Goal: Task Accomplishment & Management: Manage account settings

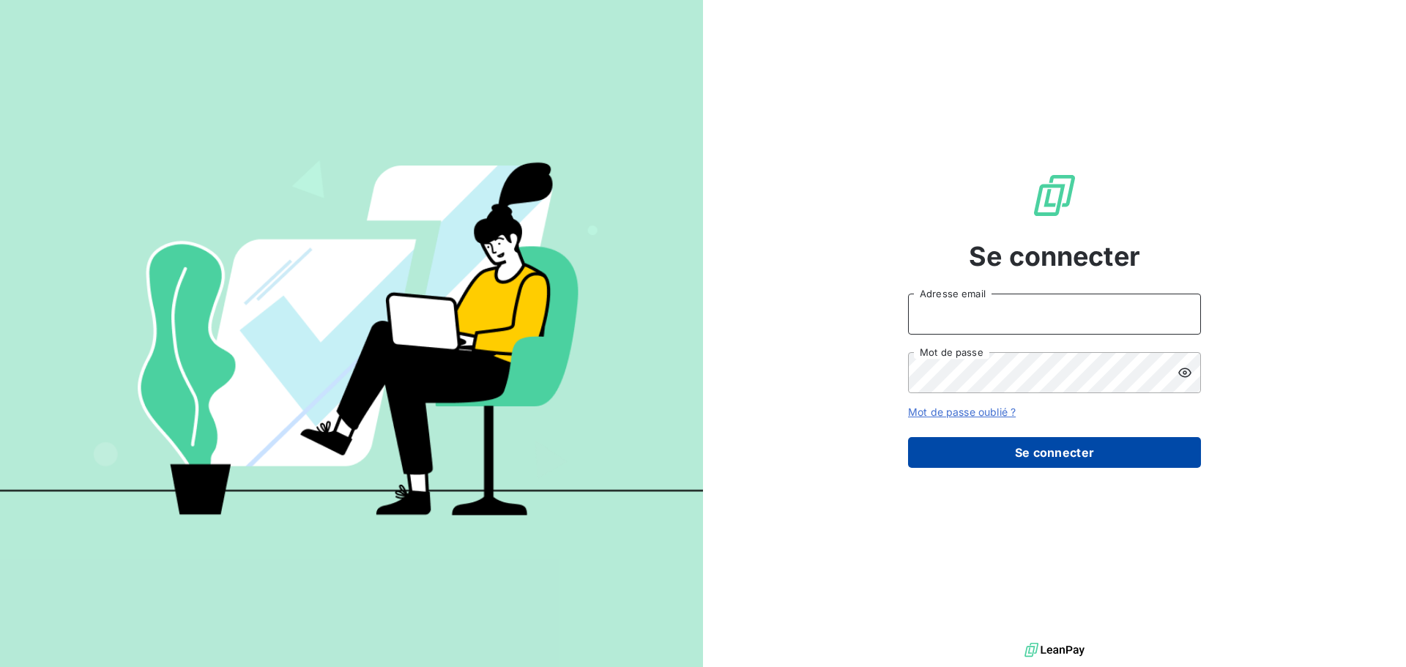
type input "[EMAIL_ADDRESS][DOMAIN_NAME]"
click at [1090, 442] on button "Se connecter" at bounding box center [1054, 452] width 293 height 31
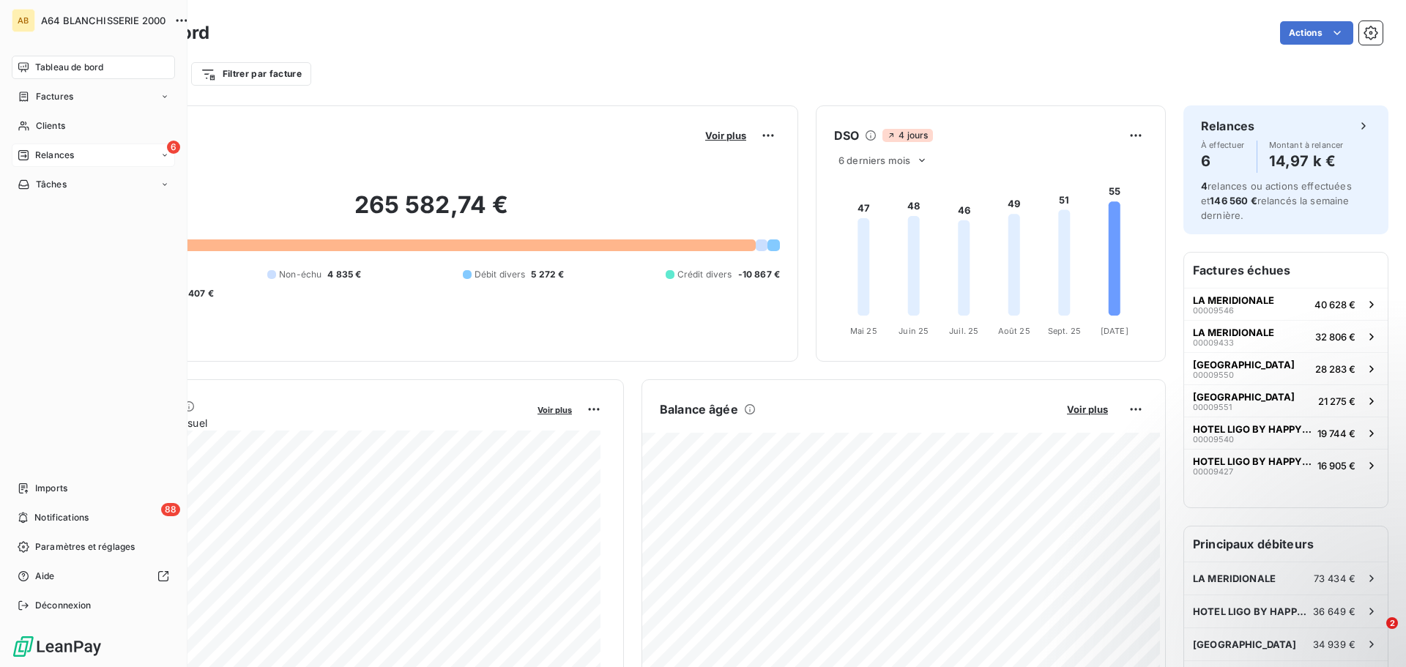
click at [39, 156] on span "Relances" at bounding box center [54, 155] width 39 height 13
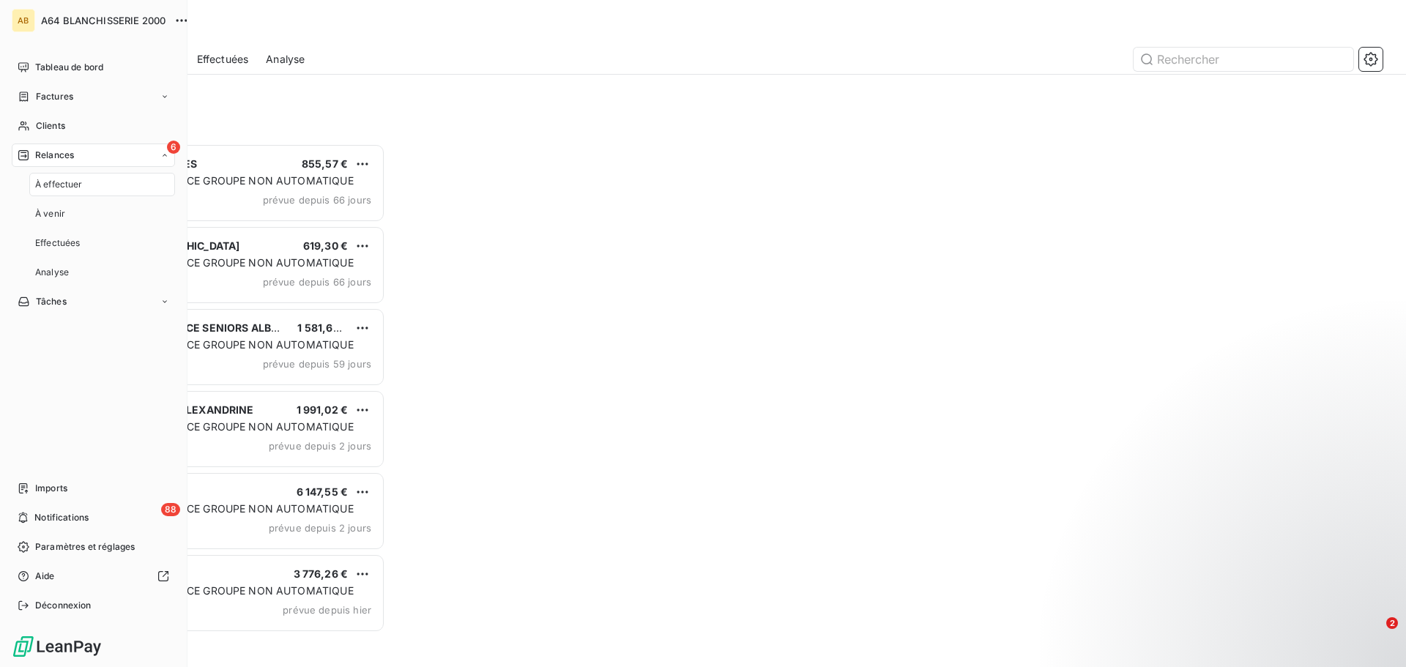
click at [59, 181] on span "À effectuer" at bounding box center [59, 184] width 48 height 13
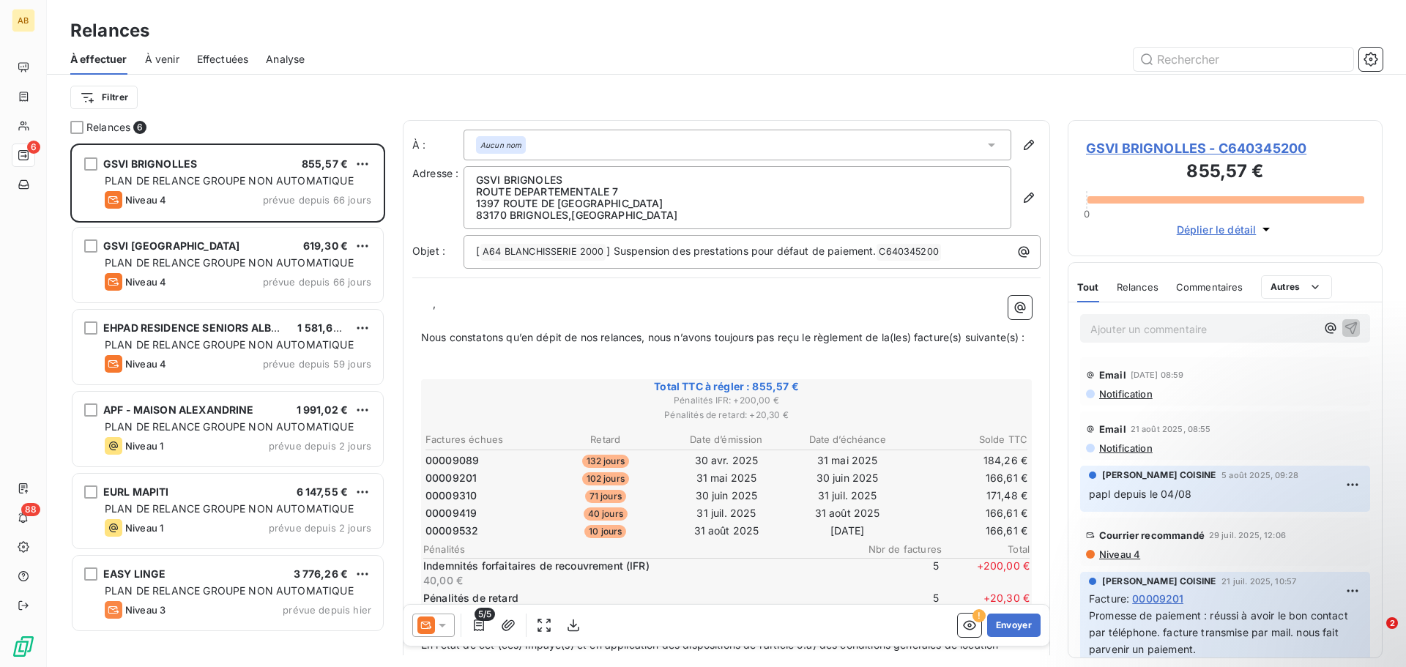
click at [221, 116] on div "Filtrer" at bounding box center [726, 97] width 1312 height 45
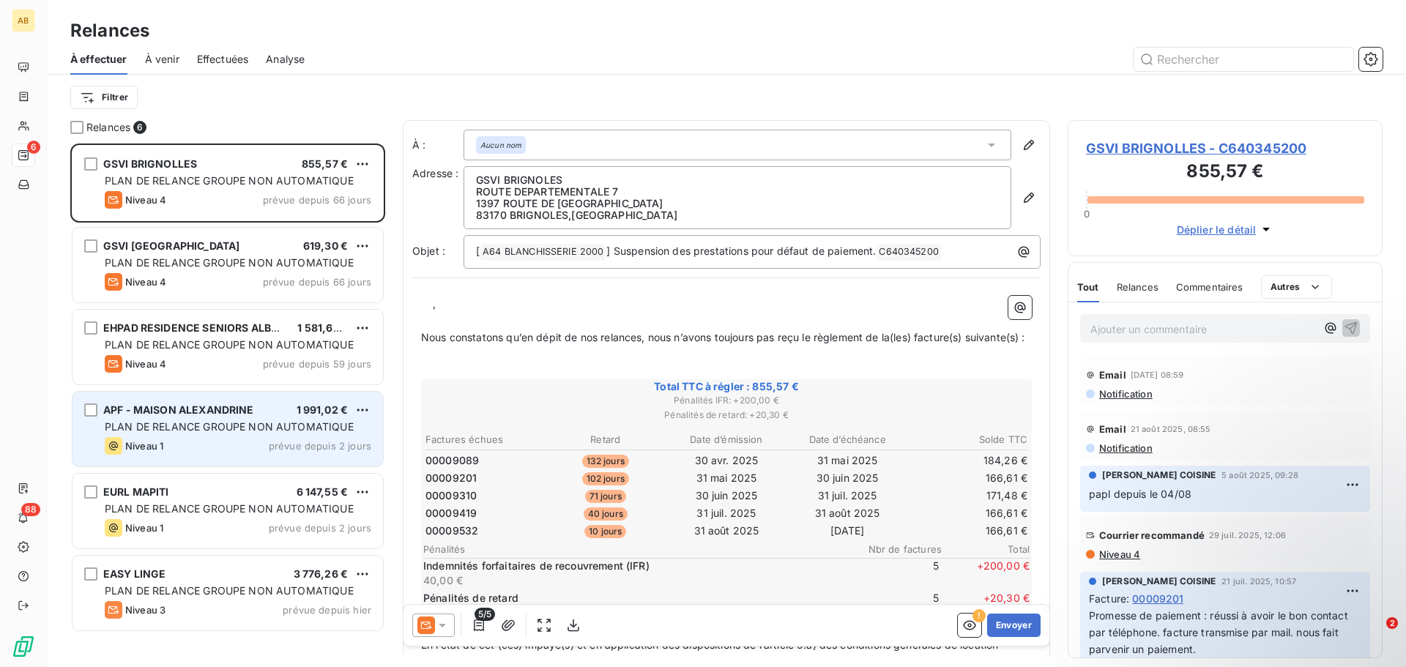
click at [211, 443] on div "Niveau 1 prévue depuis 2 jours" at bounding box center [238, 446] width 267 height 18
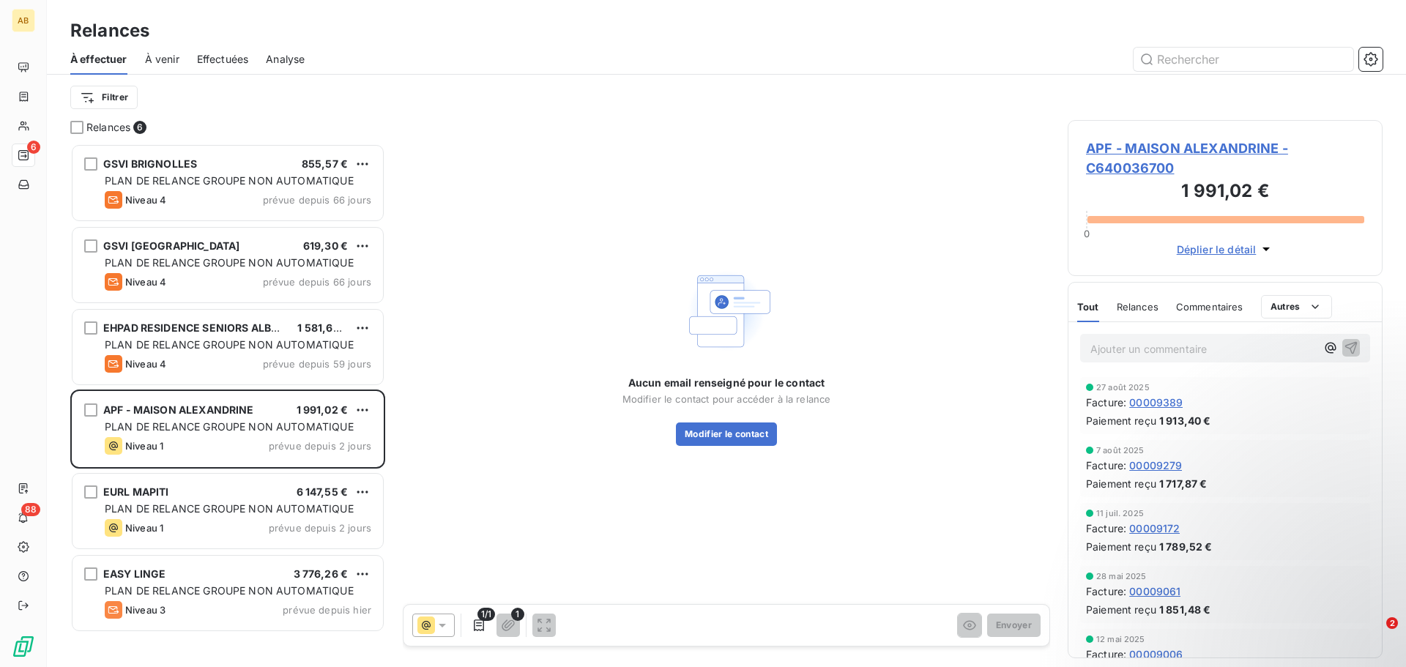
click at [1117, 149] on span "APF - MAISON ALEXANDRINE - C640036700" at bounding box center [1225, 158] width 278 height 40
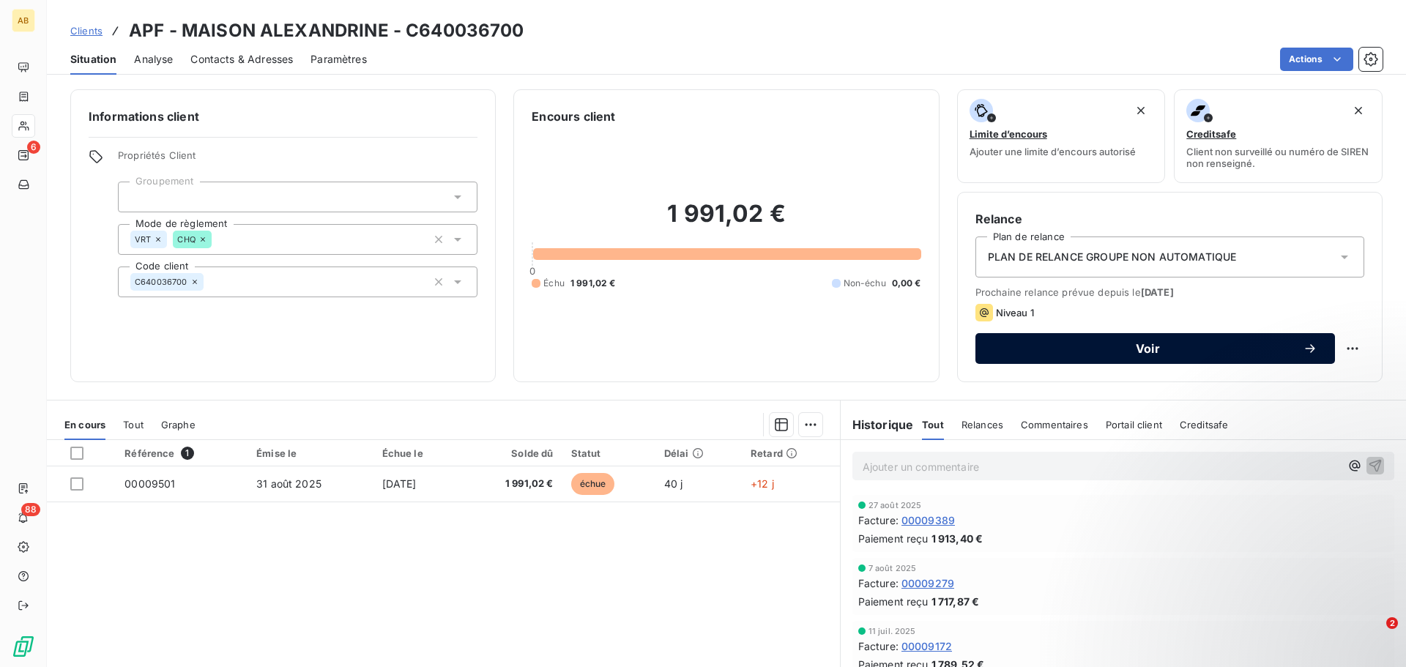
click at [1307, 349] on button "Voir" at bounding box center [1155, 348] width 360 height 31
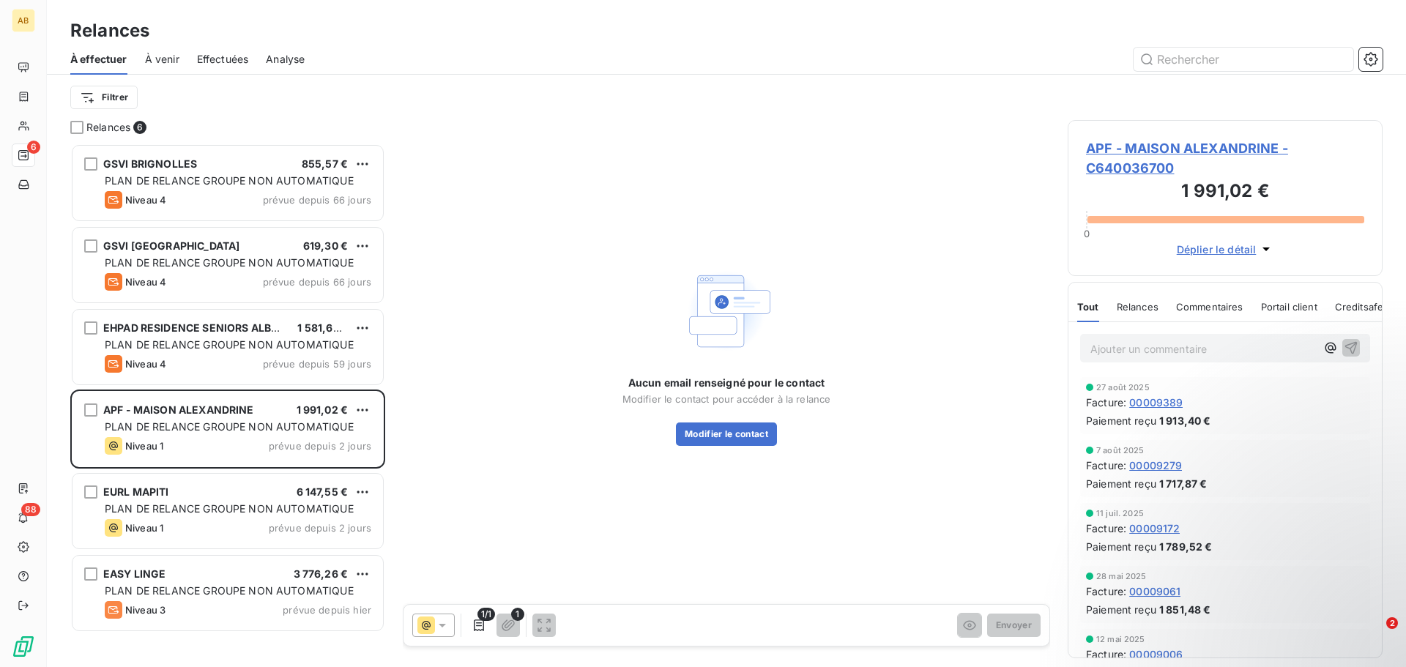
scroll to position [12, 12]
click at [1160, 149] on span "APF - MAISON ALEXANDRINE - C640036700" at bounding box center [1225, 158] width 278 height 40
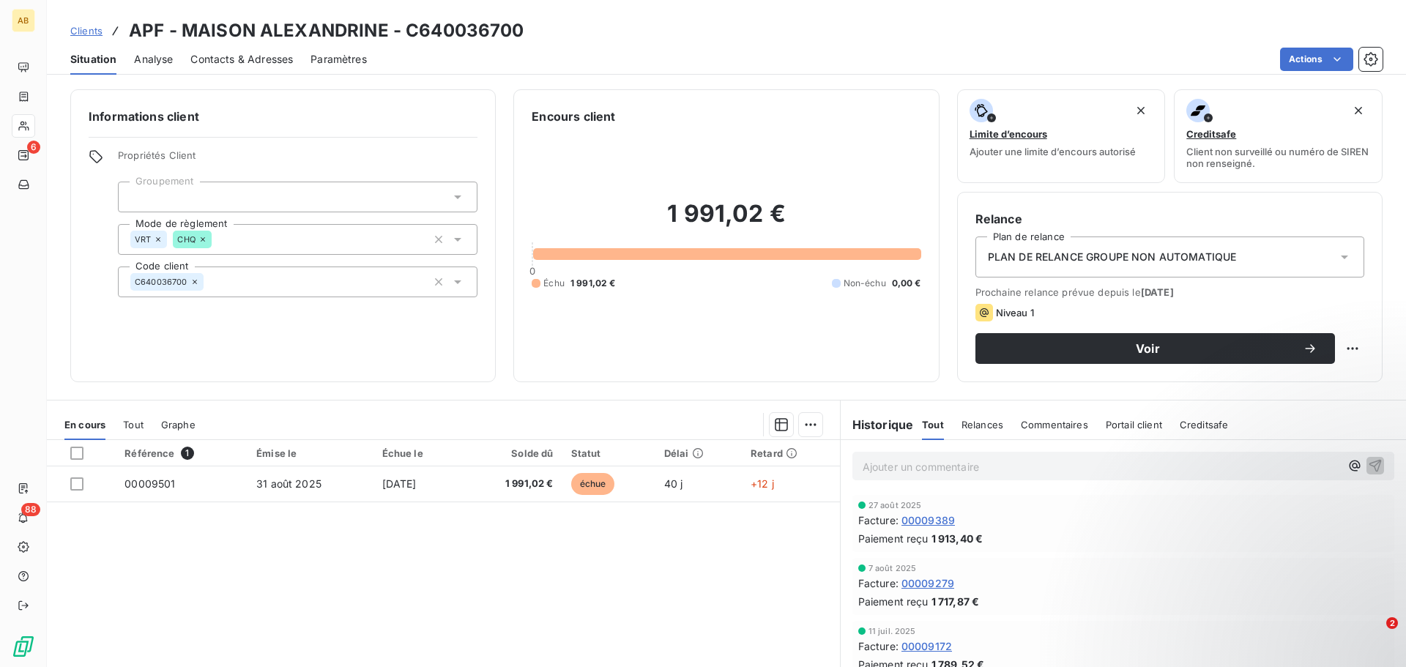
click at [1337, 253] on icon at bounding box center [1344, 257] width 15 height 15
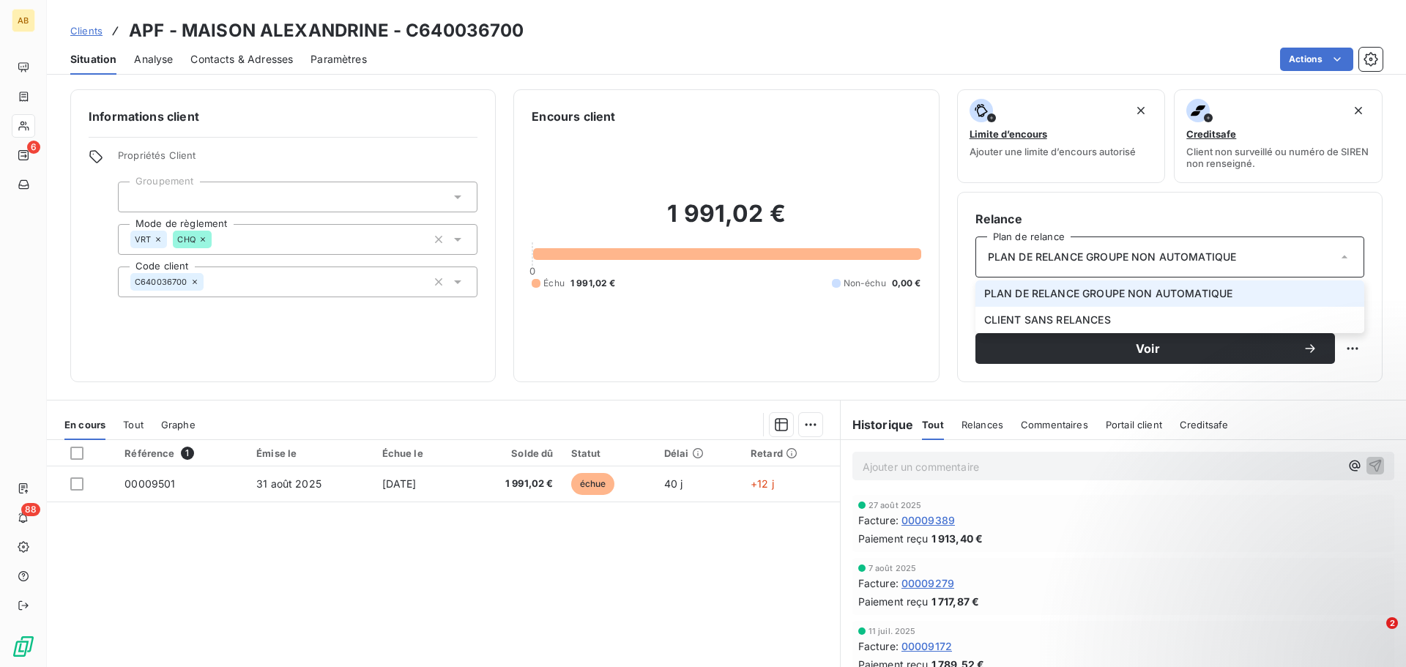
click at [1091, 296] on span "PLAN DE RELANCE GROUPE NON AUTOMATIQUE" at bounding box center [1108, 293] width 249 height 15
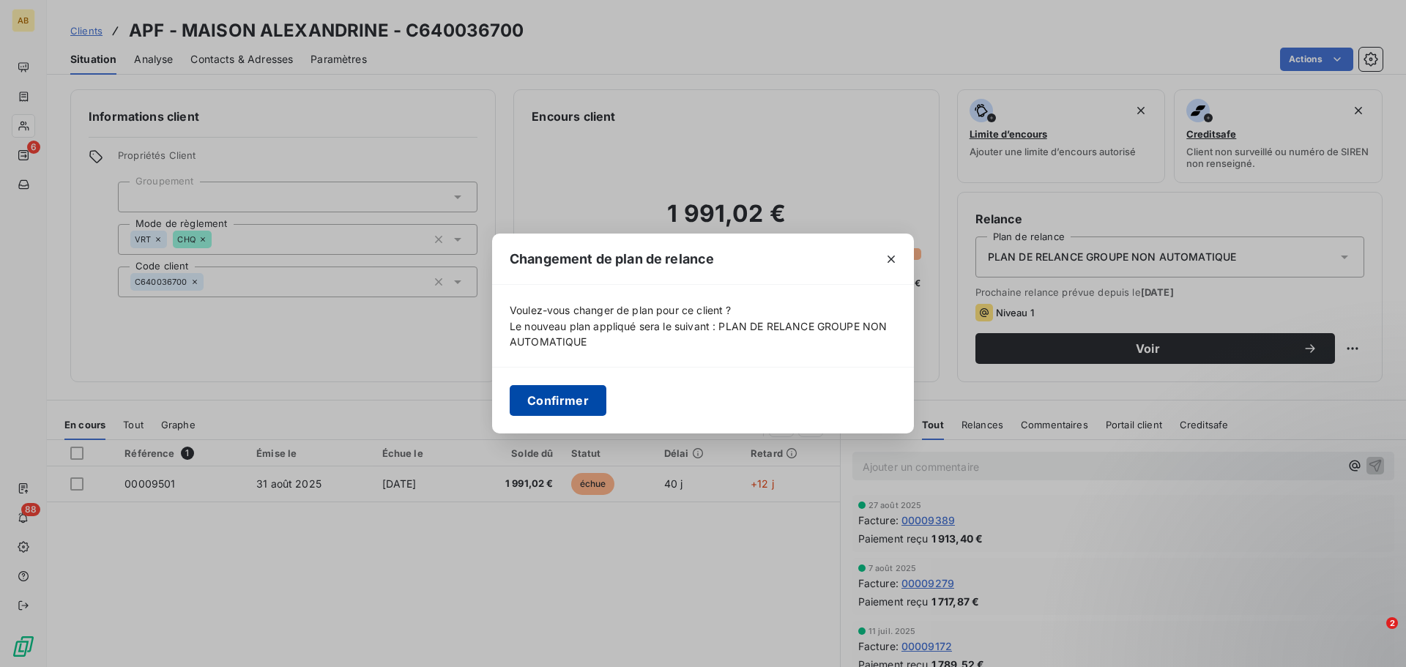
click at [546, 401] on button "Confirmer" at bounding box center [558, 400] width 97 height 31
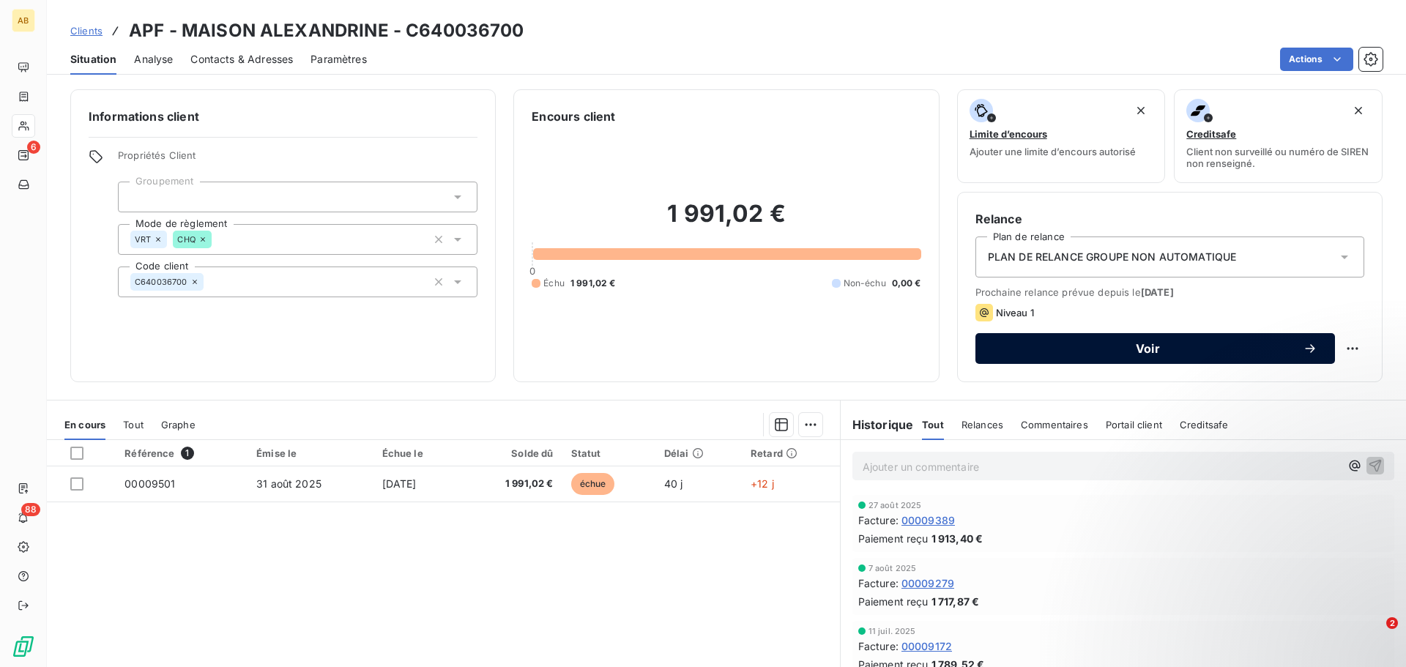
click at [1303, 353] on icon "button" at bounding box center [1310, 348] width 15 height 15
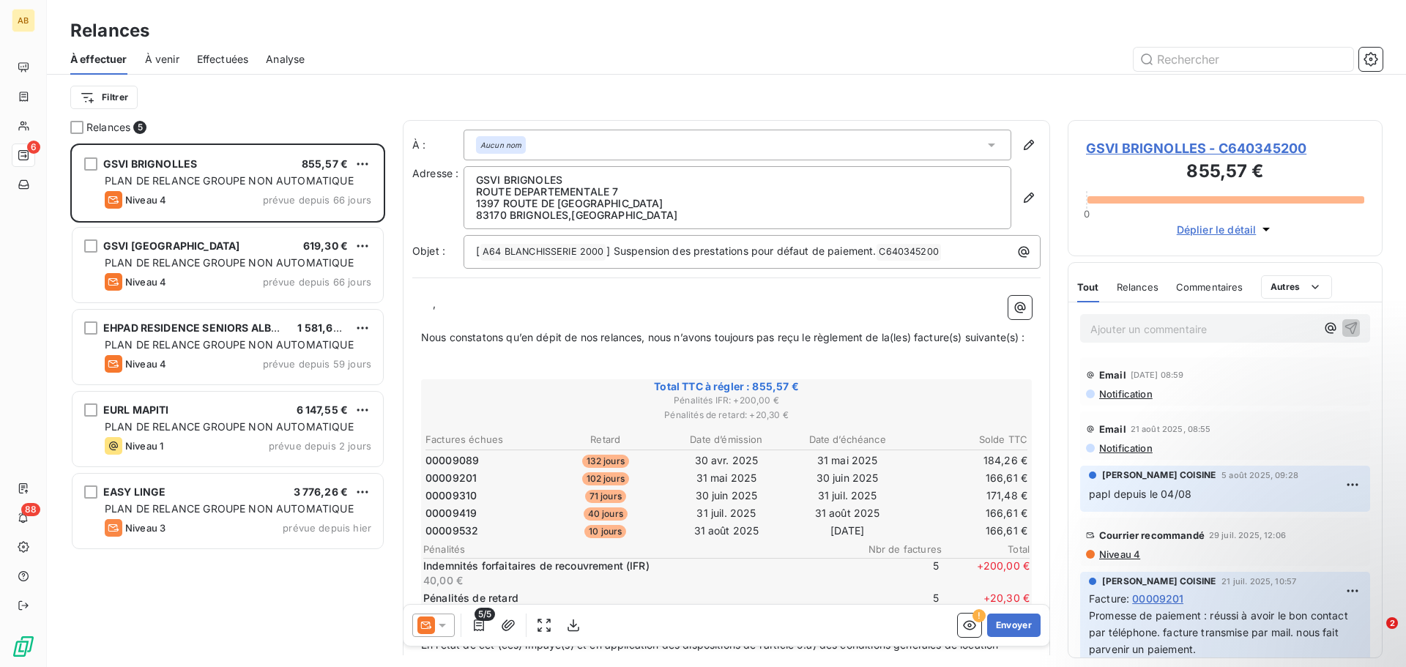
scroll to position [513, 304]
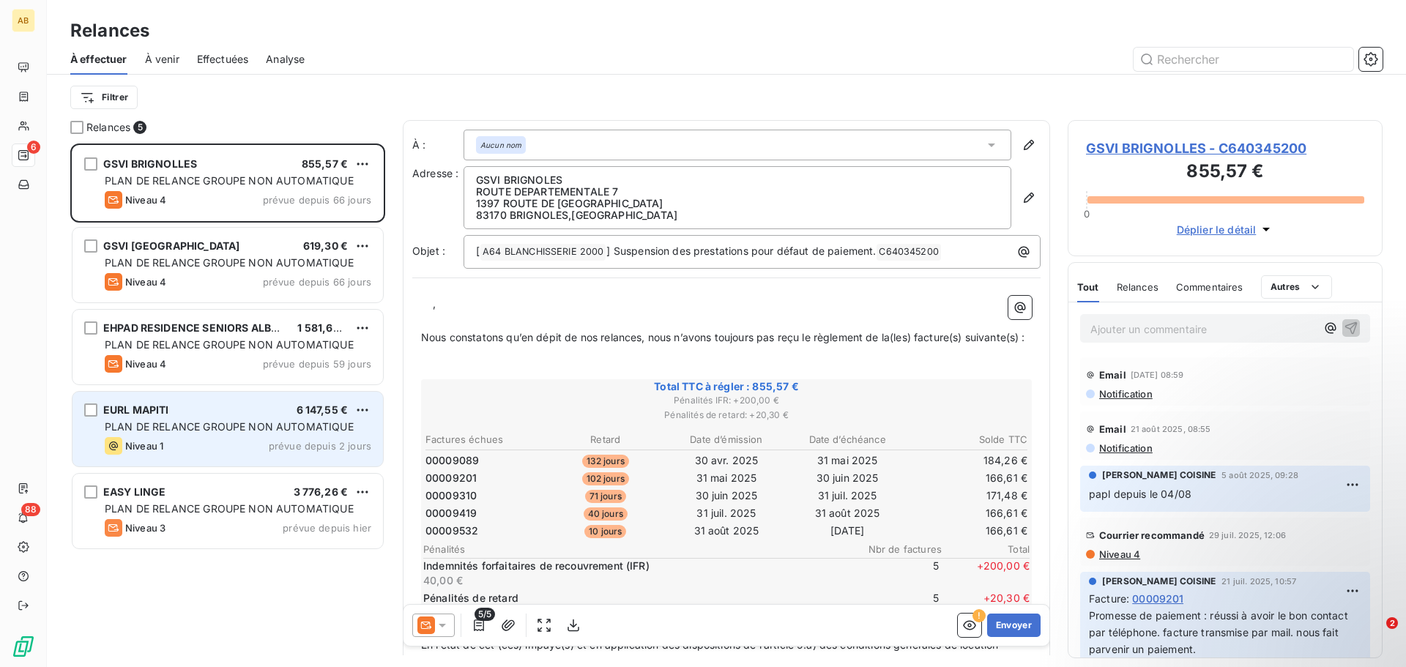
click at [185, 444] on div "Niveau 1 prévue depuis 2 jours" at bounding box center [238, 446] width 267 height 18
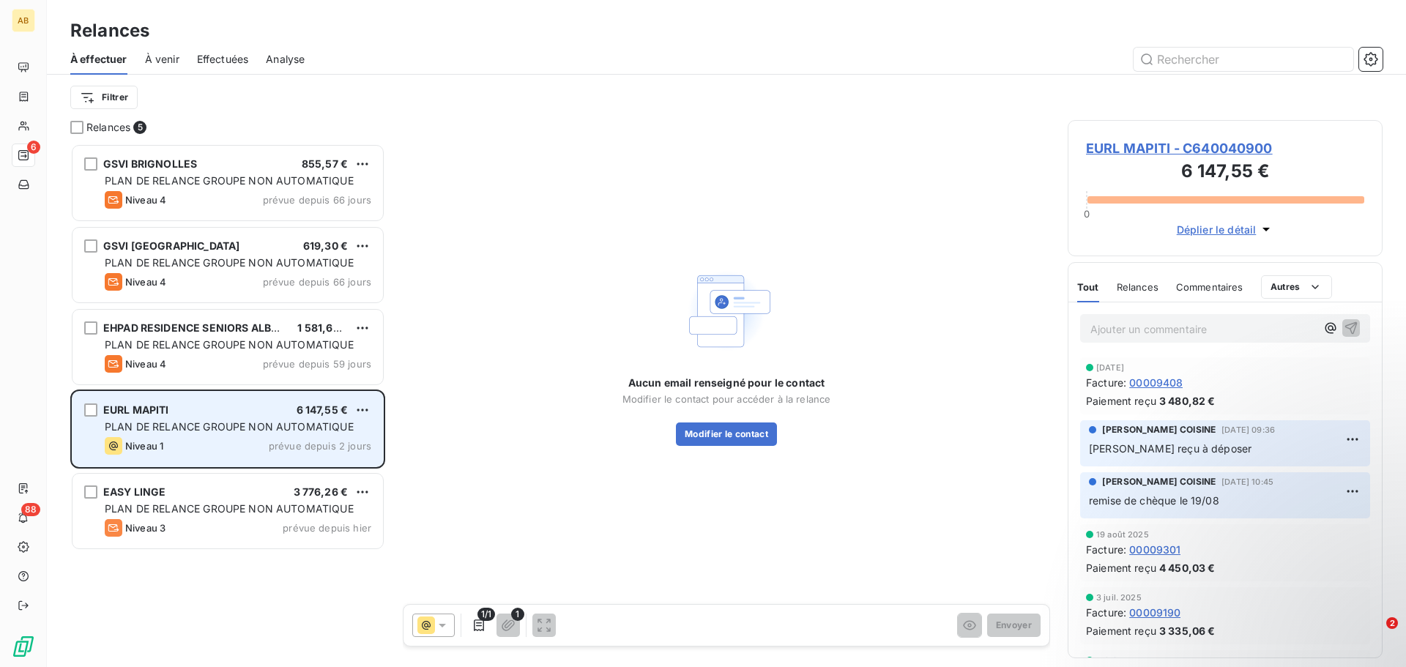
click at [190, 436] on div "EURL MAPITI 6 147,55 € PLAN DE RELANCE GROUPE NON AUTOMATIQUE Niveau 1 prévue d…" at bounding box center [227, 429] width 310 height 75
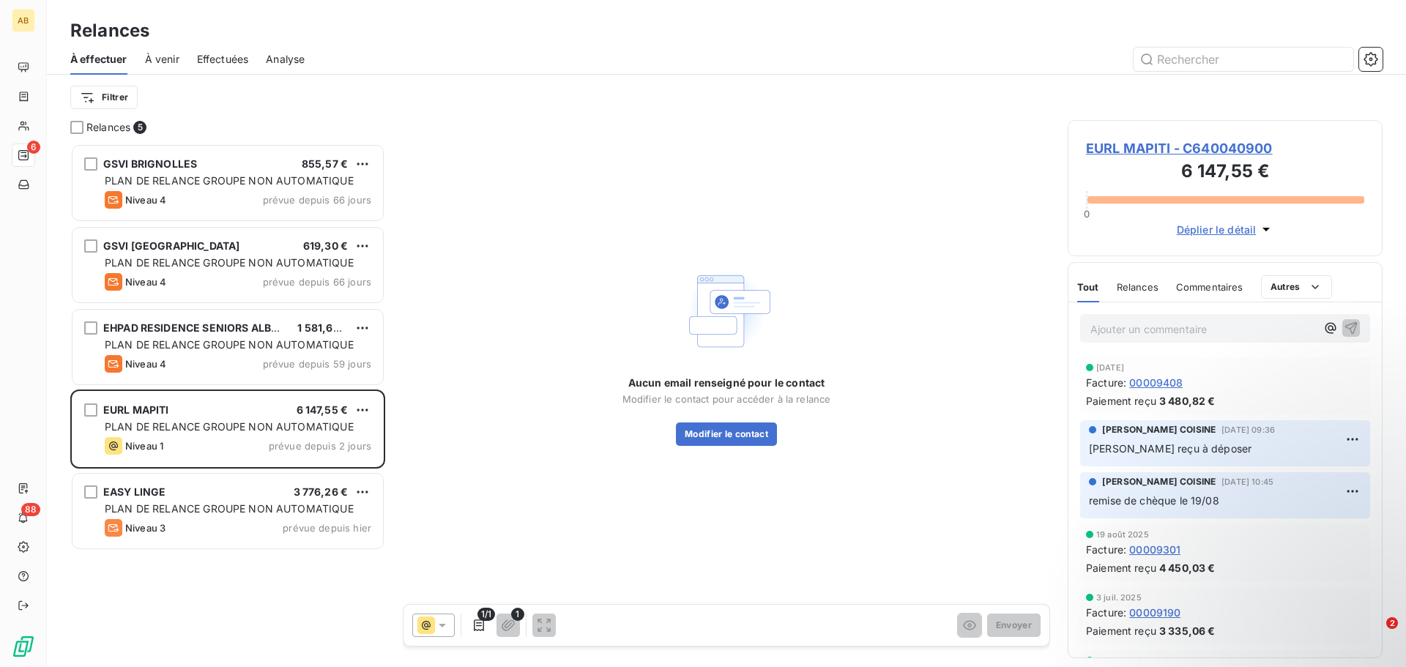
click at [1150, 149] on span "EURL MAPITI - C640040900" at bounding box center [1225, 148] width 278 height 20
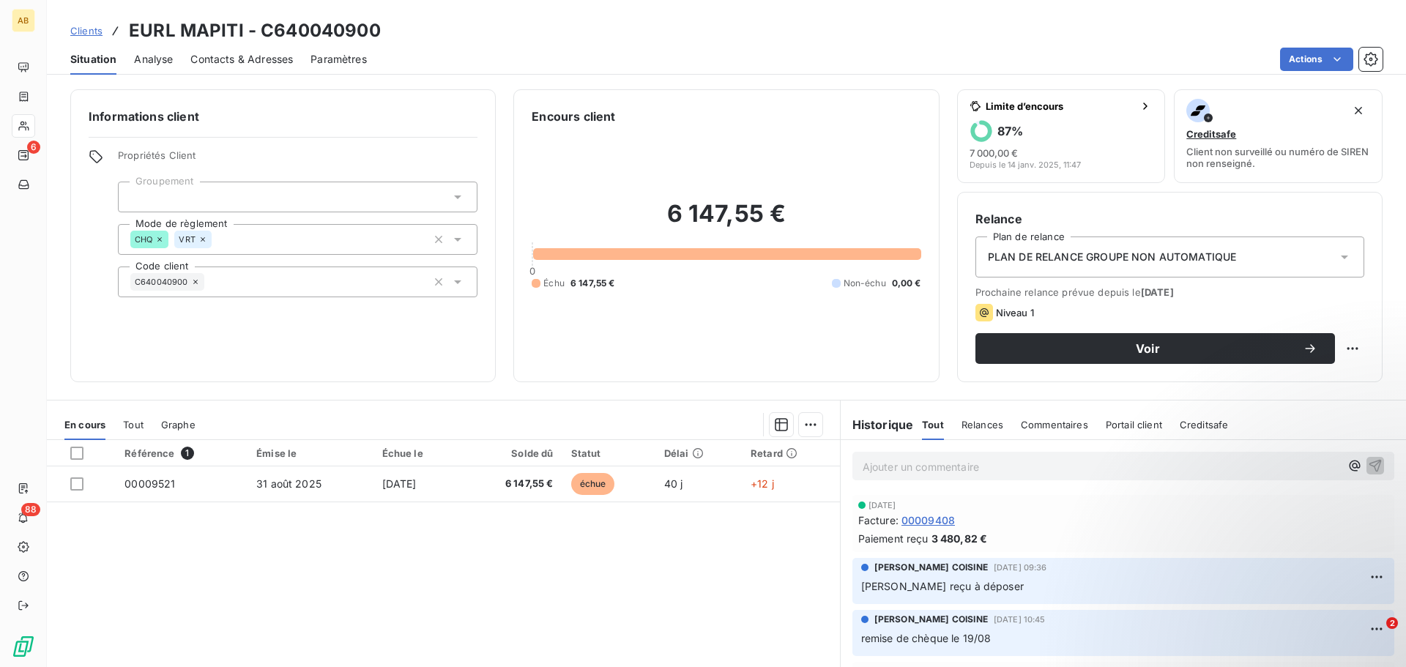
click at [873, 465] on p "Ajouter un commentaire ﻿" at bounding box center [1101, 467] width 477 height 18
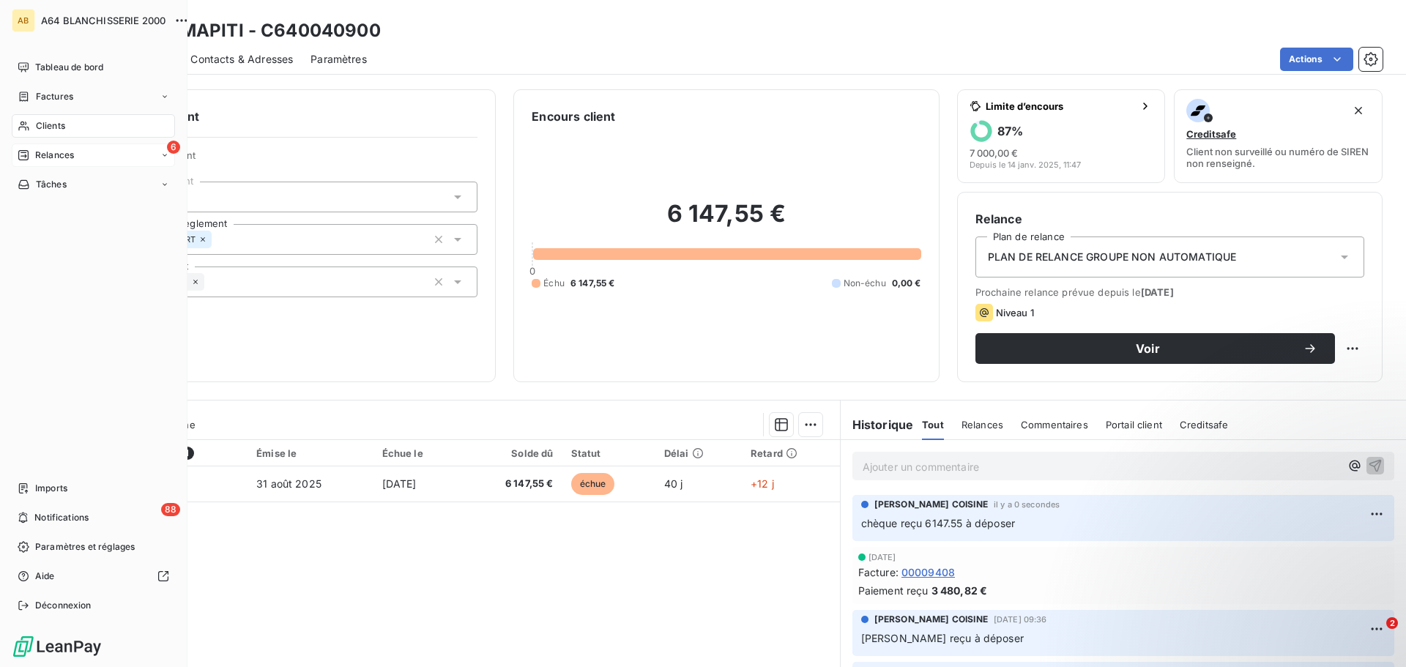
click at [57, 157] on span "Relances" at bounding box center [54, 155] width 39 height 13
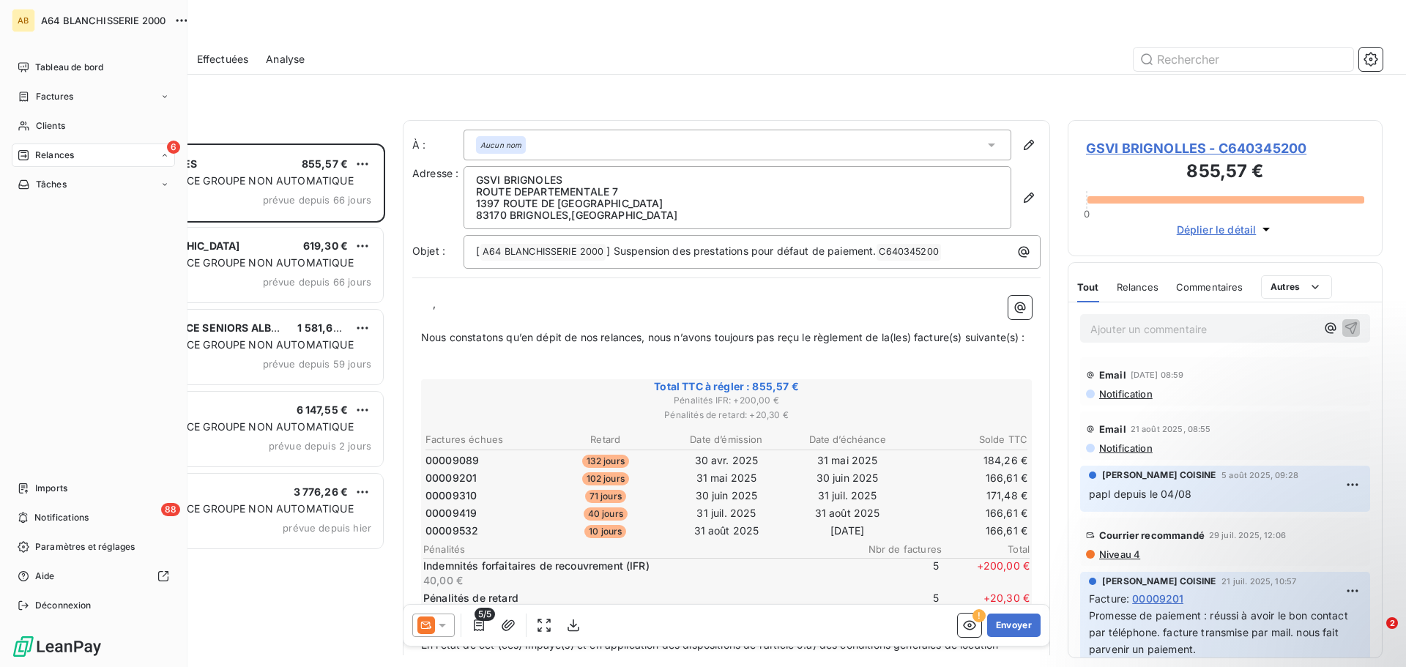
scroll to position [513, 304]
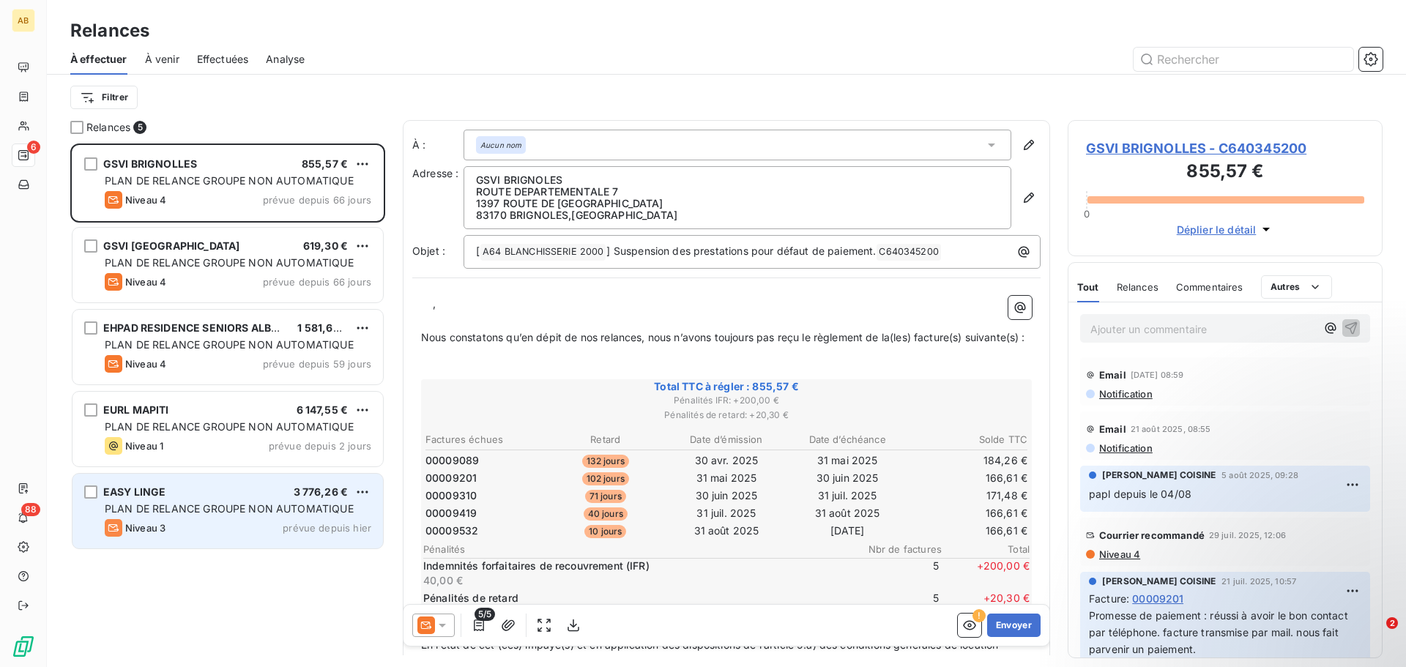
click at [211, 525] on div "Niveau 3 prévue depuis hier" at bounding box center [238, 528] width 267 height 18
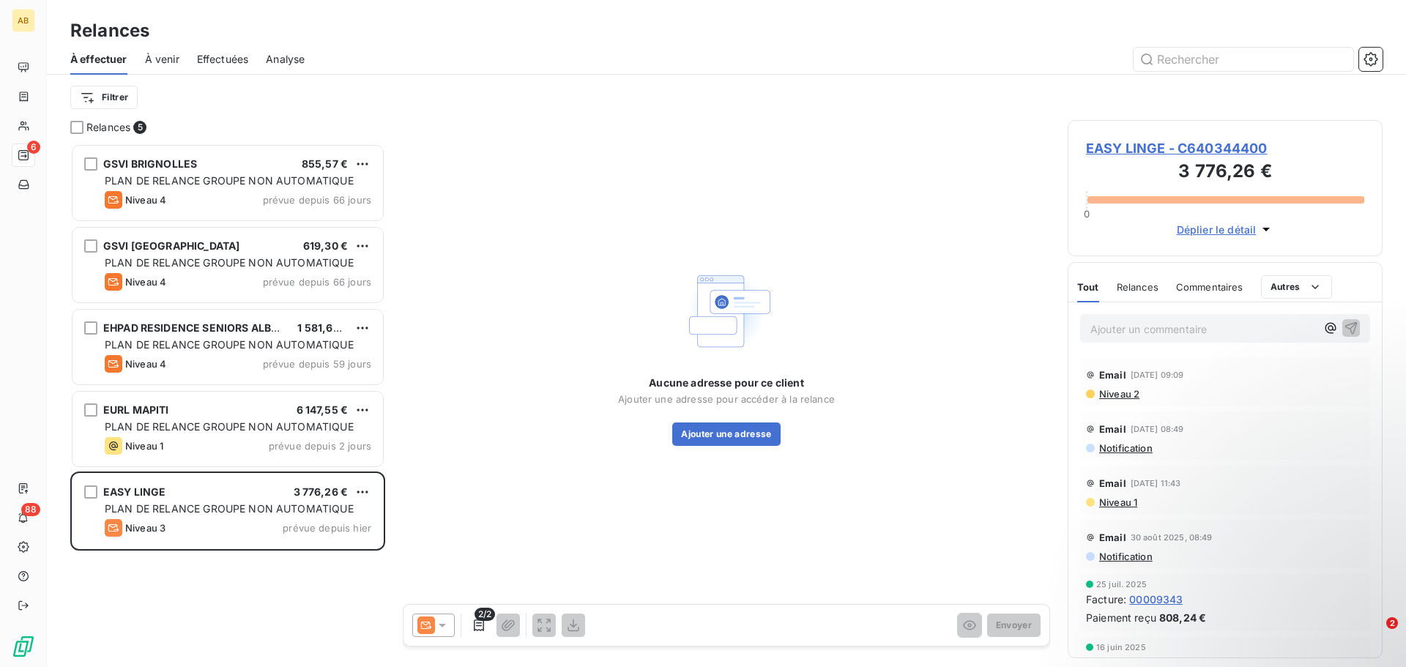
click at [154, 53] on span "À venir" at bounding box center [162, 59] width 34 height 15
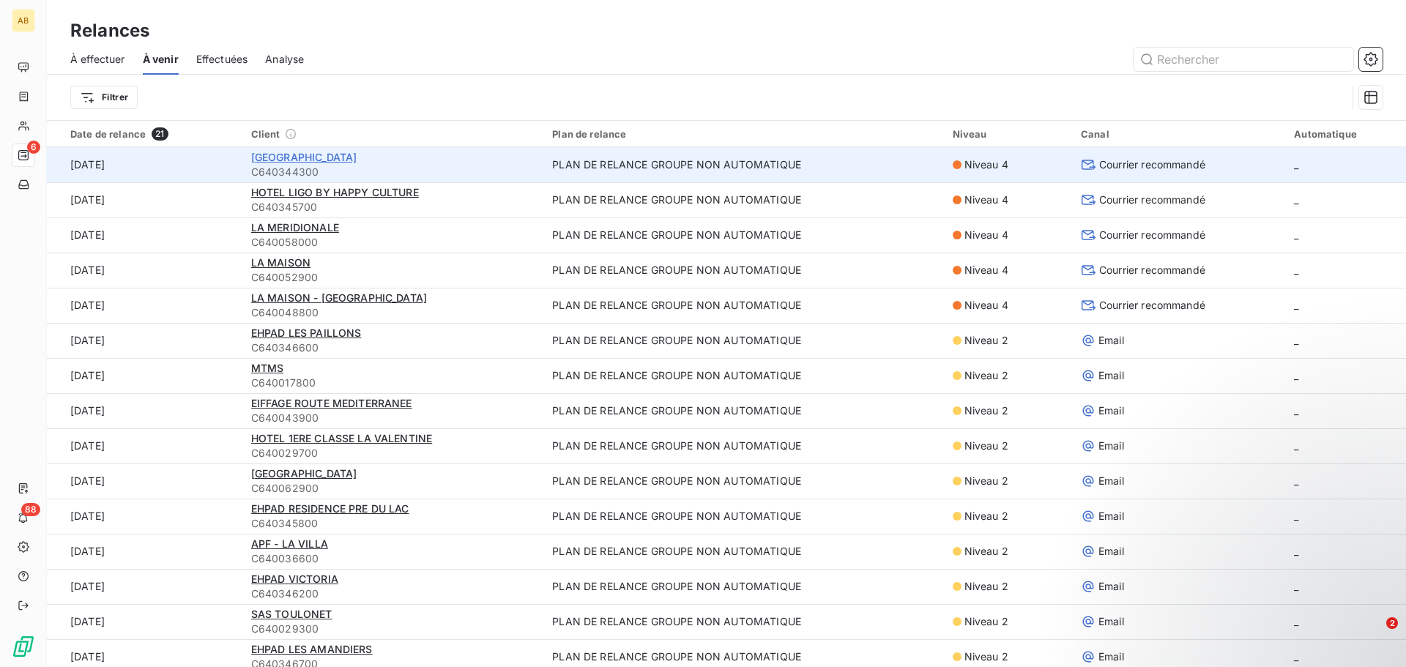
click at [289, 154] on span "[GEOGRAPHIC_DATA]" at bounding box center [304, 157] width 106 height 12
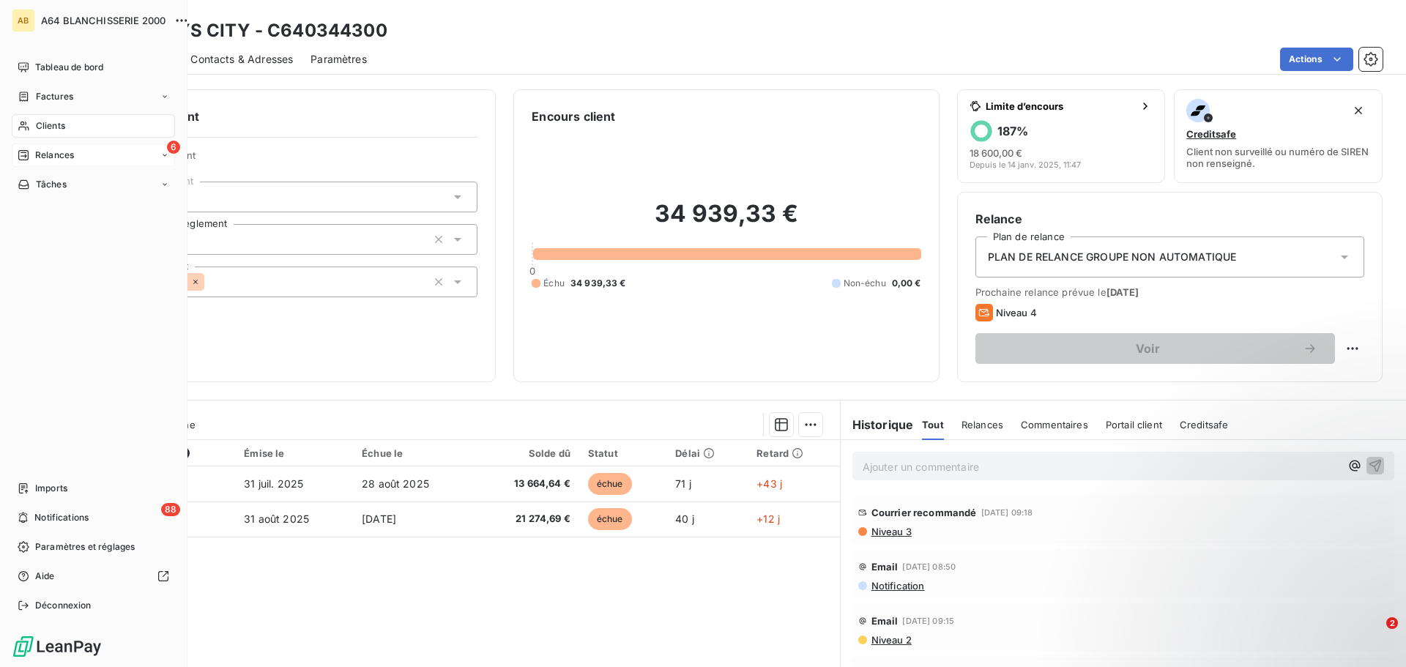
click at [75, 159] on div "6 Relances" at bounding box center [93, 155] width 163 height 23
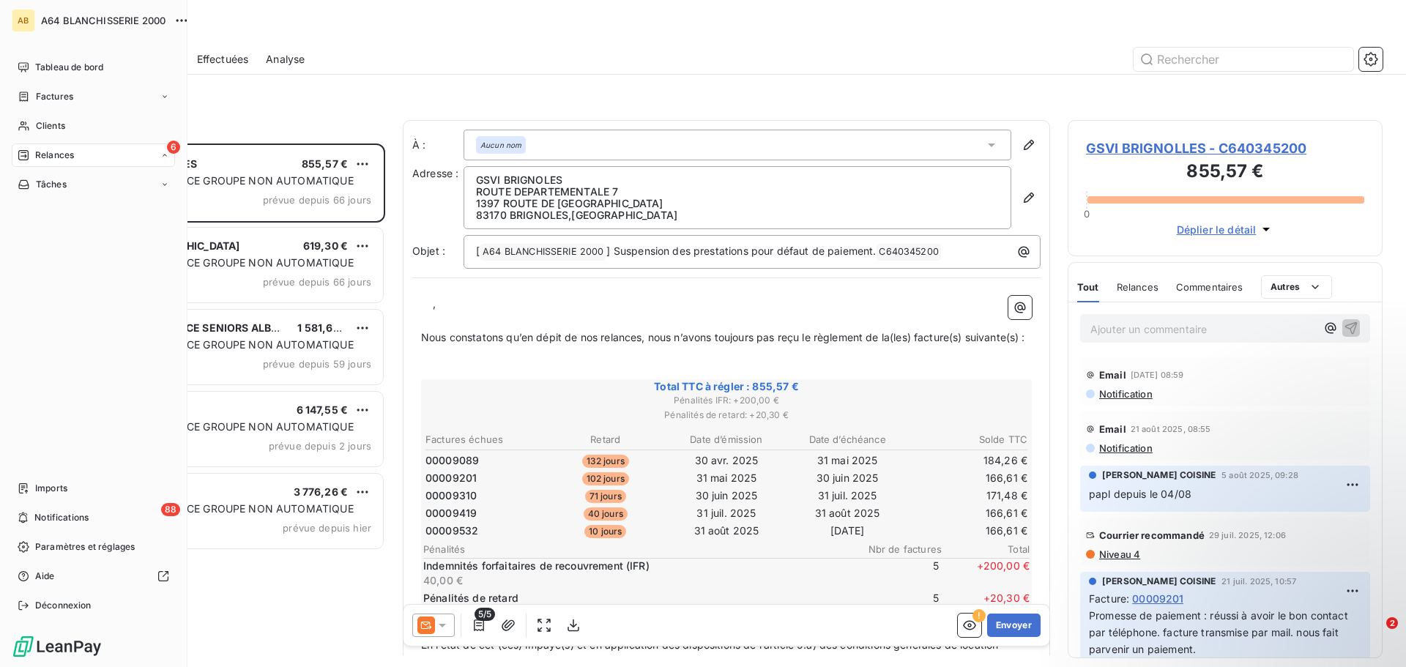
scroll to position [513, 304]
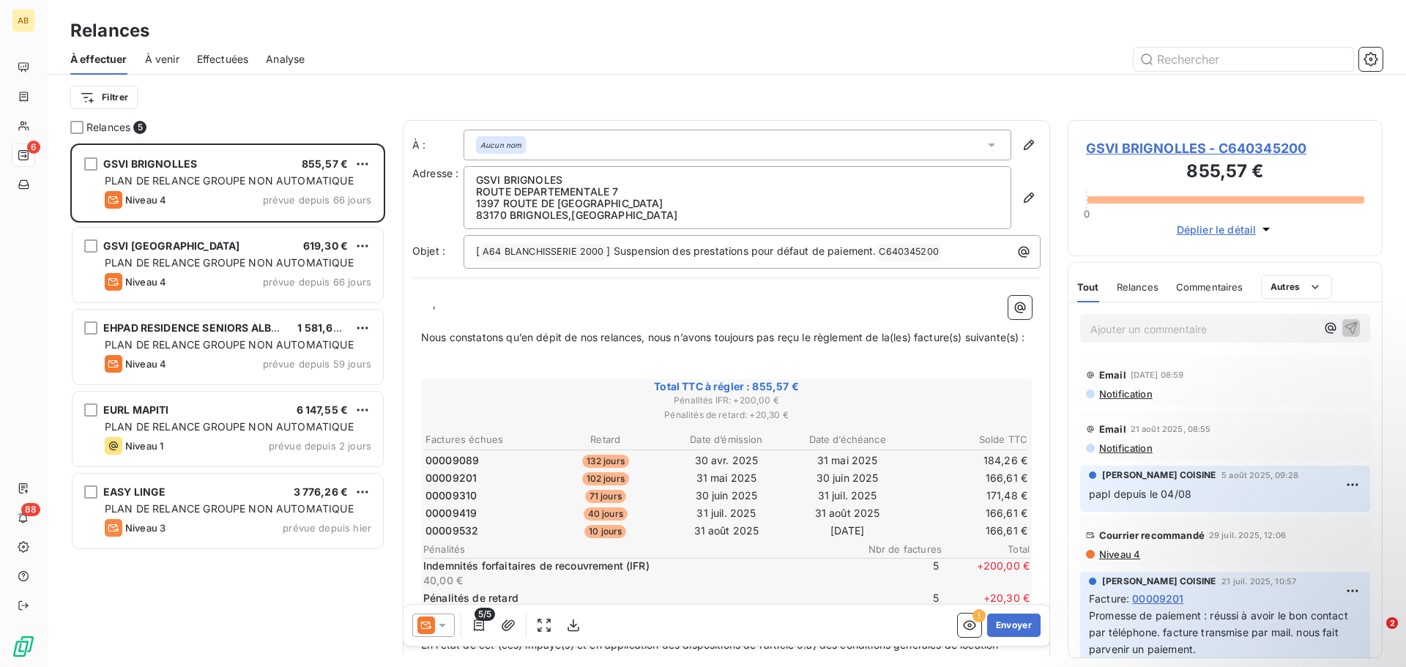
click at [156, 58] on span "À venir" at bounding box center [162, 59] width 34 height 15
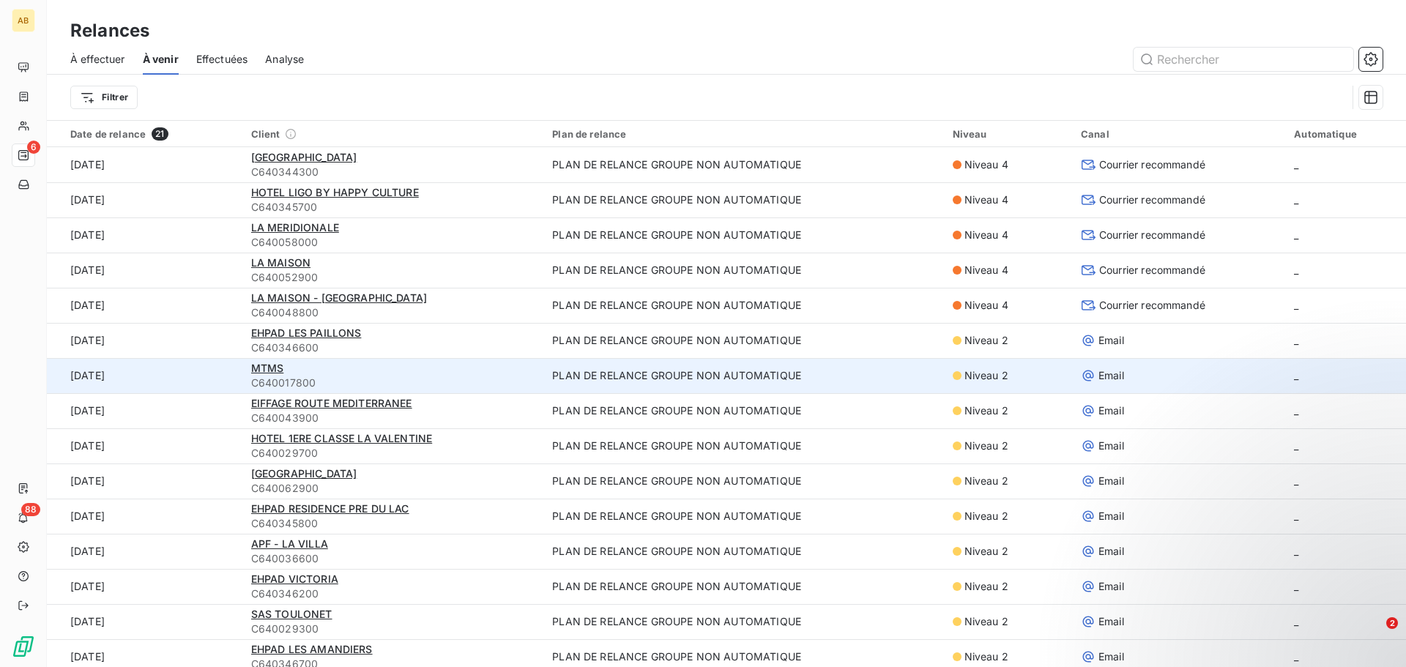
scroll to position [196, 0]
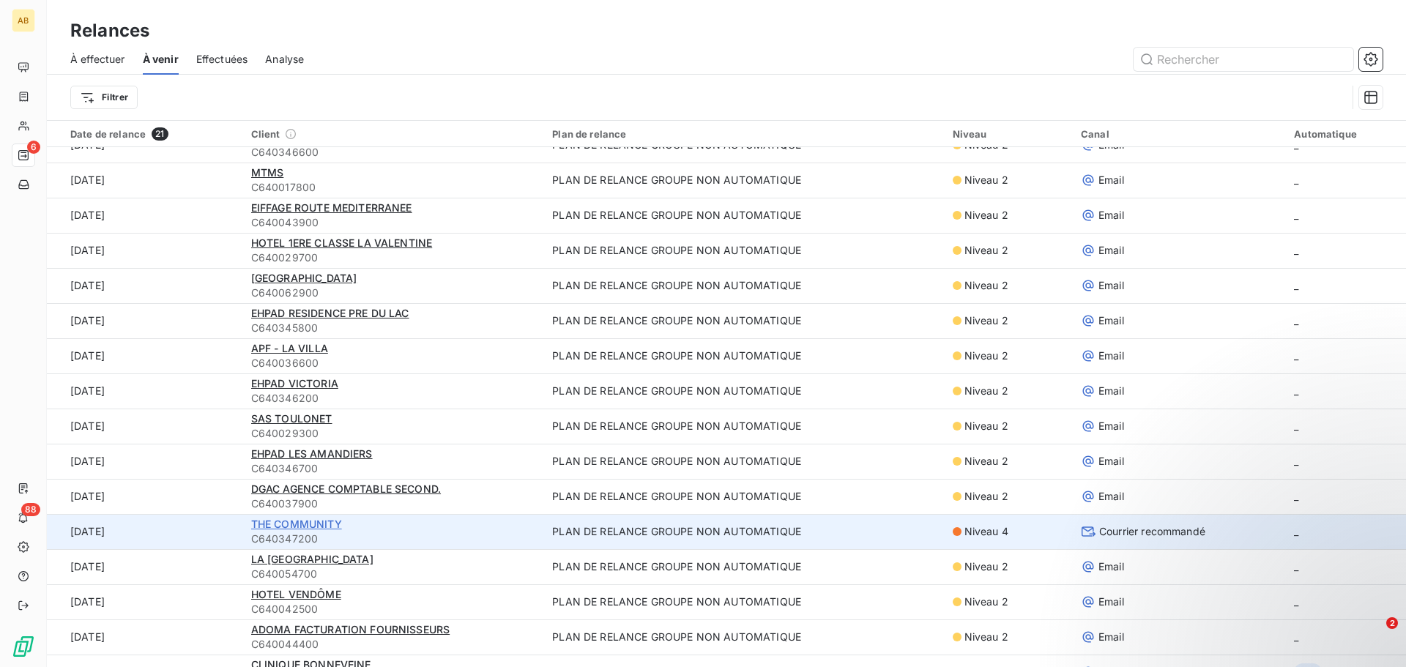
click at [284, 522] on span "THE COMMUNITY" at bounding box center [296, 524] width 91 height 12
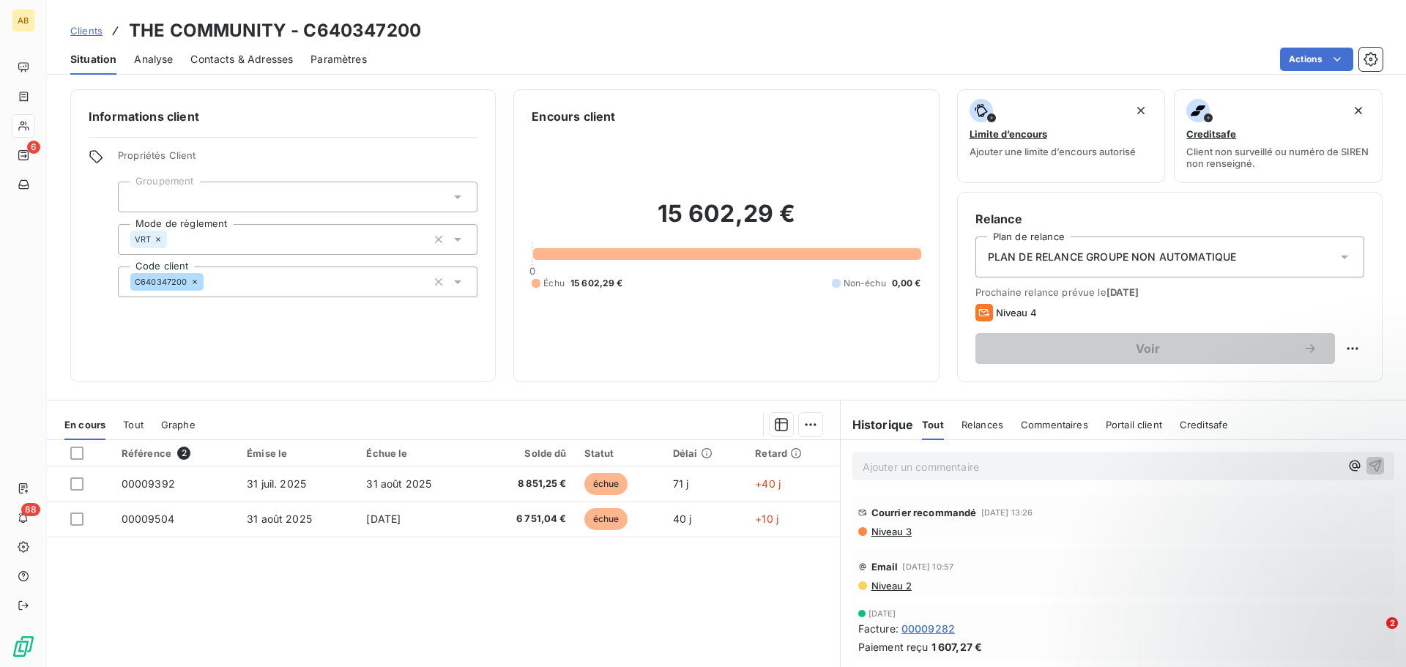
click at [224, 57] on span "Contacts & Adresses" at bounding box center [241, 59] width 103 height 15
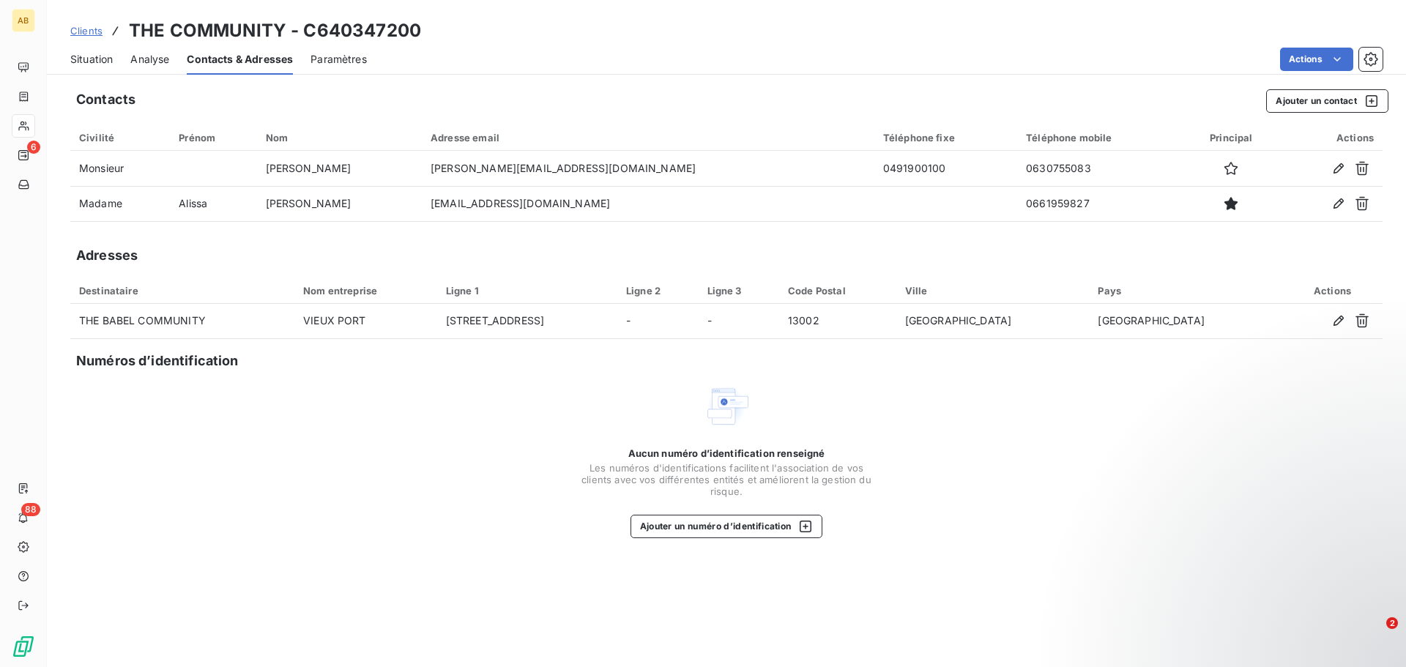
click at [94, 63] on span "Situation" at bounding box center [91, 59] width 42 height 15
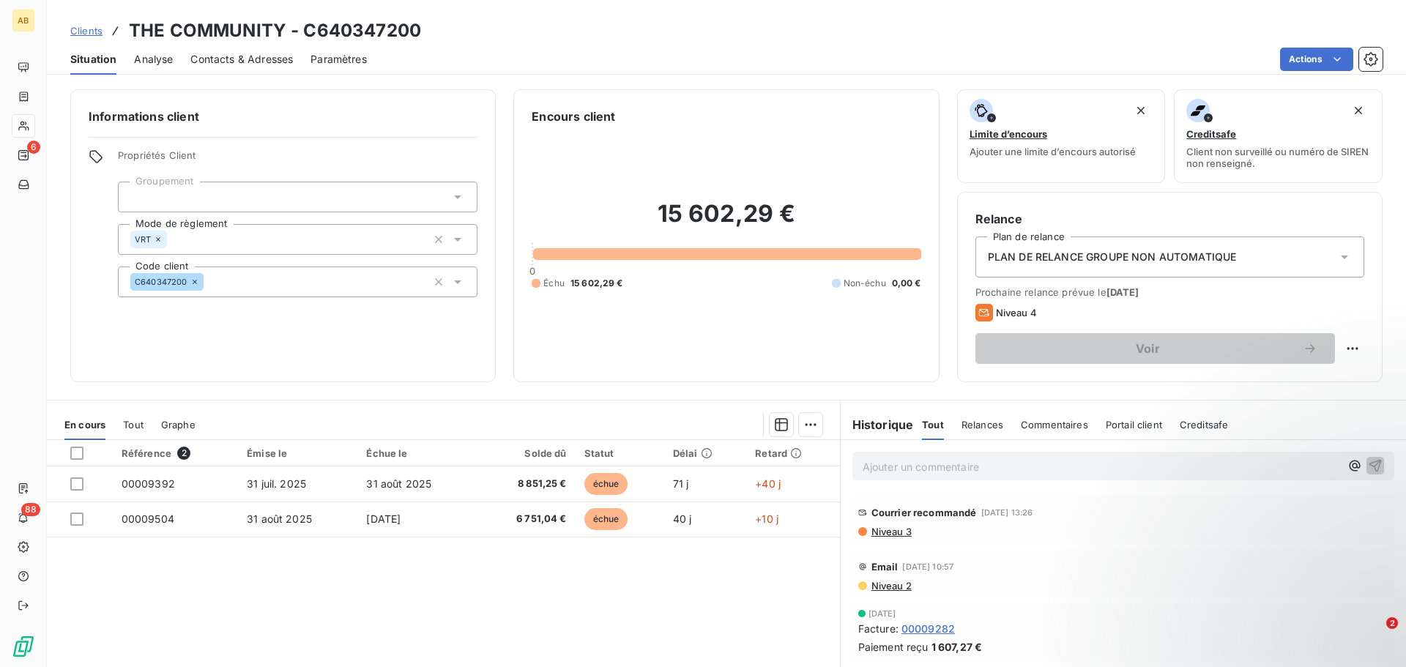
click at [1021, 469] on p "Ajouter un commentaire ﻿" at bounding box center [1101, 467] width 477 height 18
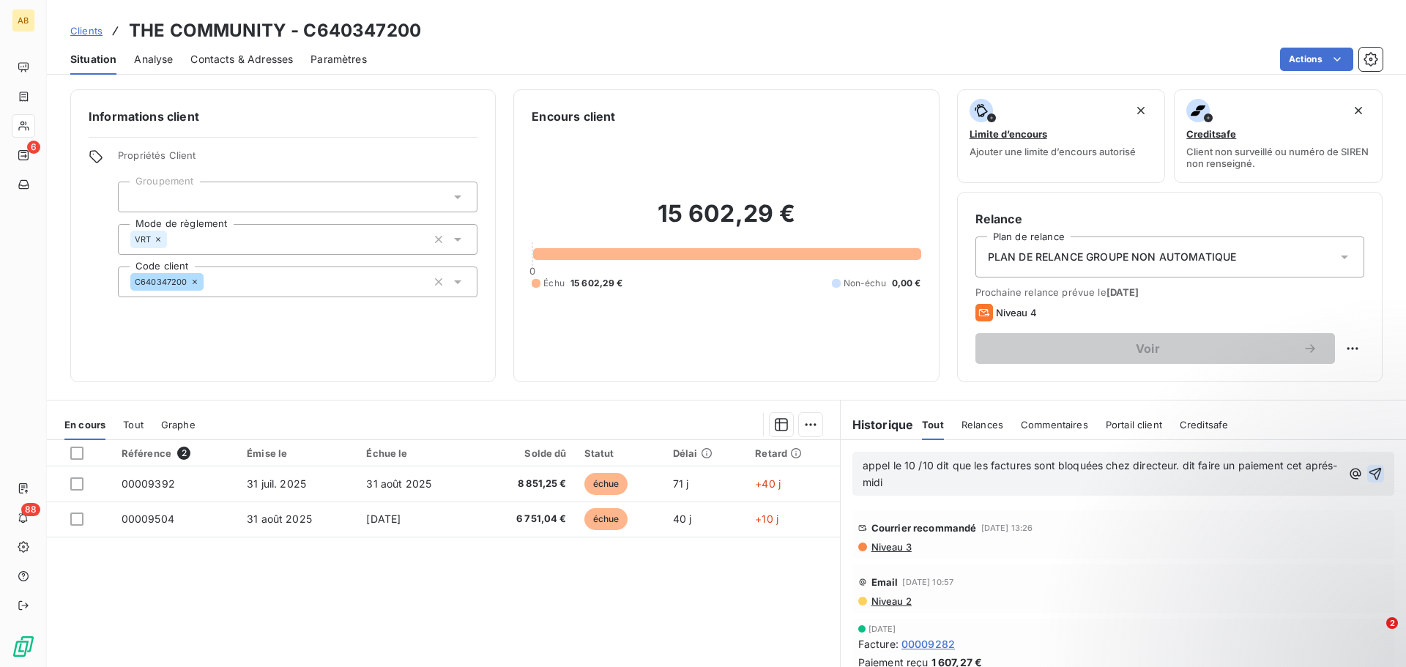
click at [1369, 477] on icon "button" at bounding box center [1375, 474] width 12 height 12
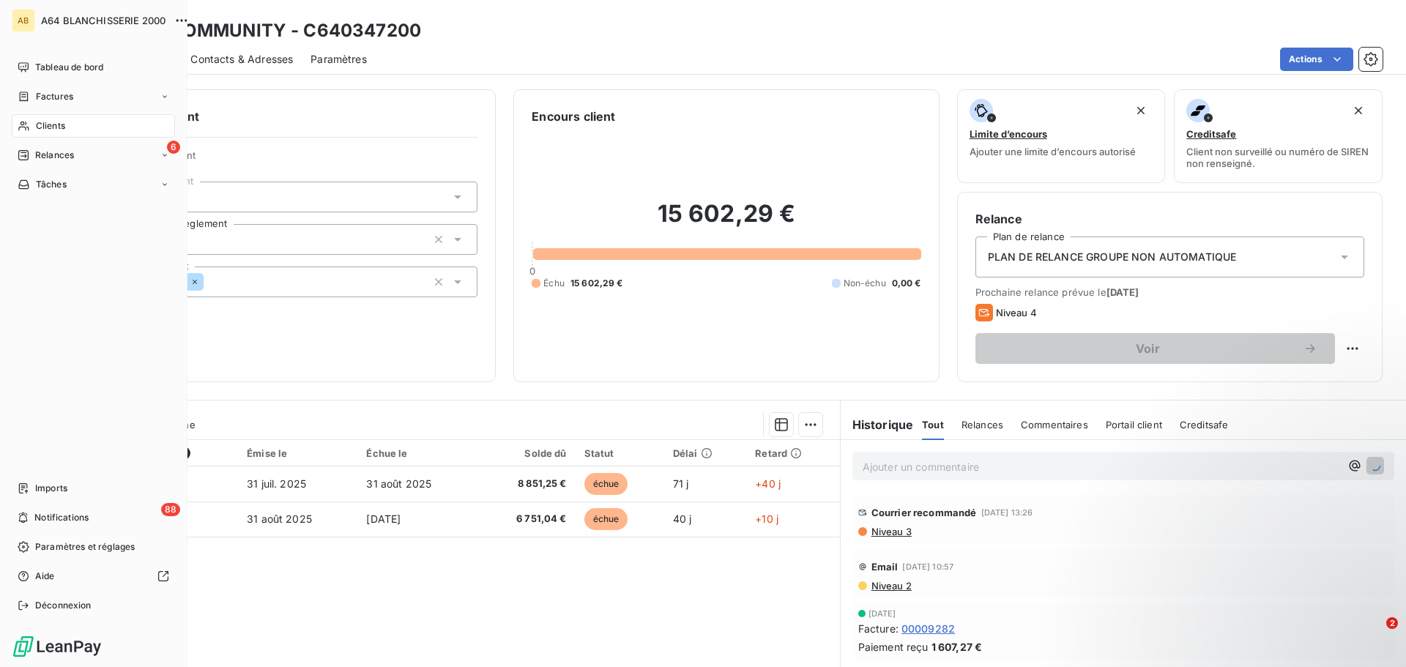
click at [44, 149] on span "Relances" at bounding box center [54, 155] width 39 height 13
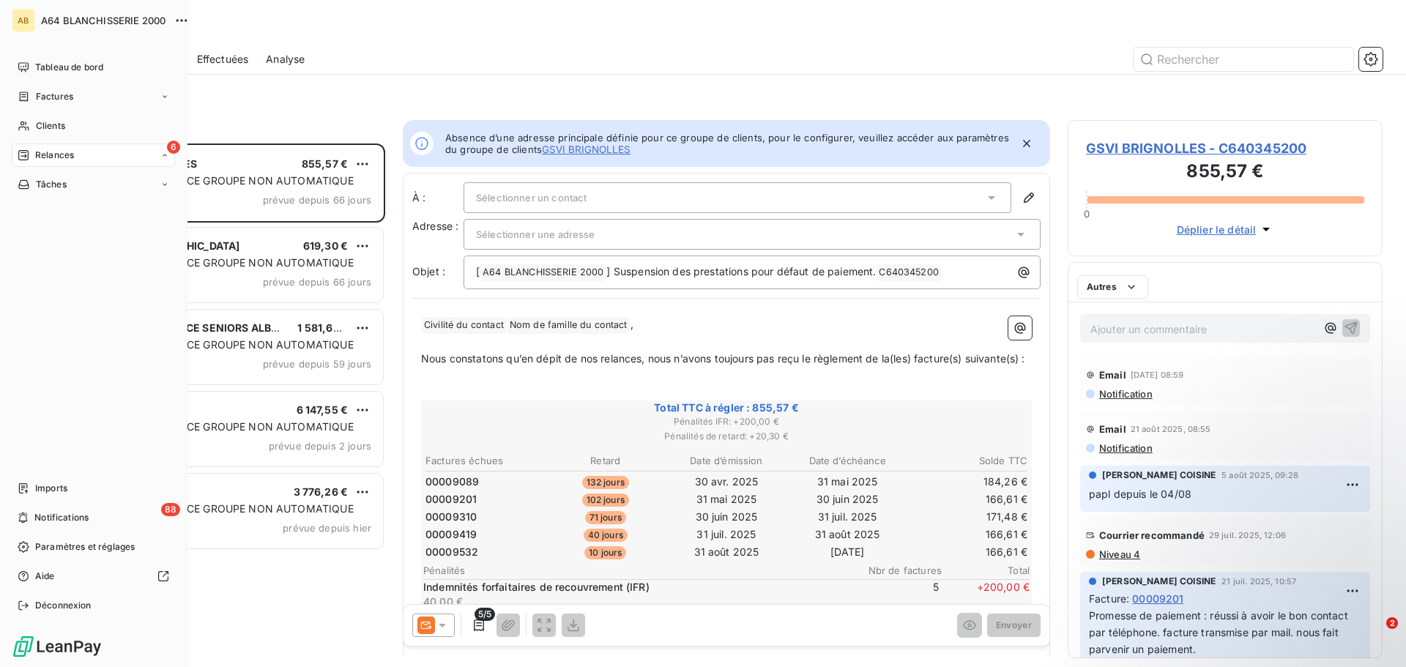
scroll to position [513, 304]
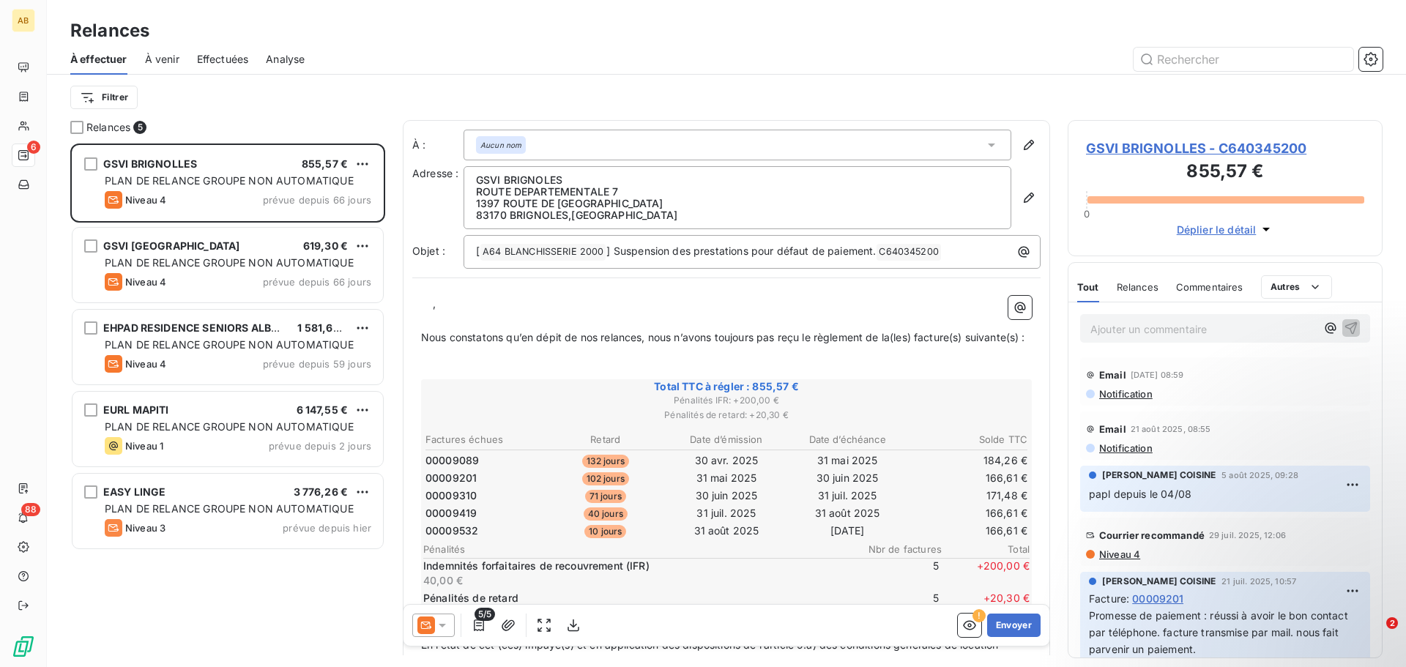
click at [258, 77] on div "Filtrer" at bounding box center [726, 97] width 1312 height 45
click at [169, 59] on span "À venir" at bounding box center [162, 59] width 34 height 15
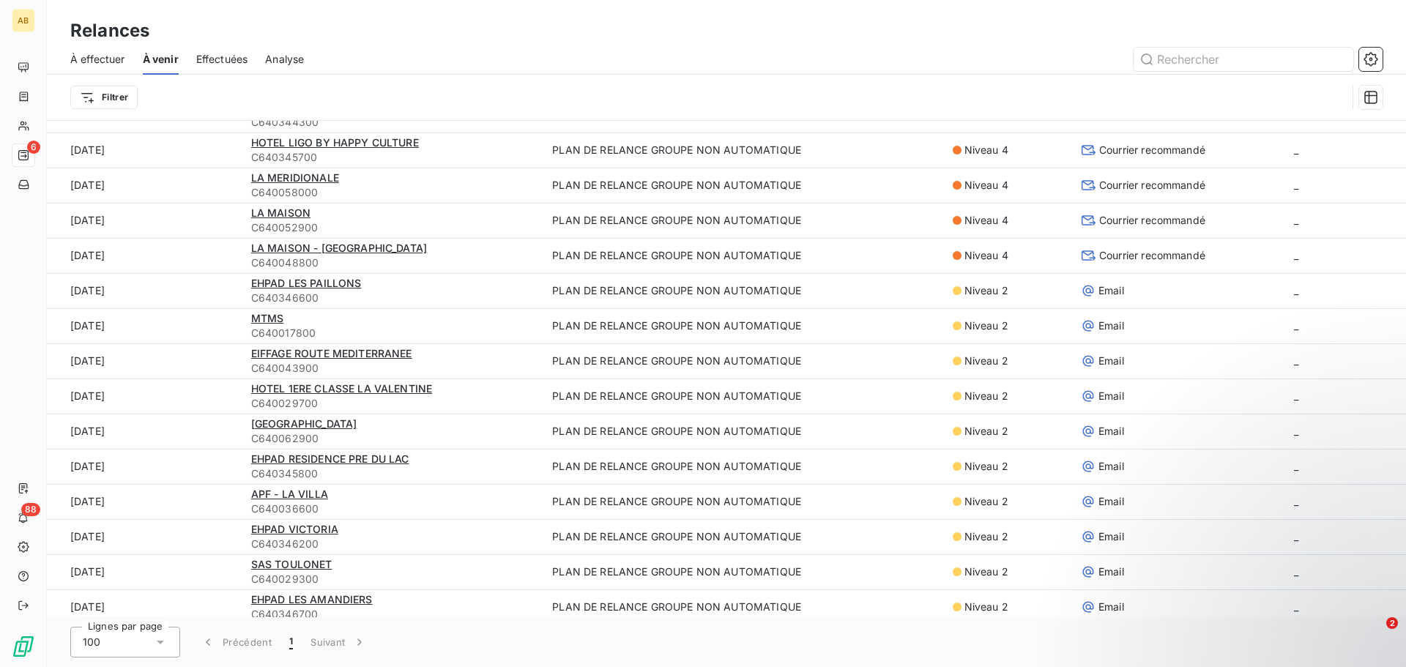
click at [212, 60] on span "Effectuées" at bounding box center [222, 59] width 52 height 15
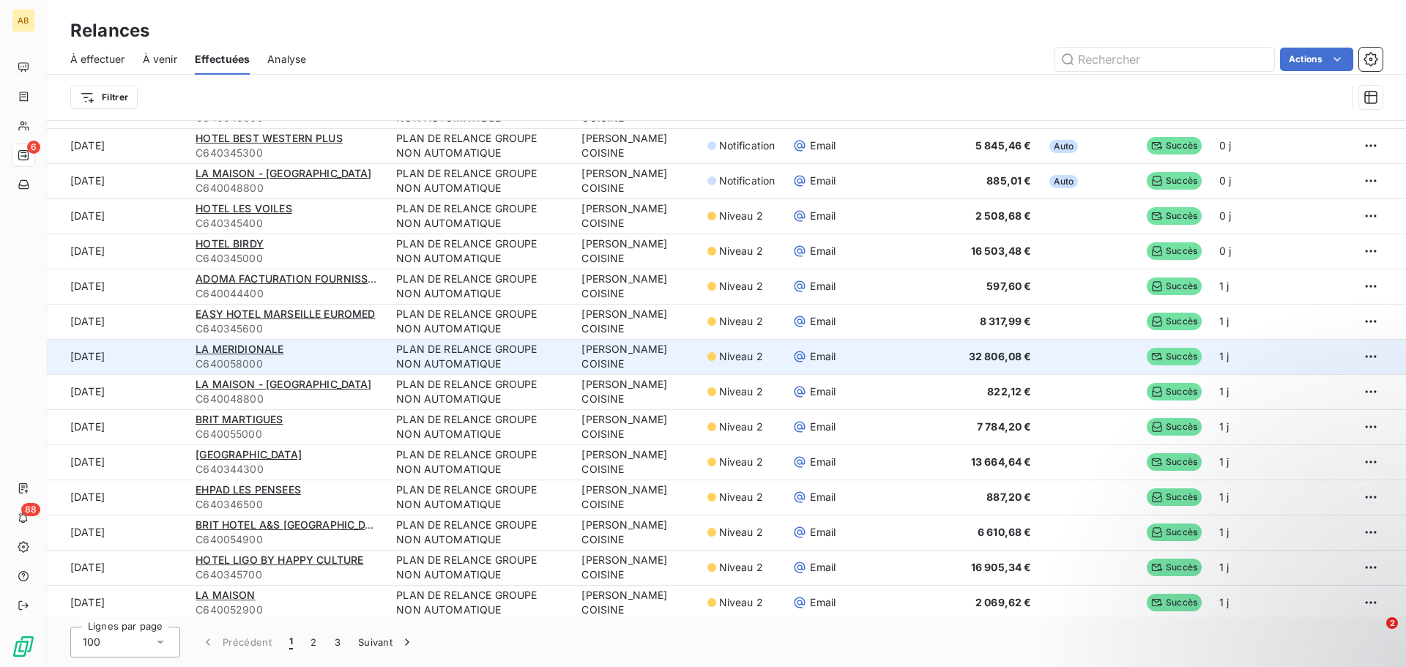
scroll to position [2996, 0]
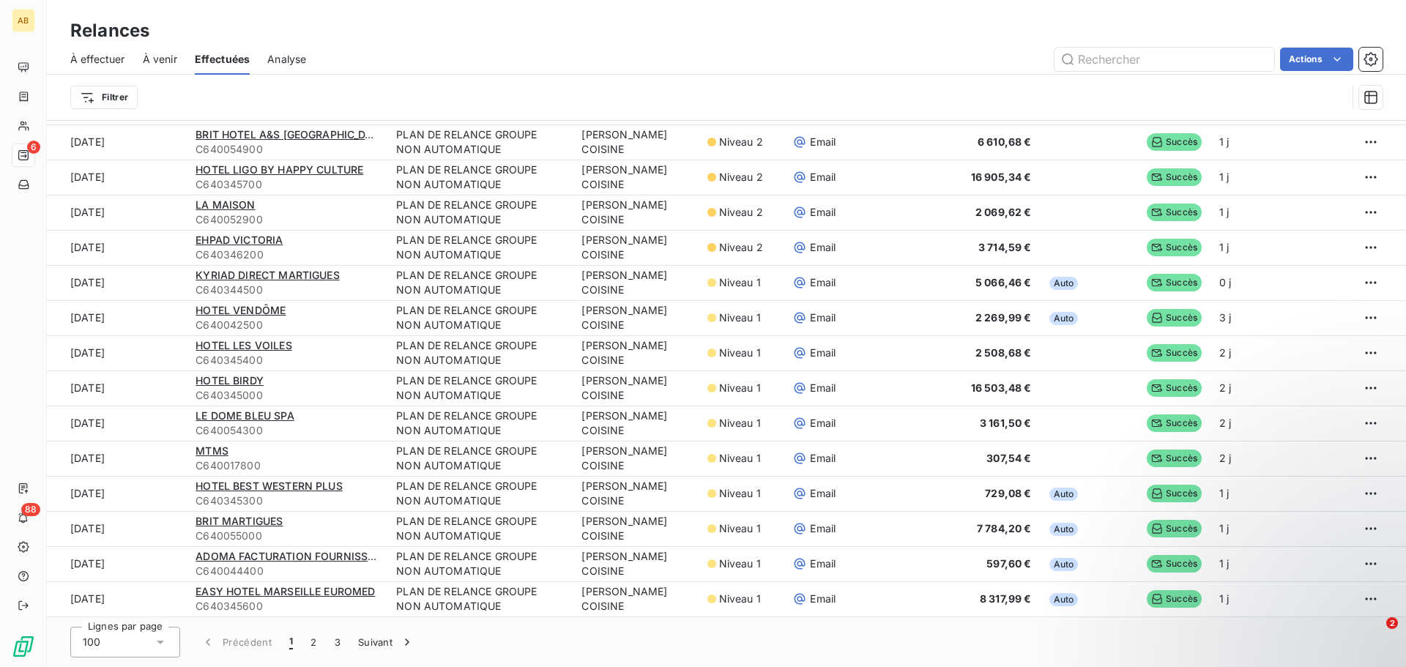
click at [275, 58] on span "Analyse" at bounding box center [286, 59] width 39 height 15
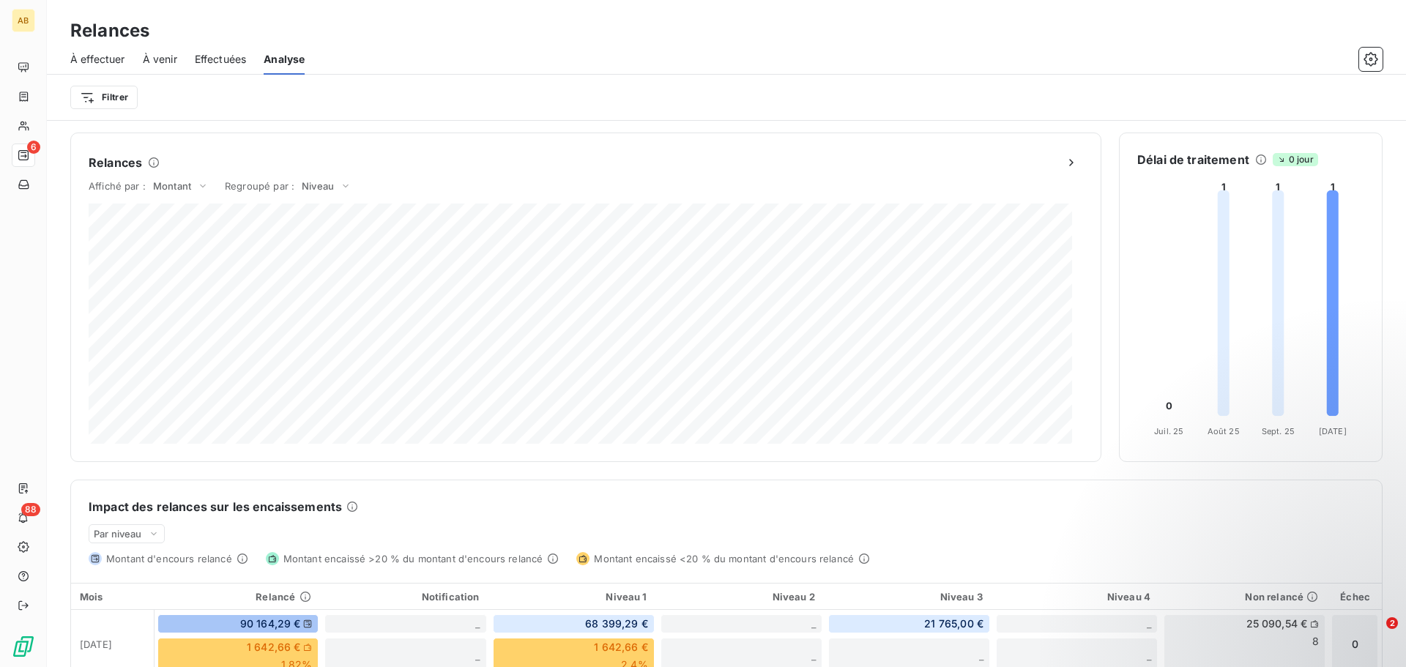
click at [389, 38] on div "Relances" at bounding box center [726, 31] width 1359 height 26
click at [674, 507] on div "Impact des relances sur les encaissements" at bounding box center [727, 507] width 1276 height 18
click at [96, 59] on span "À effectuer" at bounding box center [97, 59] width 55 height 15
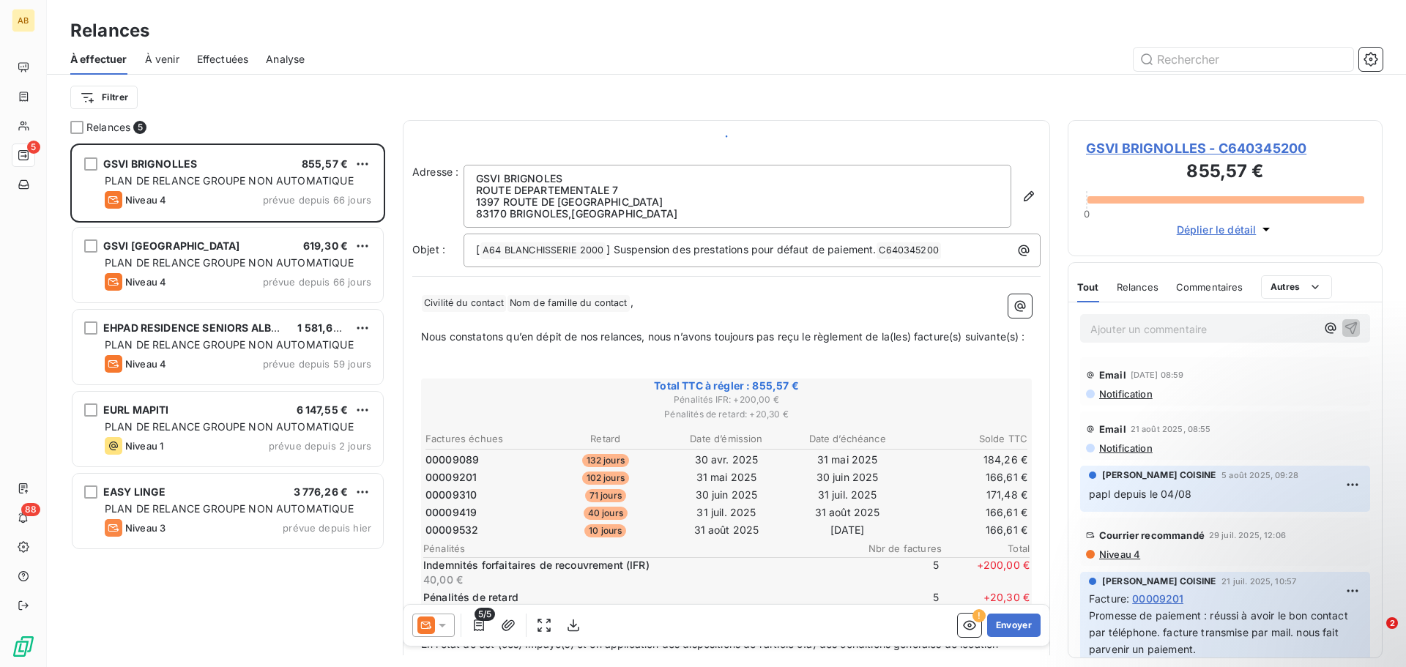
scroll to position [513, 304]
click at [206, 61] on span "Effectuées" at bounding box center [223, 59] width 52 height 15
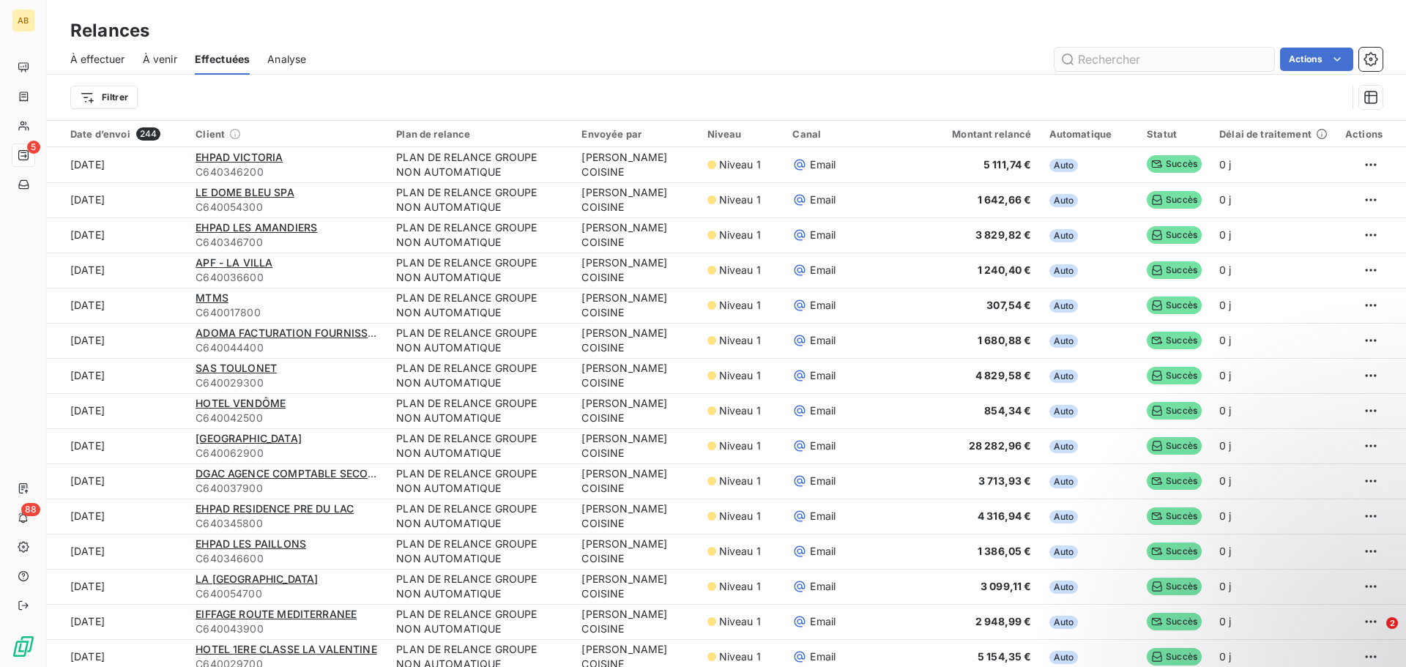
click at [1156, 63] on input "text" at bounding box center [1164, 59] width 220 height 23
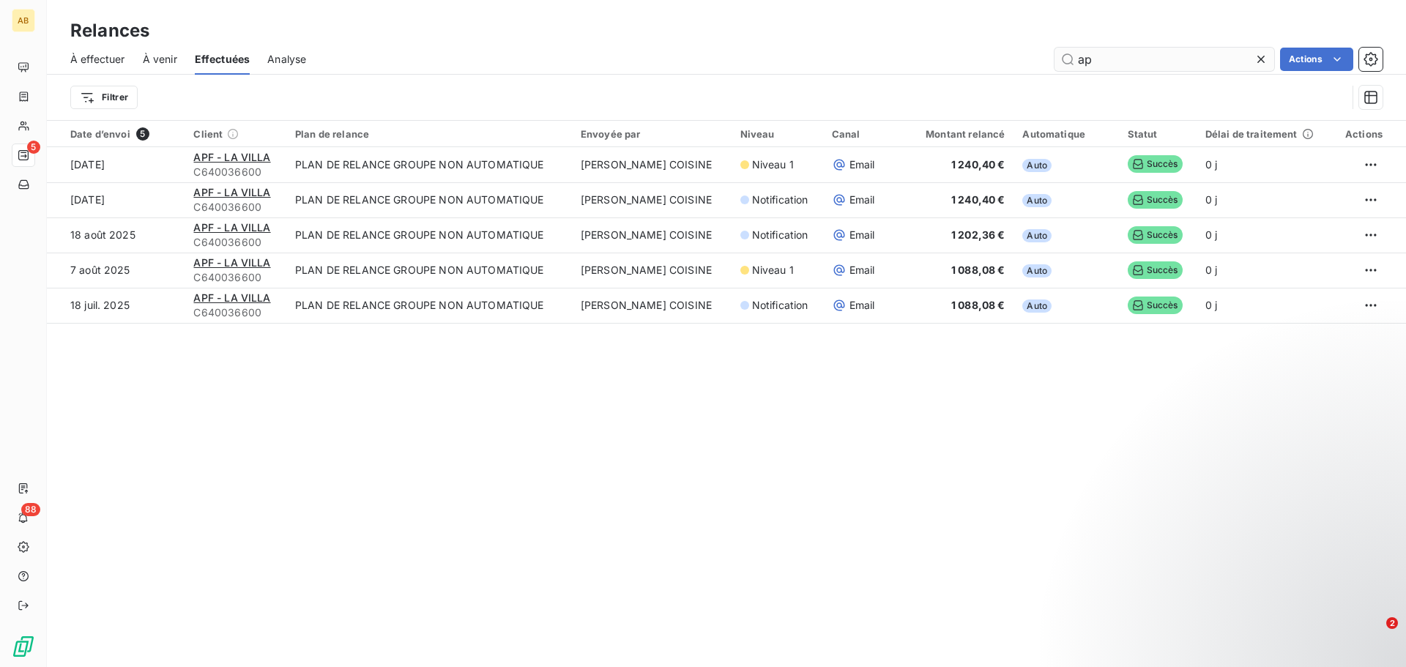
type input "a"
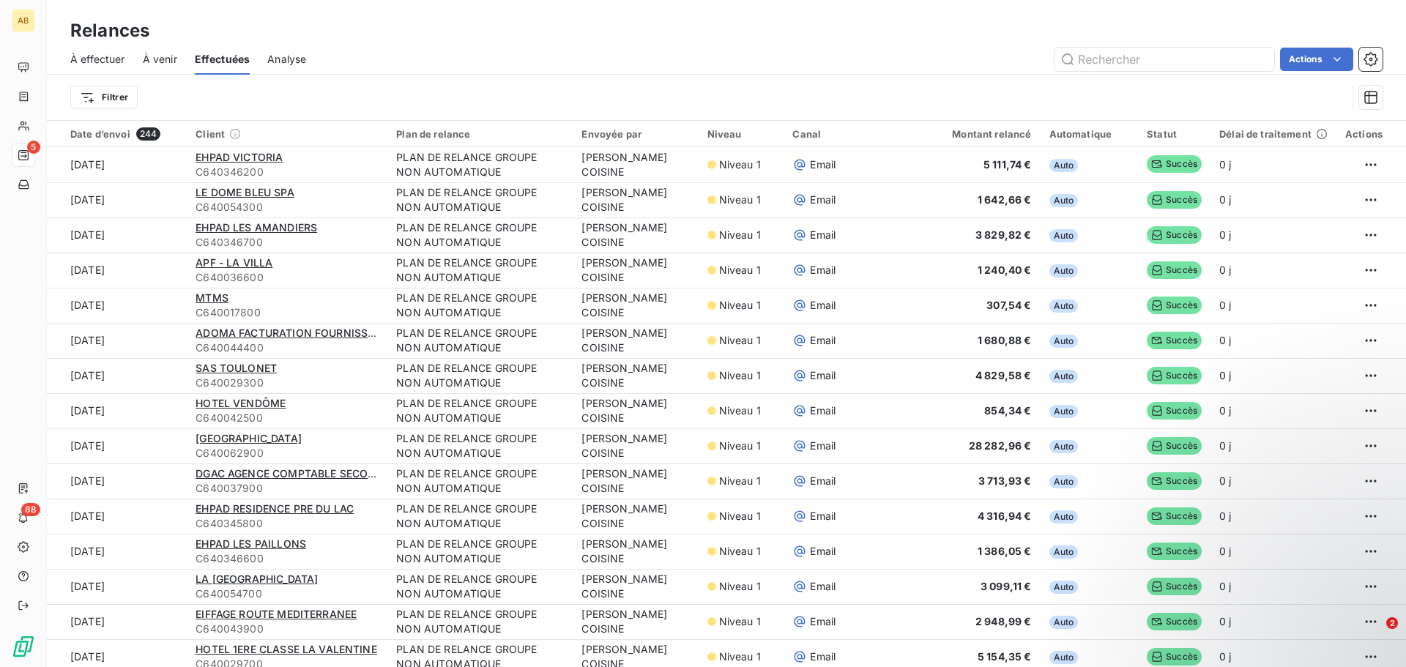
click at [159, 58] on span "À venir" at bounding box center [160, 59] width 34 height 15
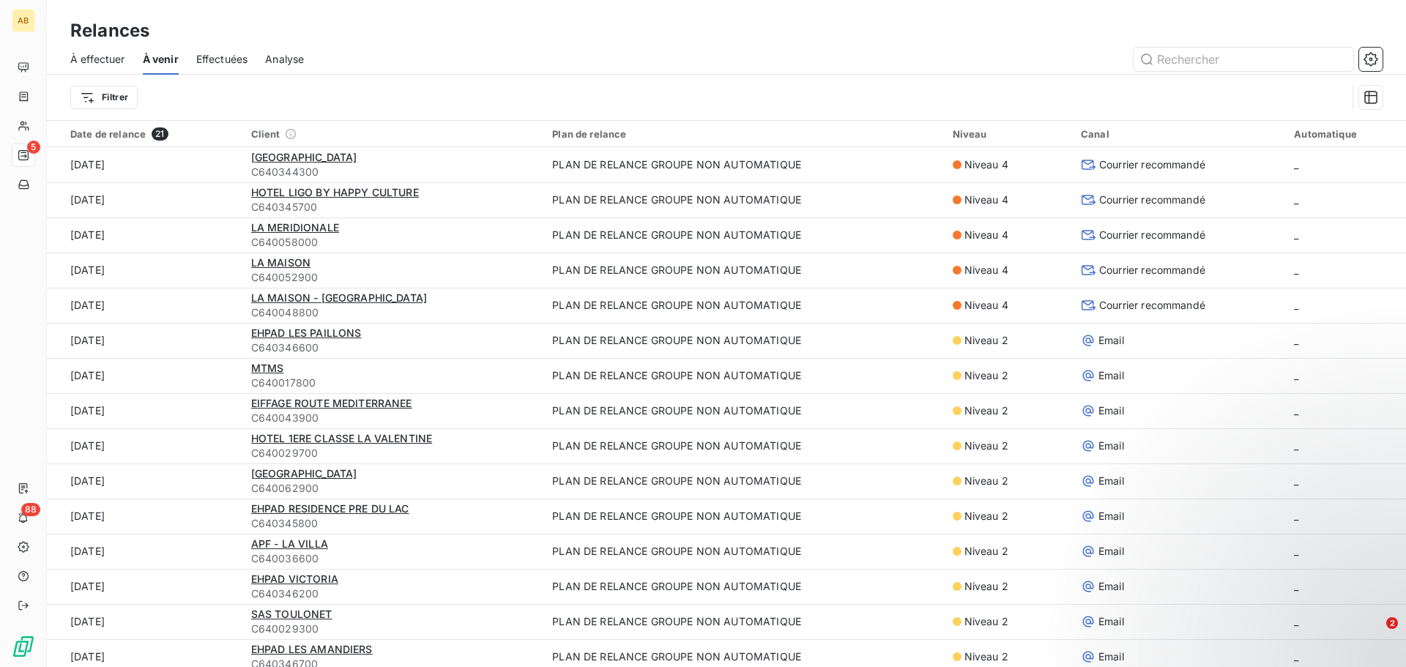
click at [224, 59] on span "Effectuées" at bounding box center [222, 59] width 52 height 15
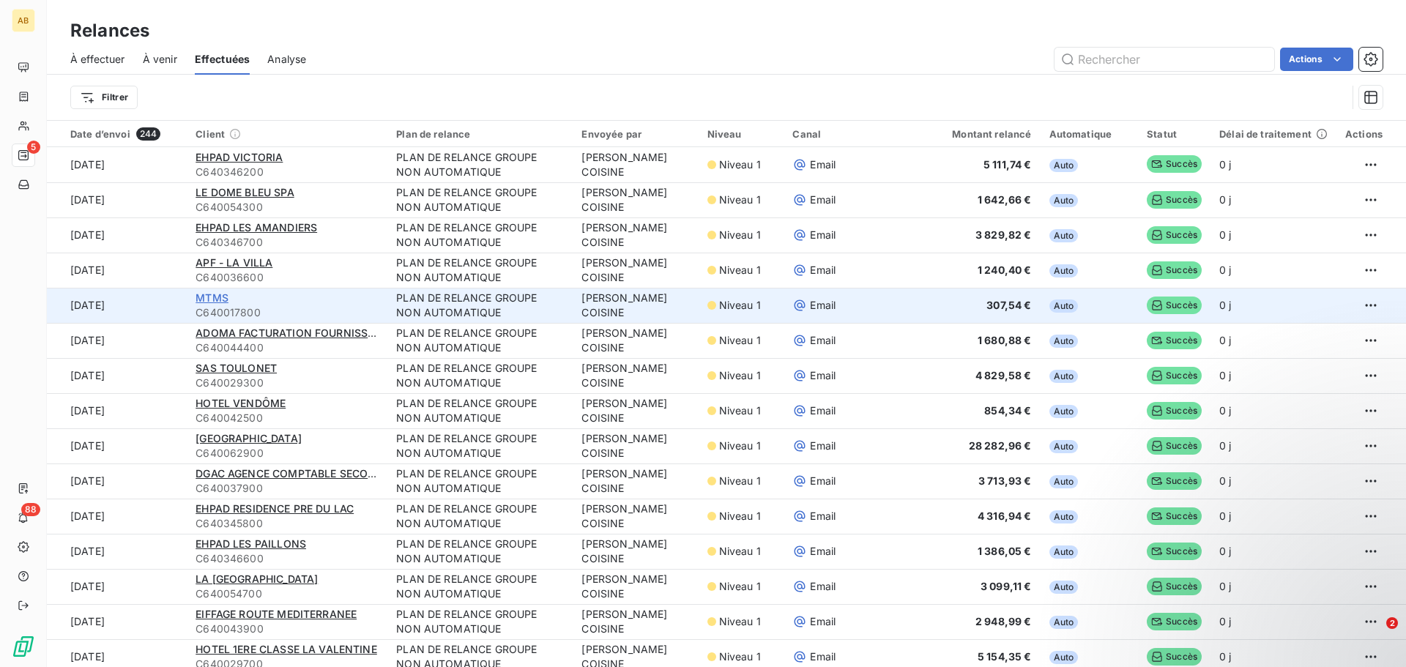
click at [217, 298] on span "MTMS" at bounding box center [212, 297] width 33 height 12
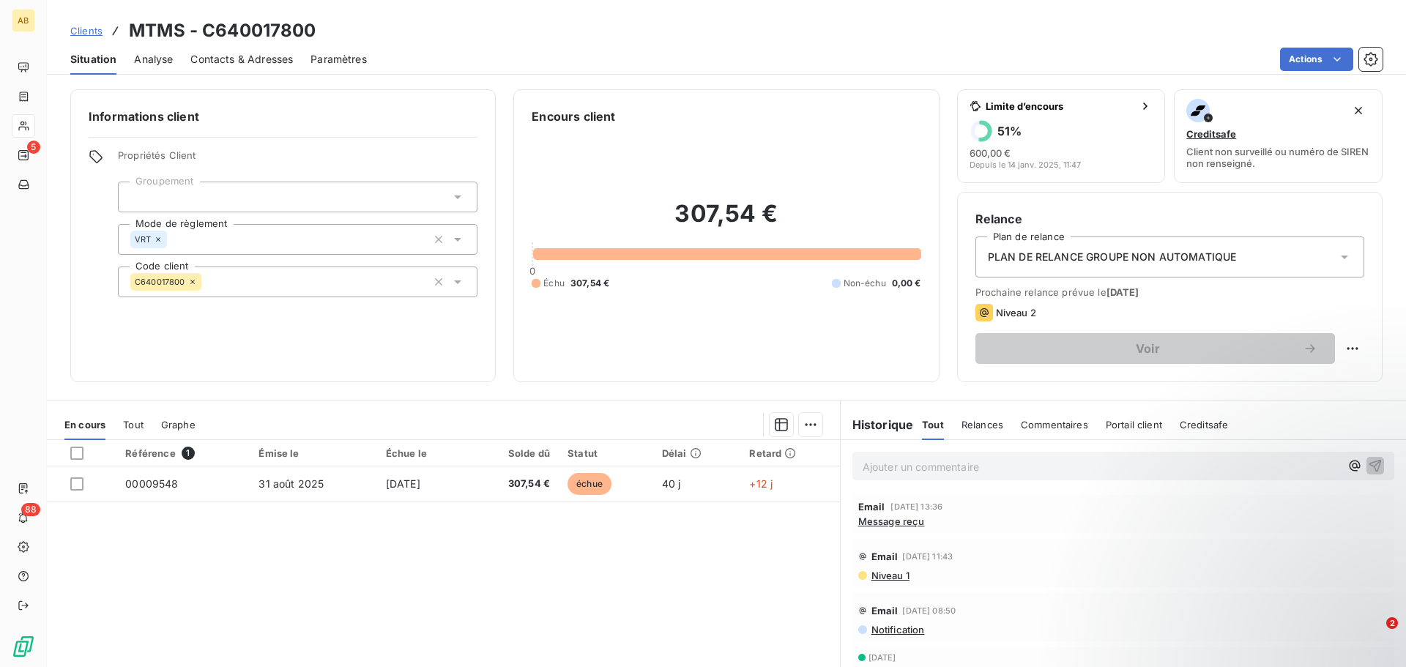
click at [906, 524] on span "Message reçu" at bounding box center [891, 522] width 67 height 12
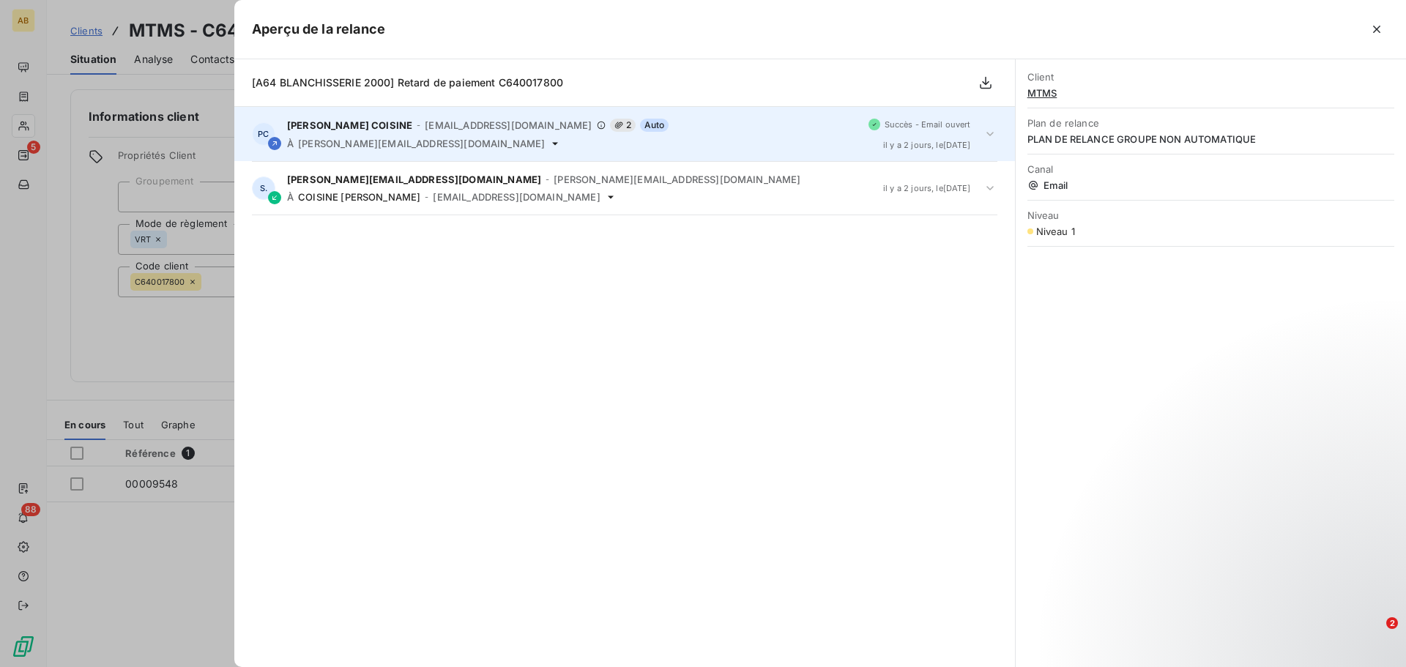
click at [1000, 142] on div "PC [PERSON_NAME] - [EMAIL_ADDRESS][DOMAIN_NAME] 2 Auto À [PERSON_NAME][EMAIL_AD…" at bounding box center [624, 134] width 781 height 54
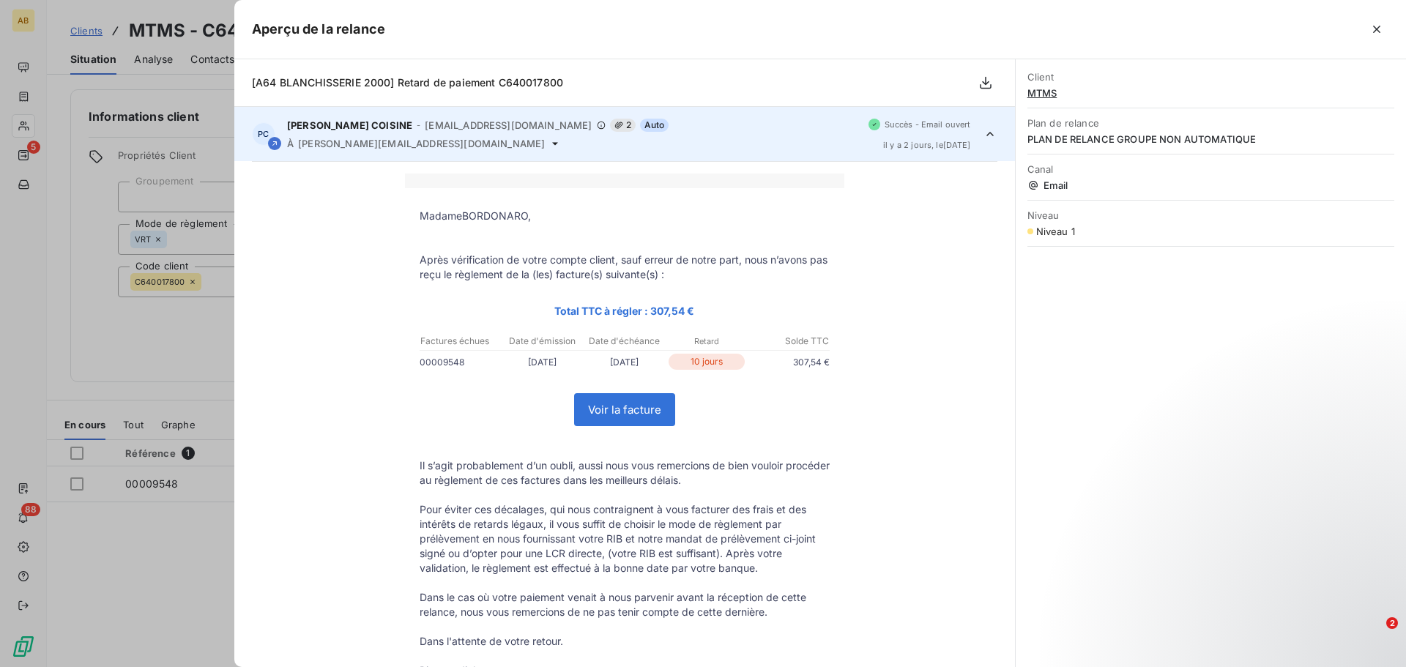
click at [983, 129] on icon at bounding box center [990, 134] width 15 height 15
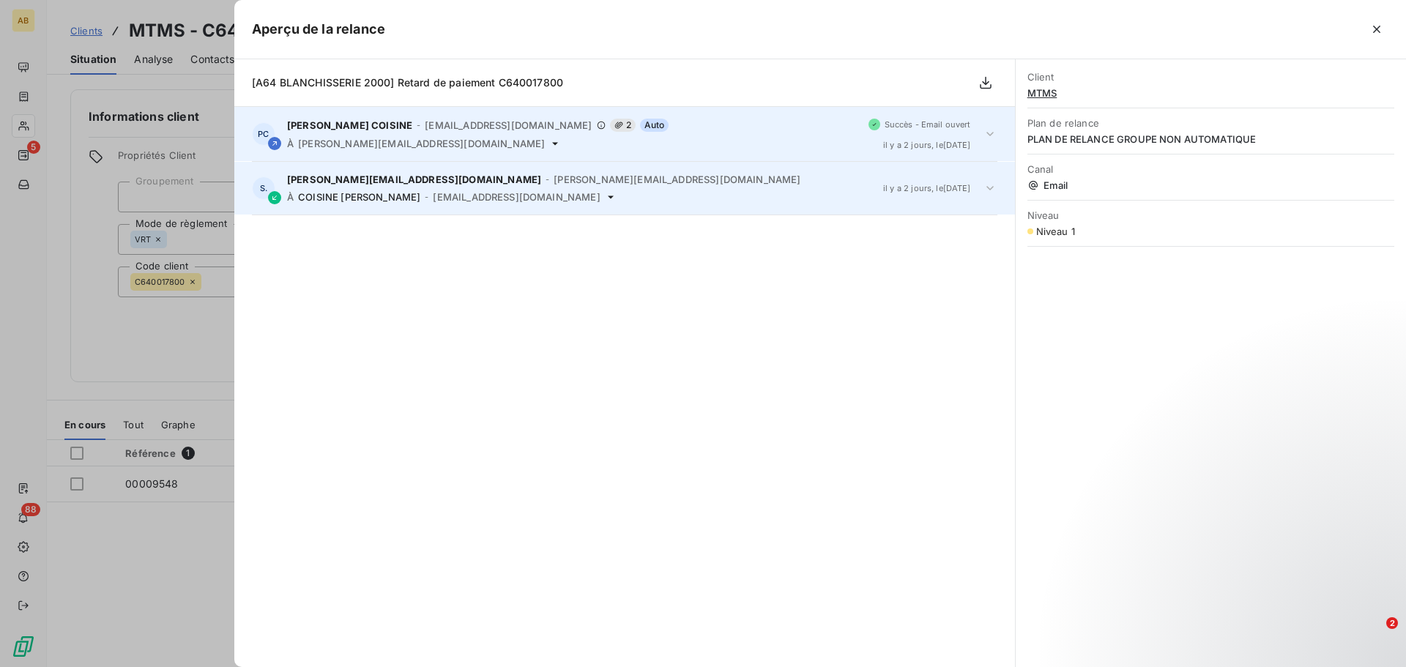
click at [580, 190] on div "[PERSON_NAME][EMAIL_ADDRESS][DOMAIN_NAME] - [DOMAIN_NAME][EMAIL_ADDRESS][DOMAIN…" at bounding box center [579, 188] width 584 height 29
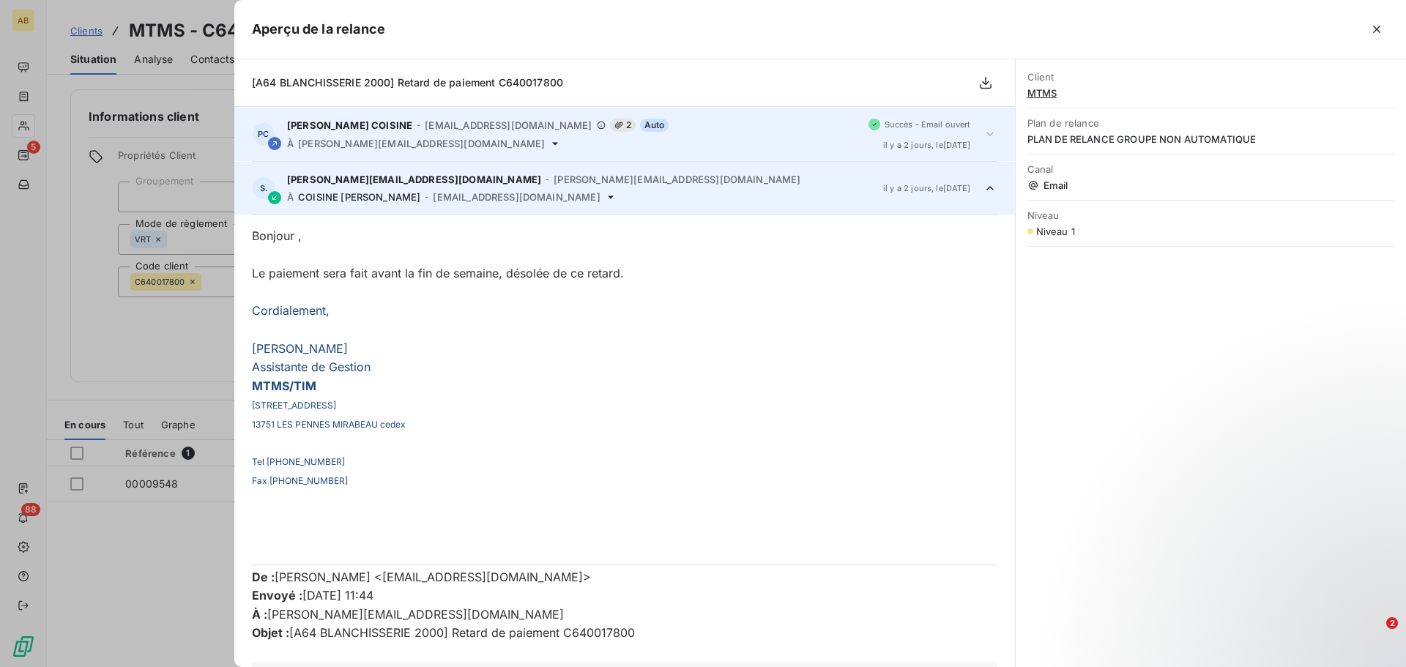
scroll to position [55, 0]
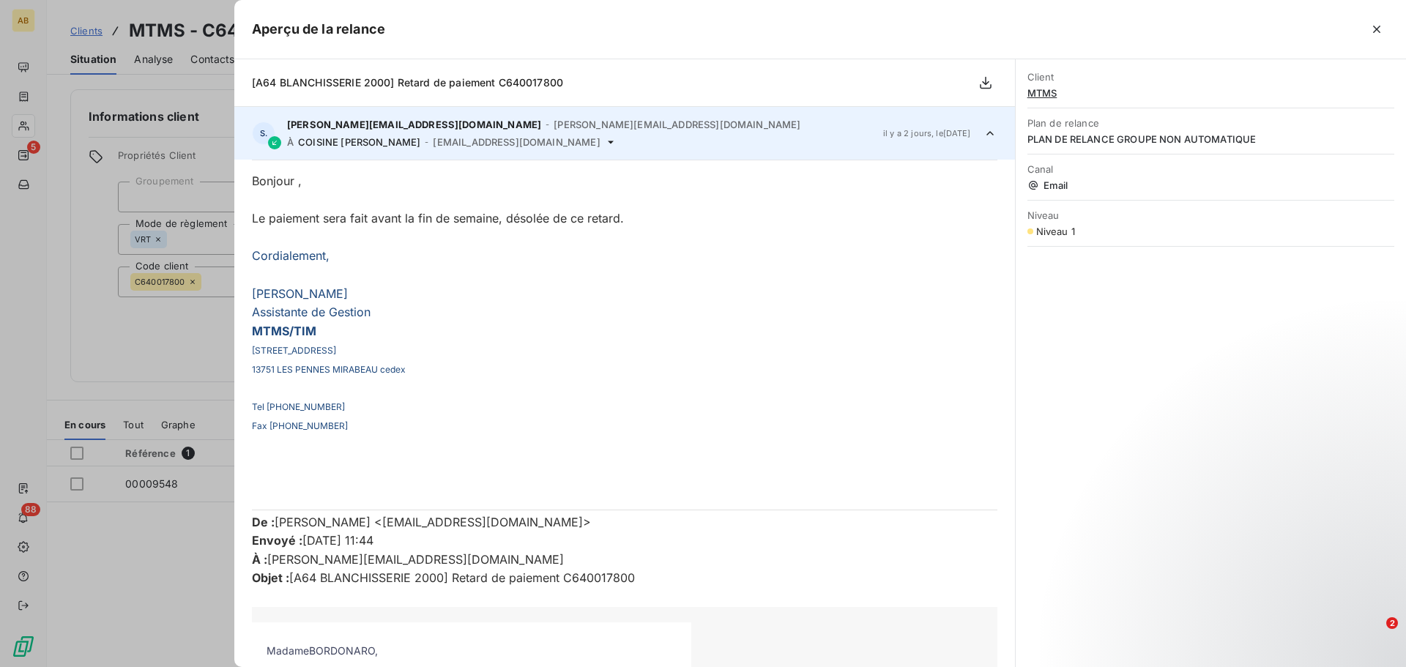
click at [983, 134] on icon at bounding box center [990, 133] width 15 height 15
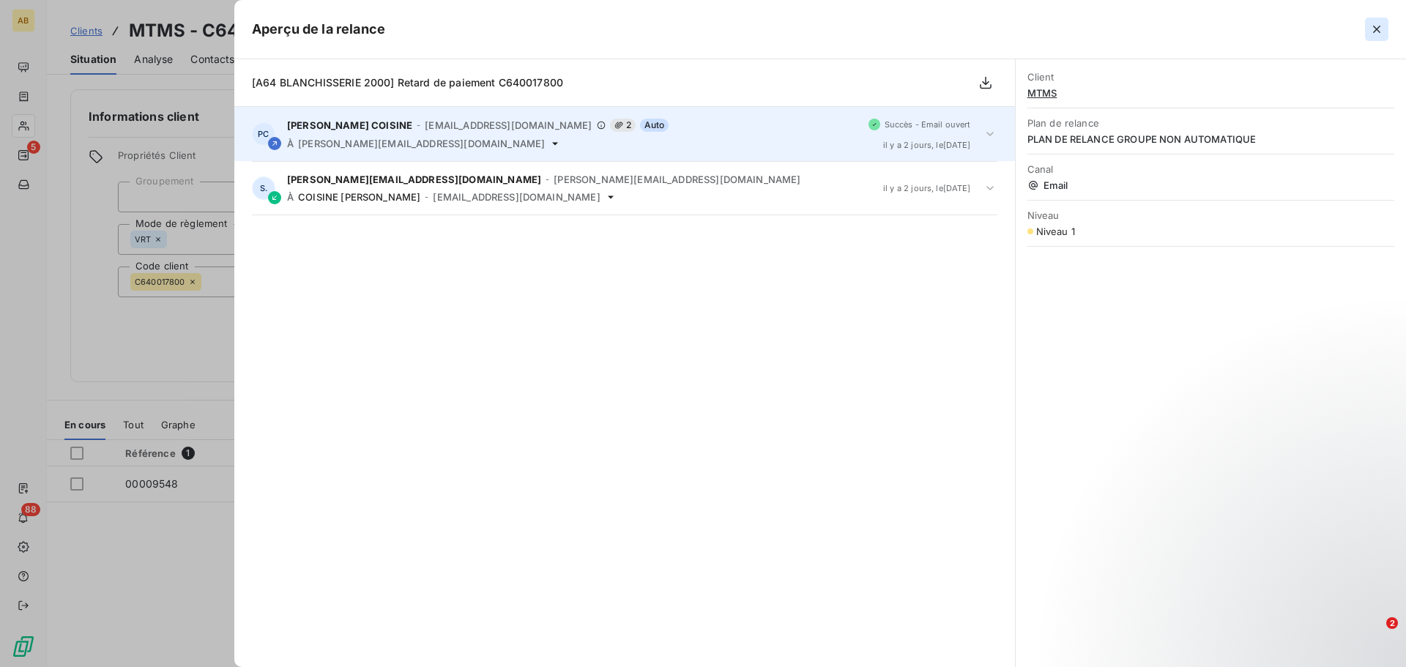
click at [1373, 31] on icon "button" at bounding box center [1376, 29] width 15 height 15
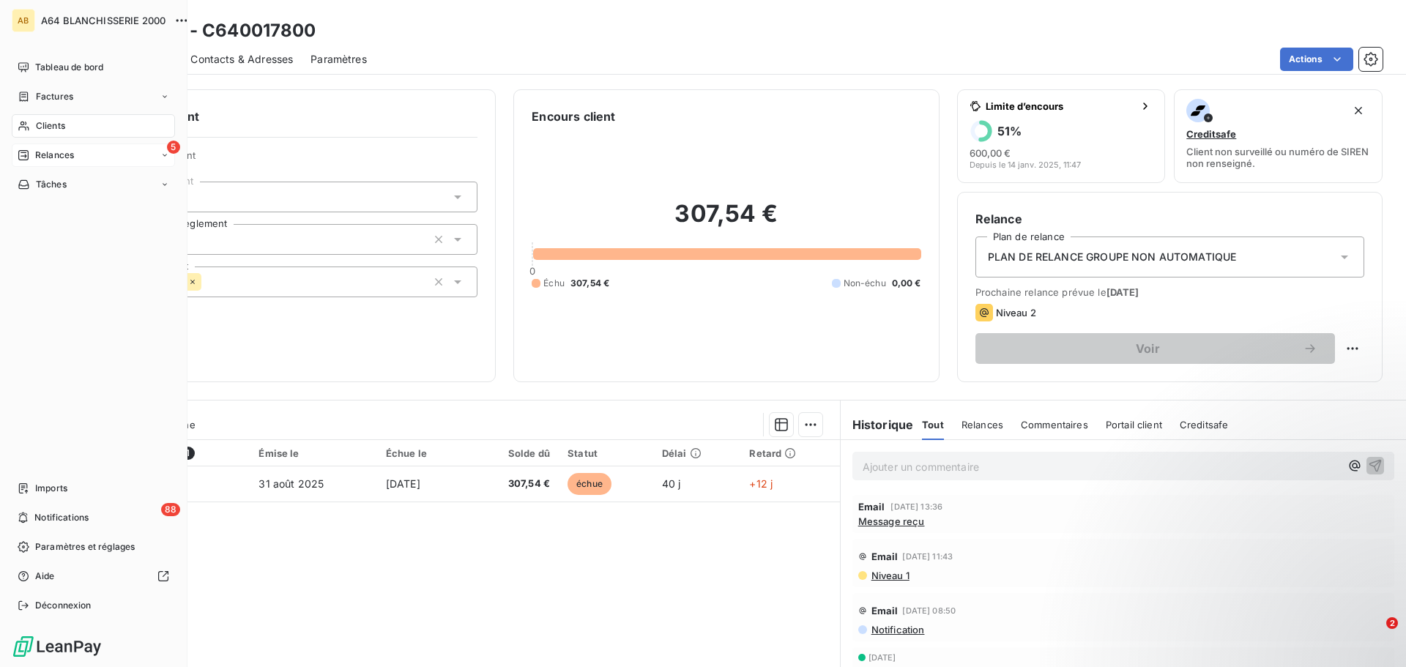
click at [91, 157] on div "5 Relances" at bounding box center [93, 155] width 163 height 23
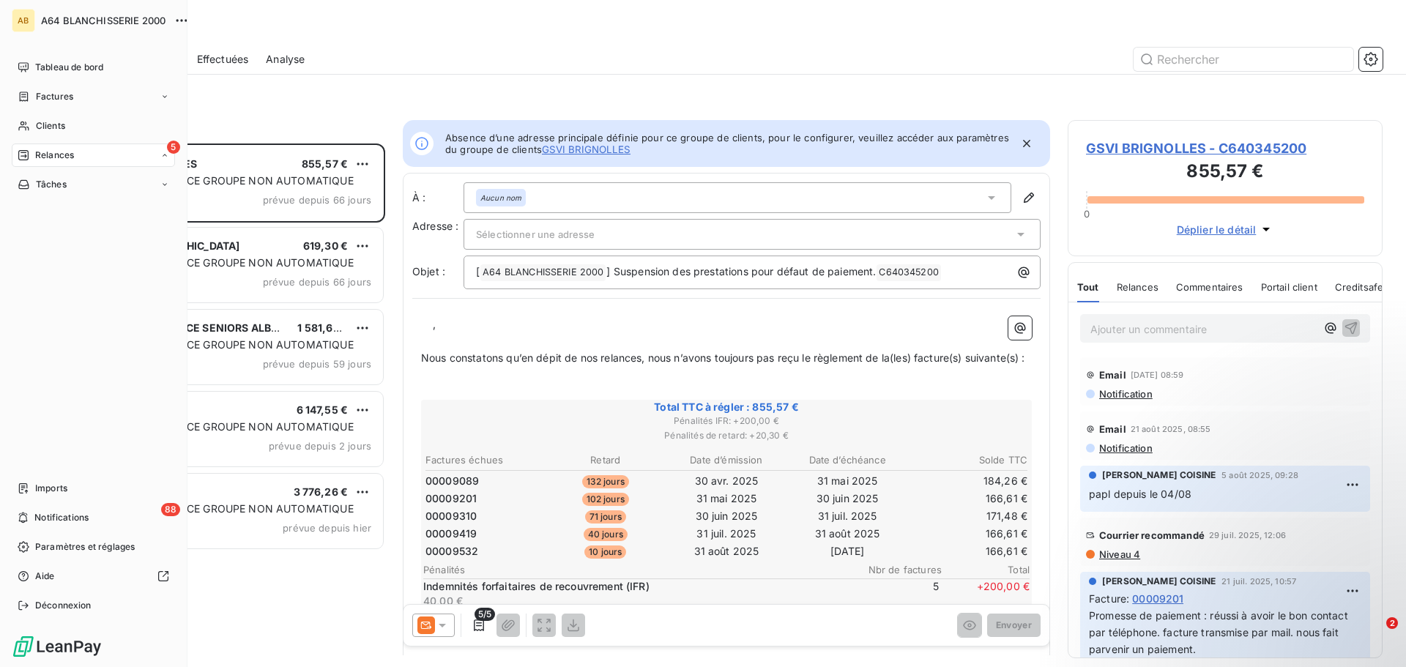
scroll to position [12, 12]
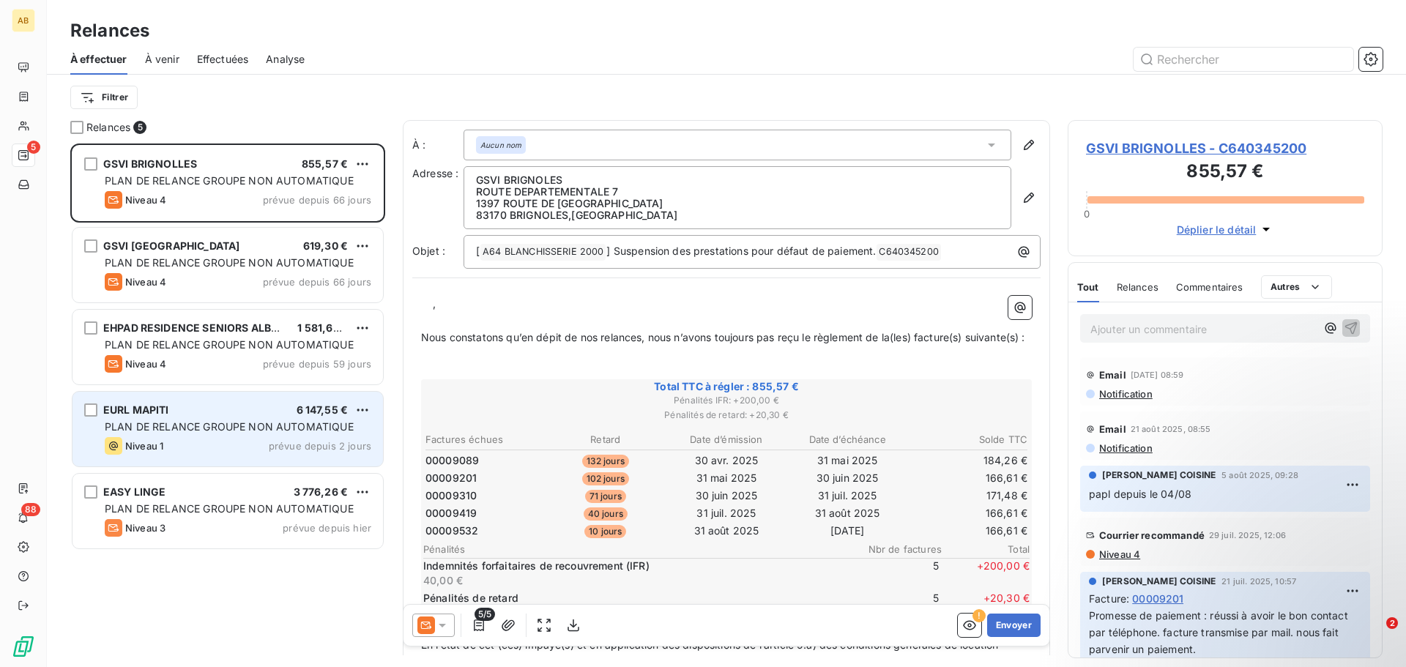
click at [256, 439] on div "Niveau 1 prévue depuis 2 jours" at bounding box center [238, 446] width 267 height 18
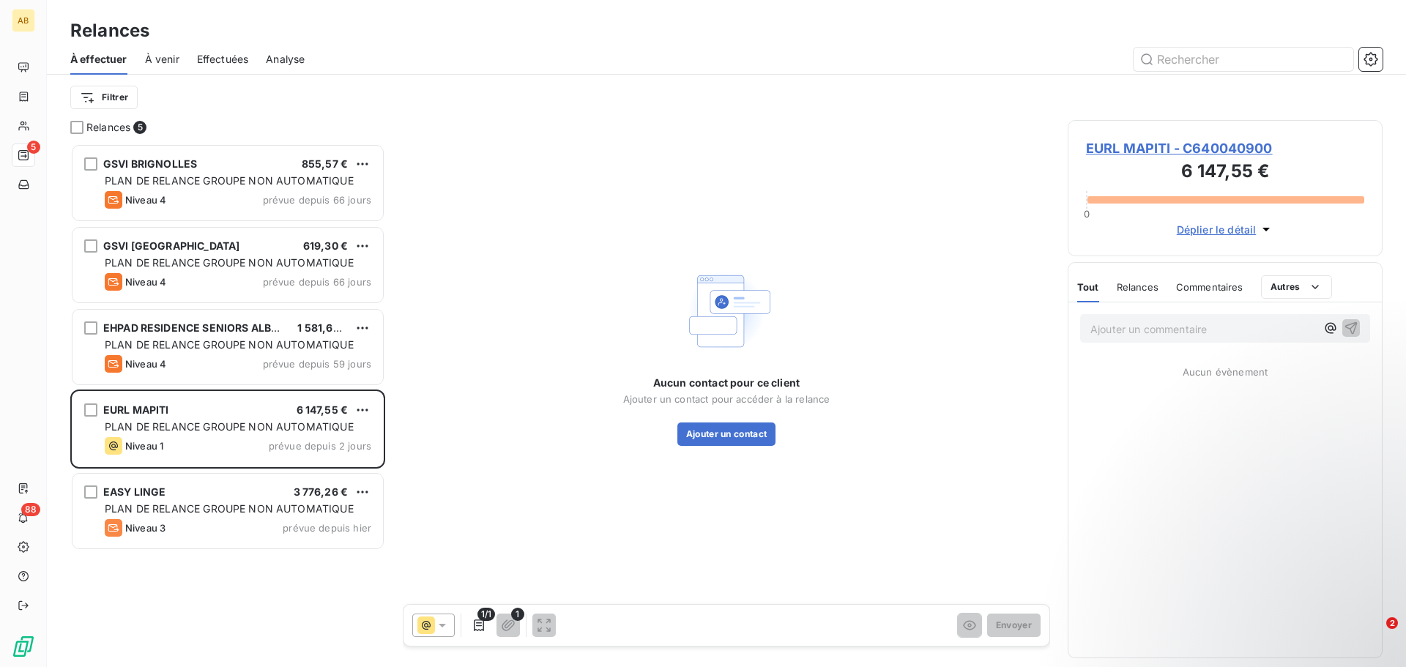
click at [1125, 147] on span "EURL MAPITI - C640040900" at bounding box center [1225, 148] width 278 height 20
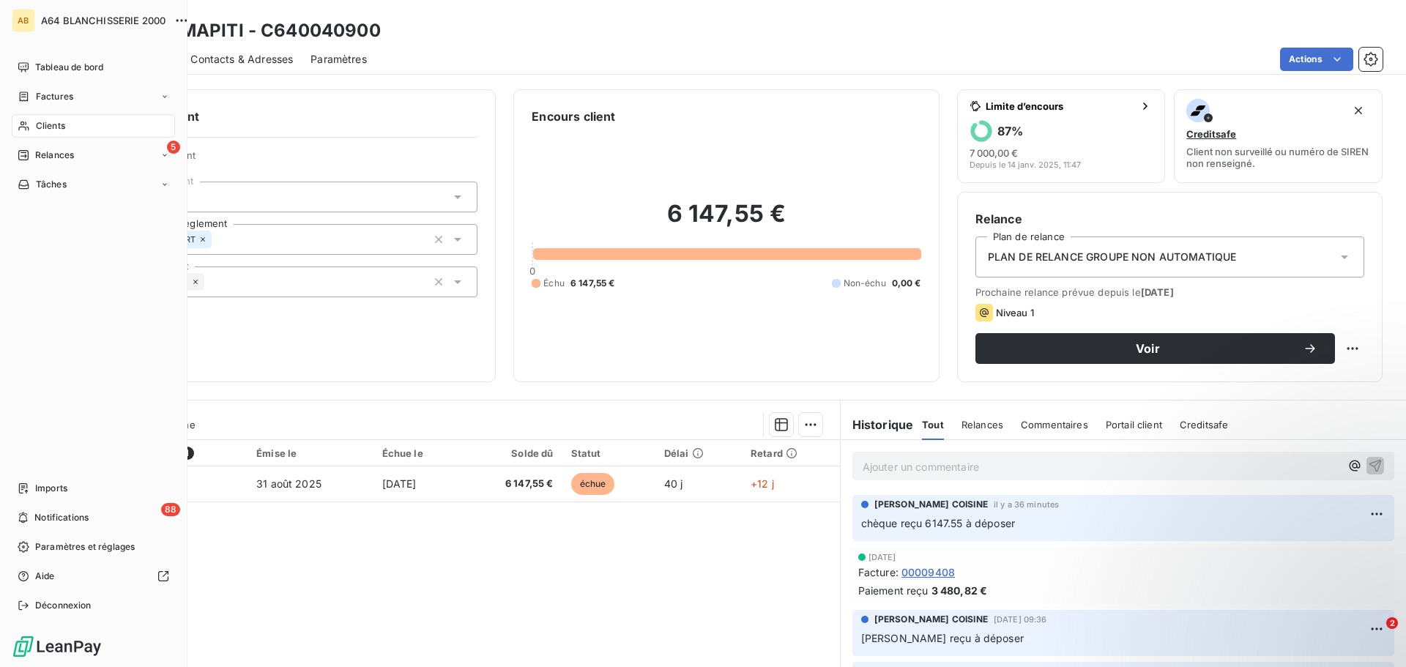
click at [51, 153] on span "Relances" at bounding box center [54, 155] width 39 height 13
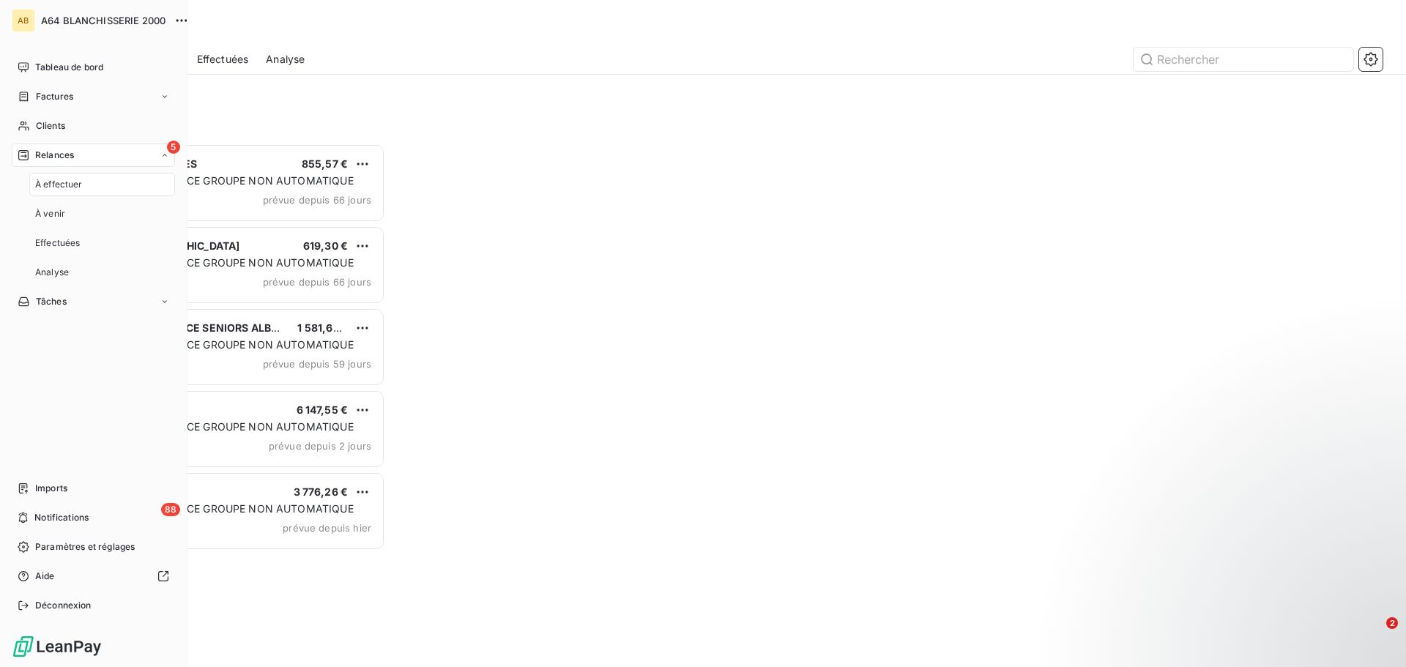
scroll to position [513, 304]
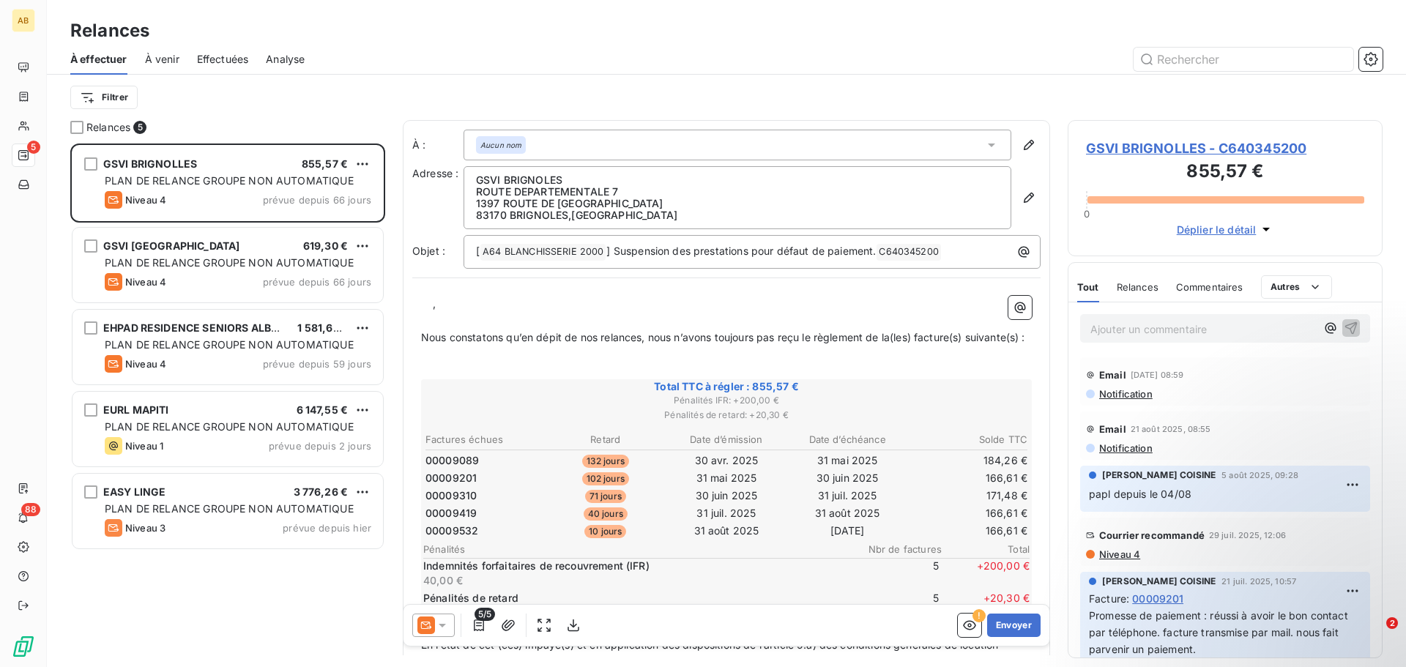
click at [160, 58] on span "À venir" at bounding box center [162, 59] width 34 height 15
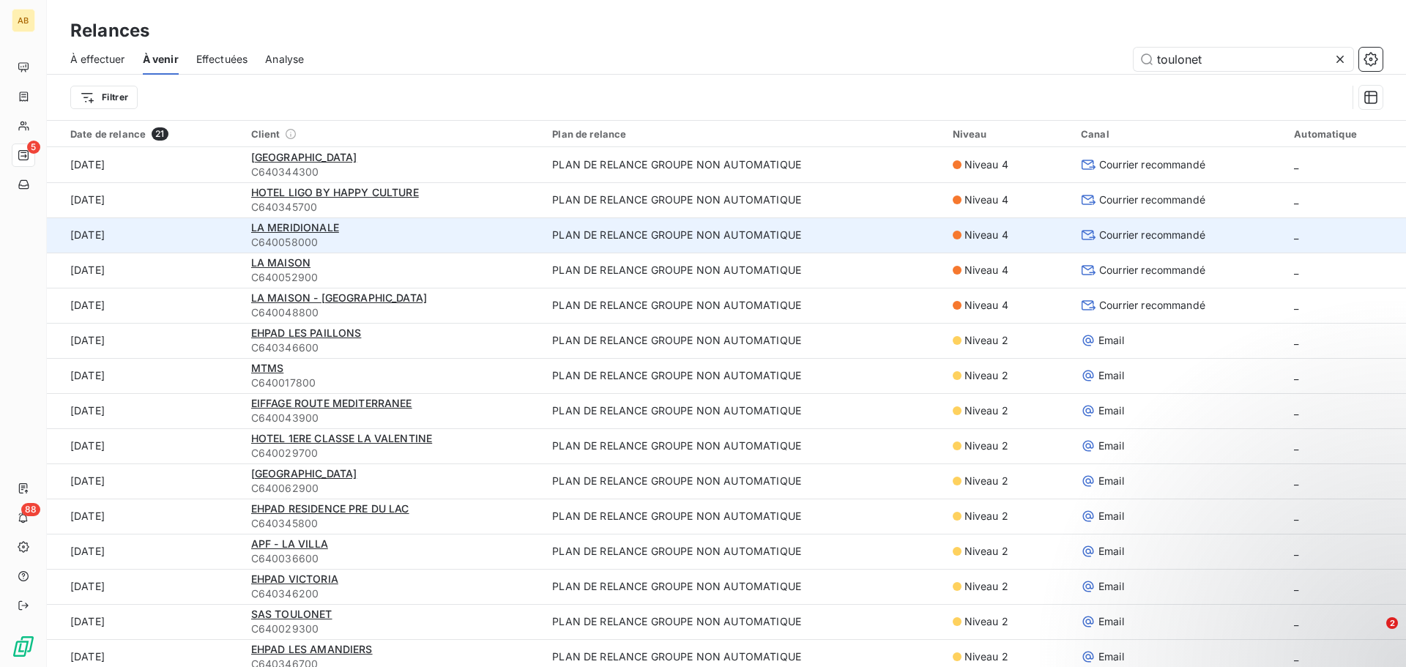
type input "toulonet"
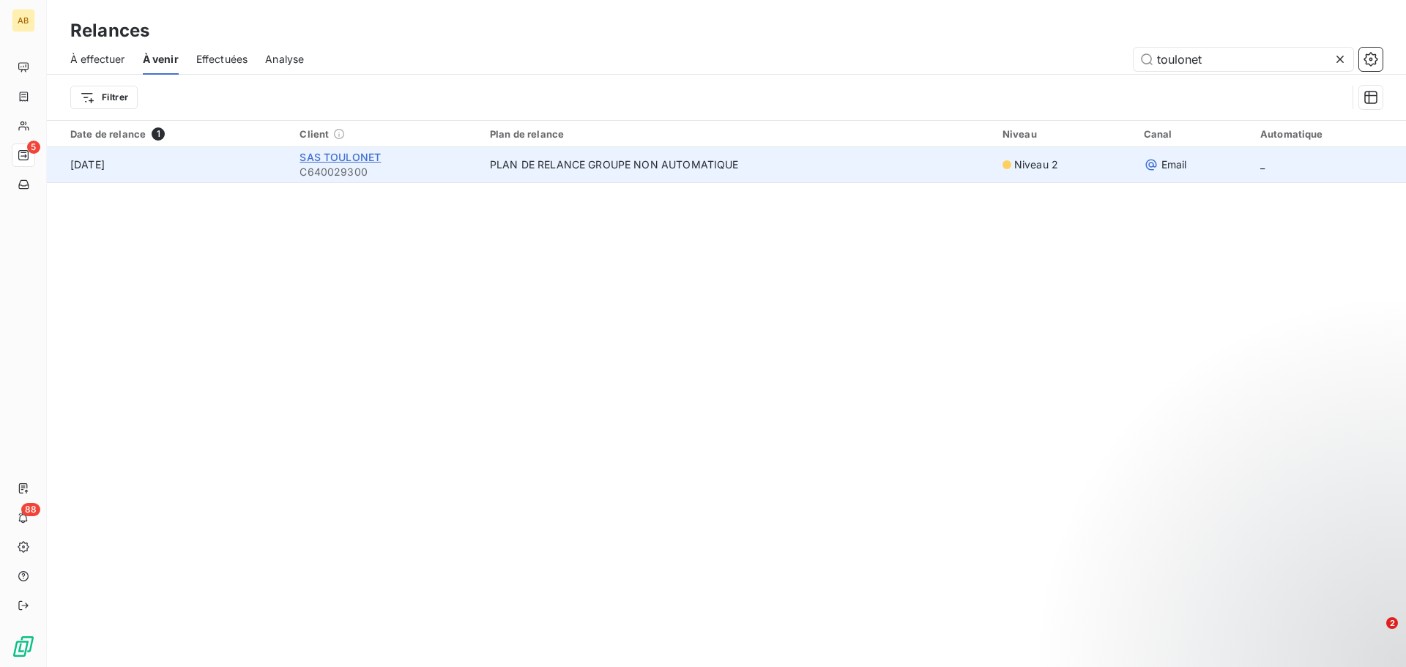
click at [326, 159] on span "SAS TOULONET" at bounding box center [339, 157] width 81 height 12
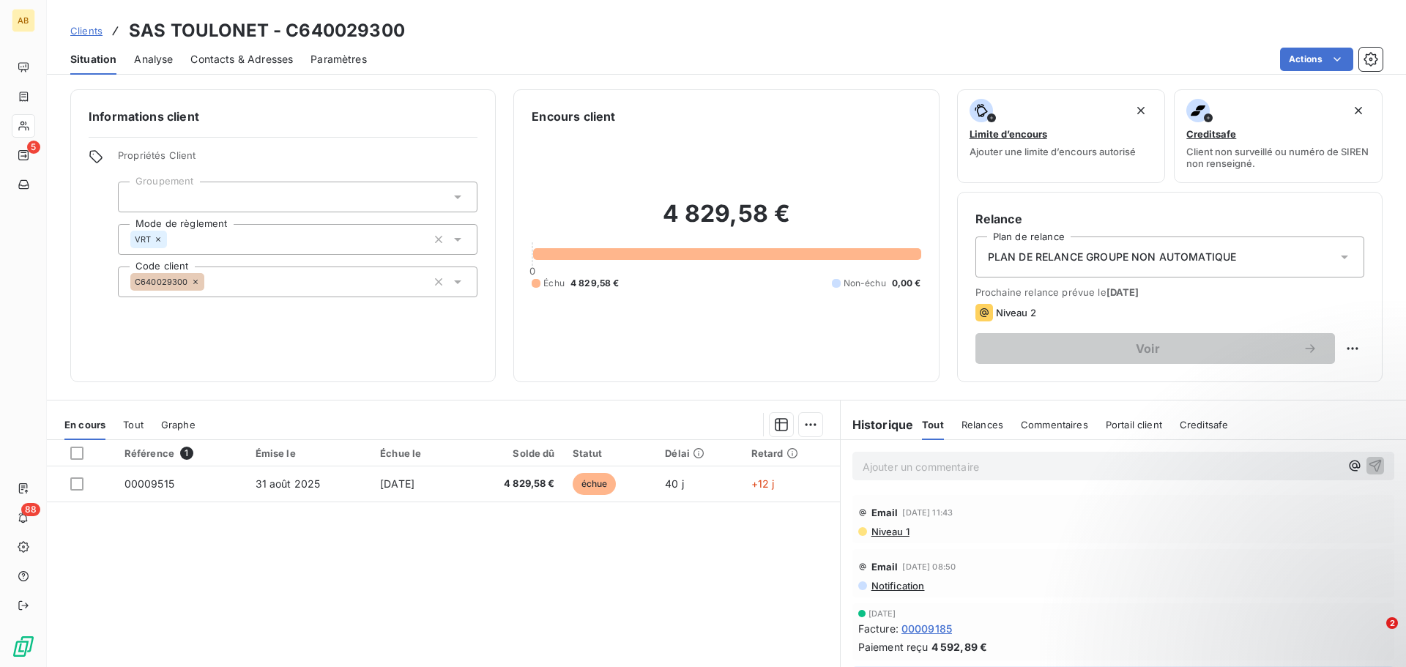
click at [146, 61] on span "Analyse" at bounding box center [153, 59] width 39 height 15
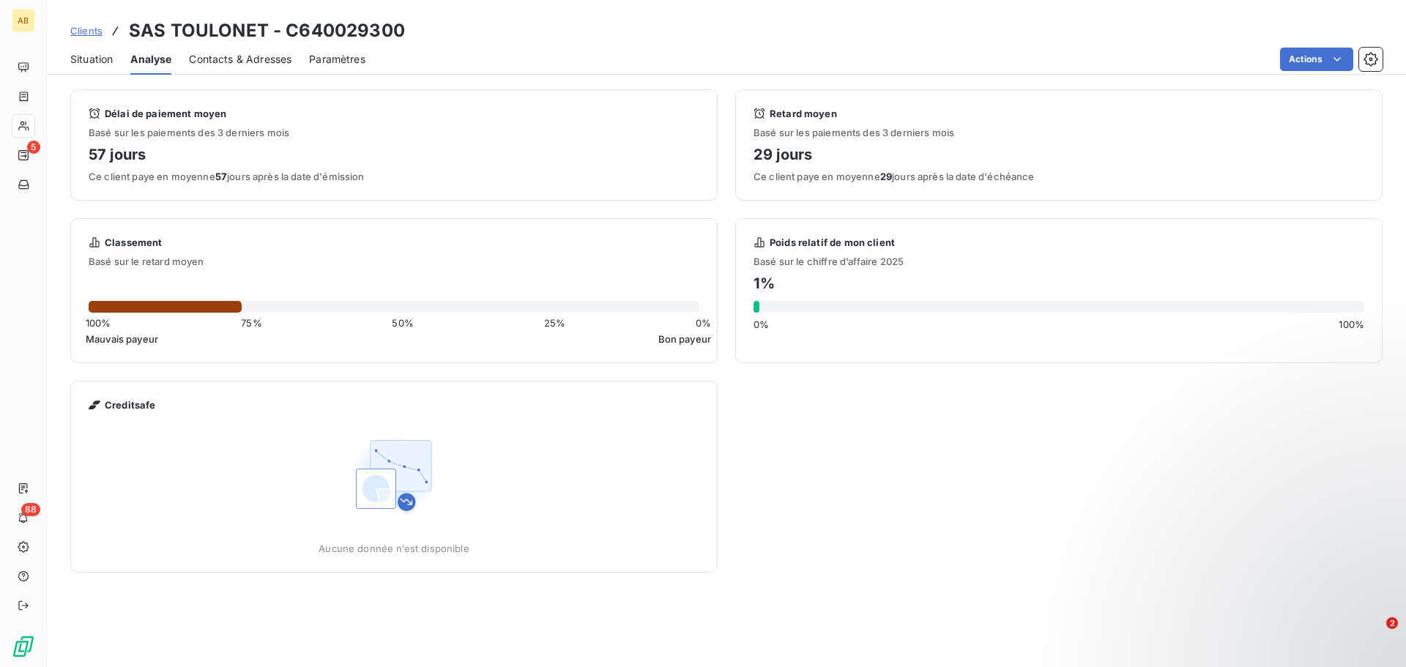
click at [218, 58] on span "Contacts & Adresses" at bounding box center [240, 59] width 103 height 15
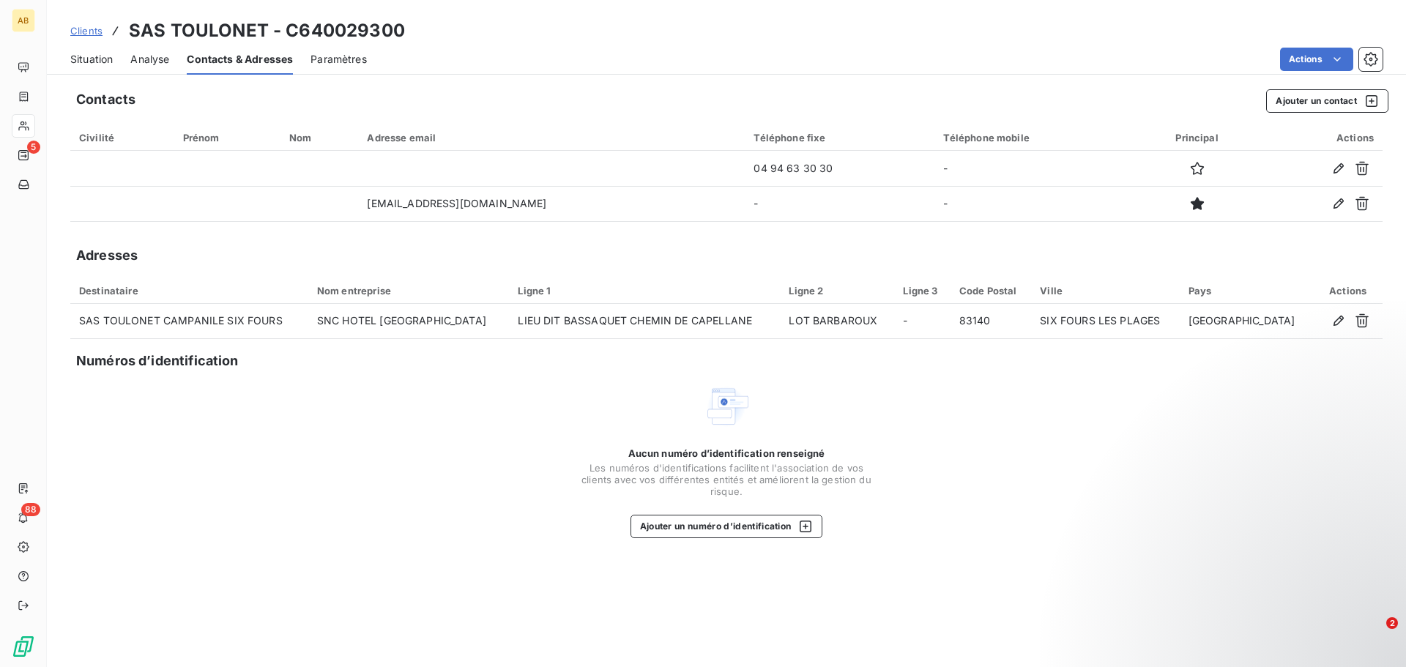
click at [97, 56] on span "Situation" at bounding box center [91, 59] width 42 height 15
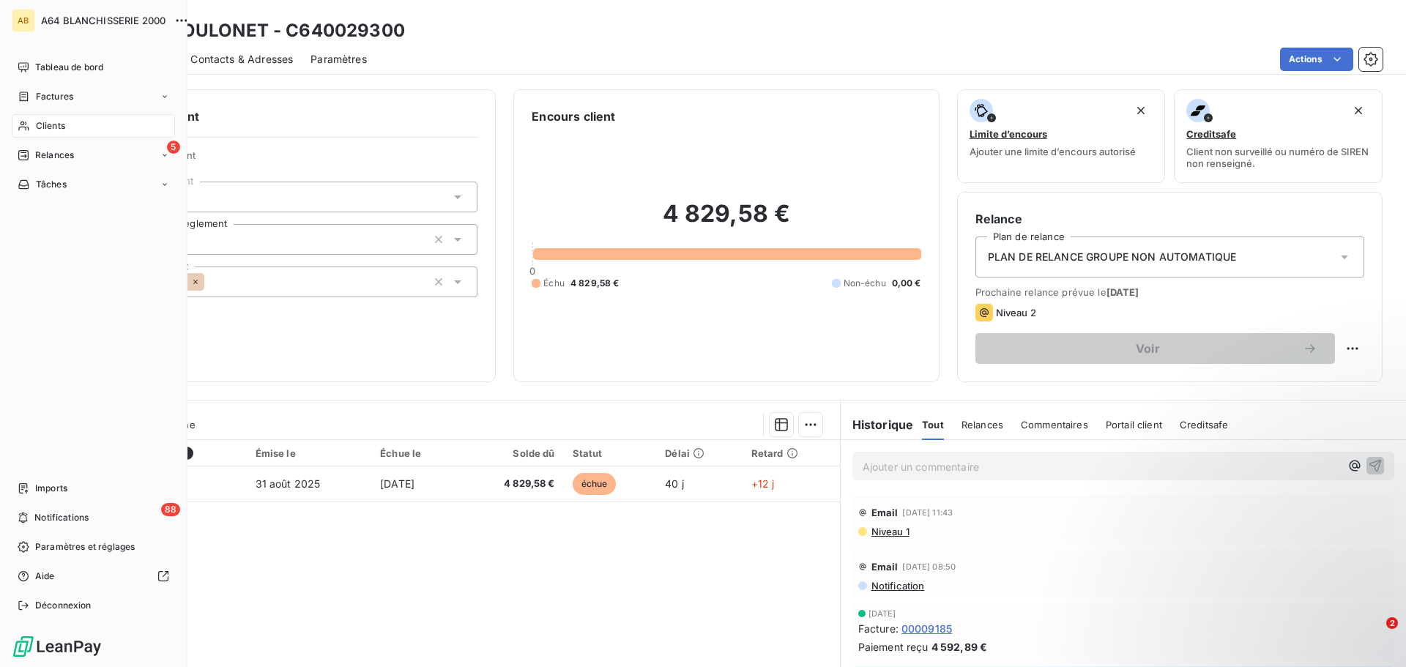
click at [60, 157] on span "Relances" at bounding box center [54, 155] width 39 height 13
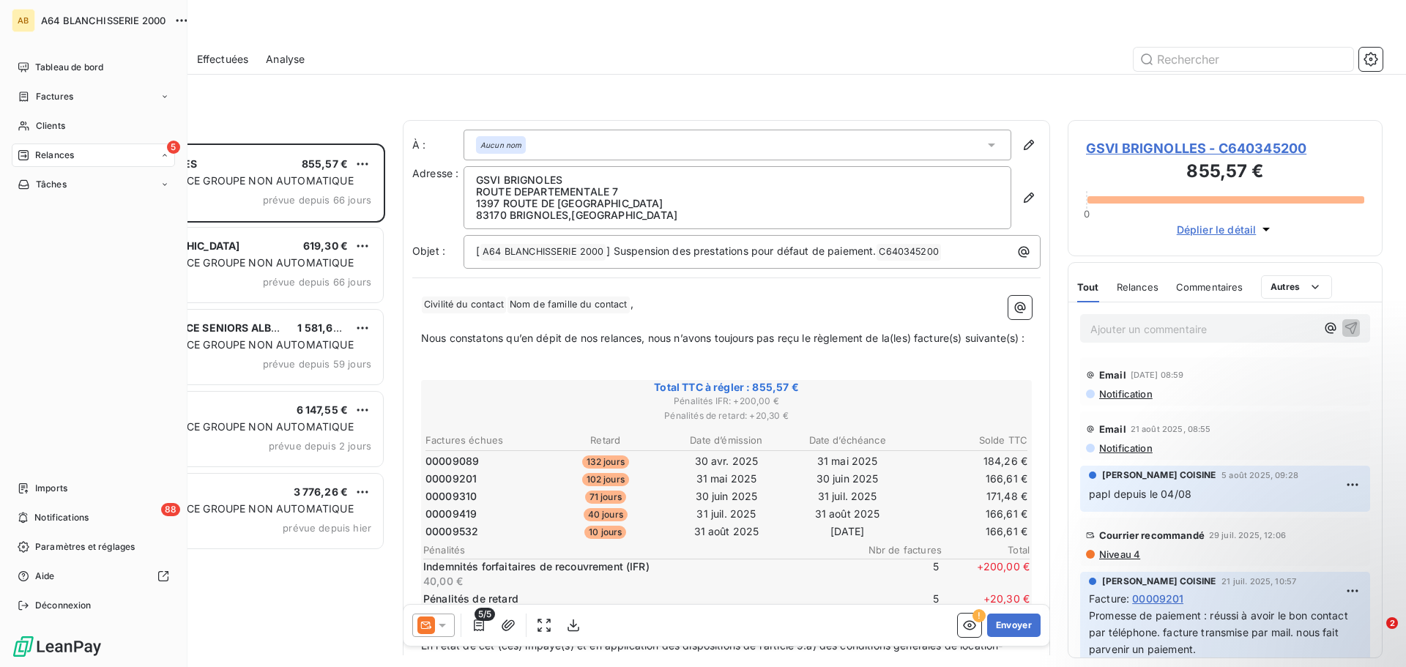
scroll to position [513, 304]
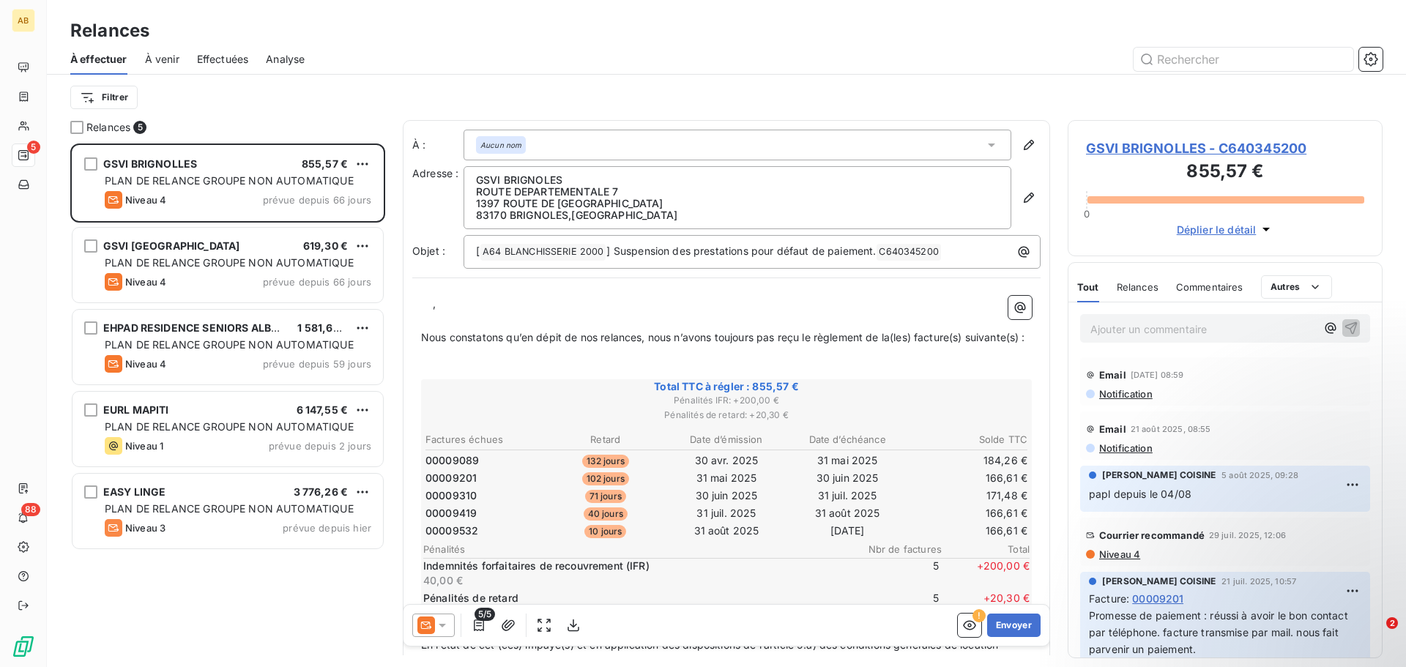
click at [216, 61] on span "Effectuées" at bounding box center [223, 59] width 52 height 15
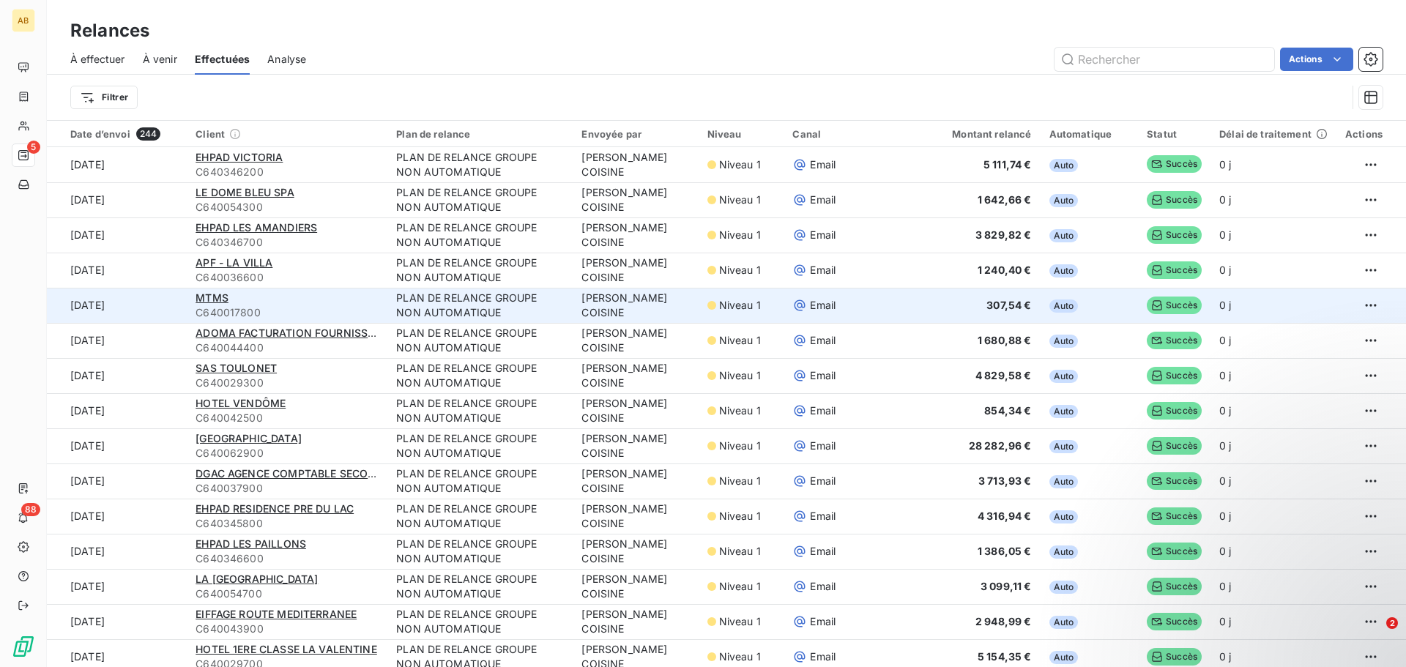
scroll to position [390, 0]
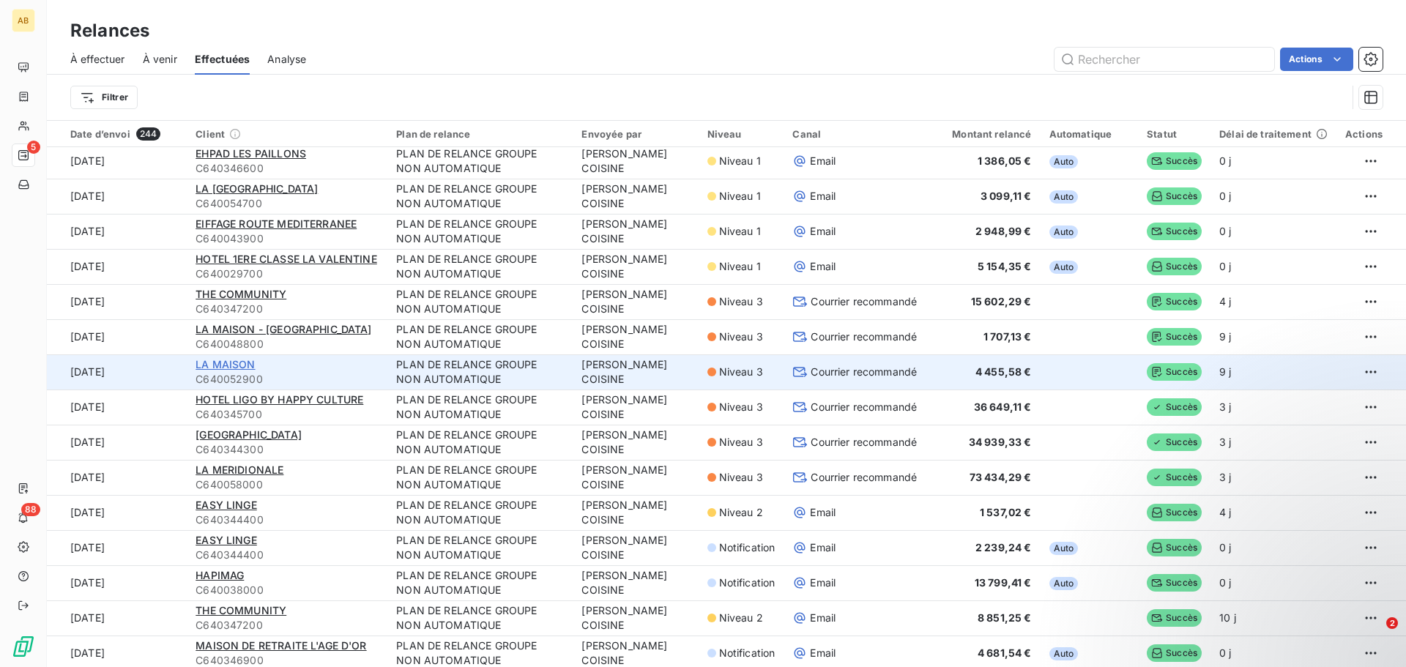
click at [235, 366] on span "LA MAISON" at bounding box center [225, 364] width 59 height 12
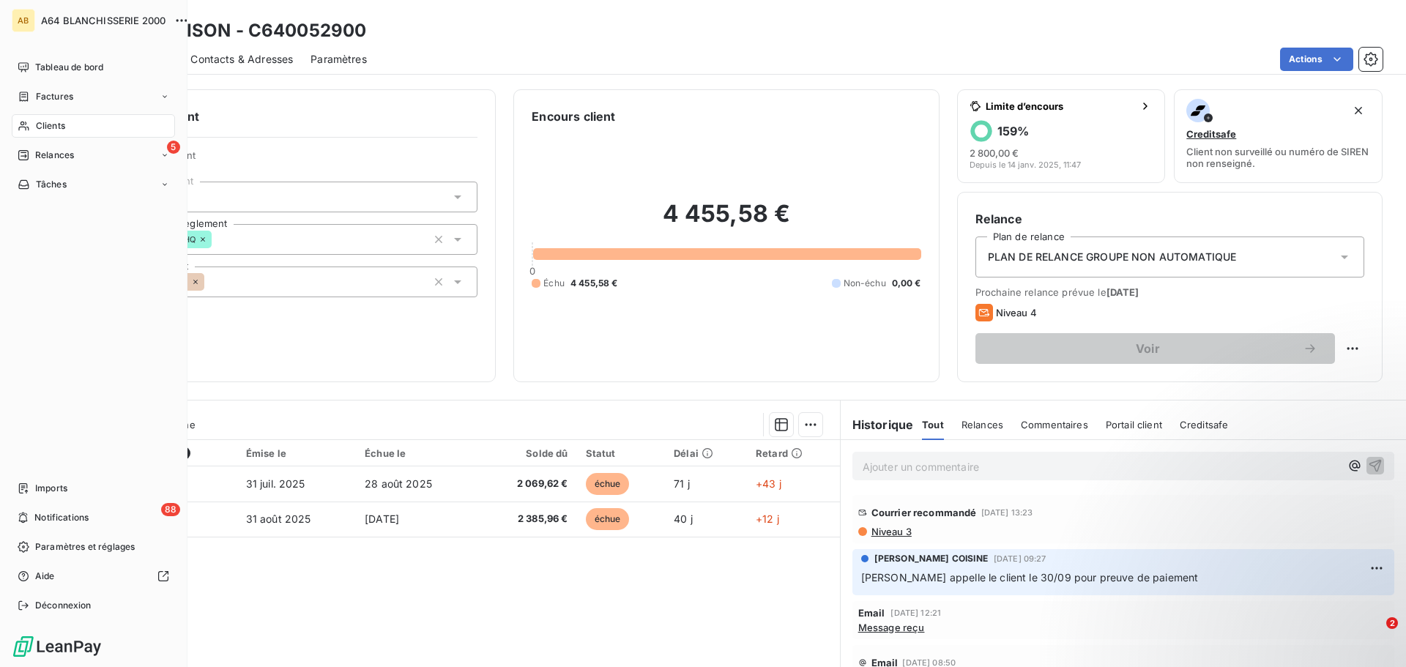
click at [58, 157] on span "Relances" at bounding box center [54, 155] width 39 height 13
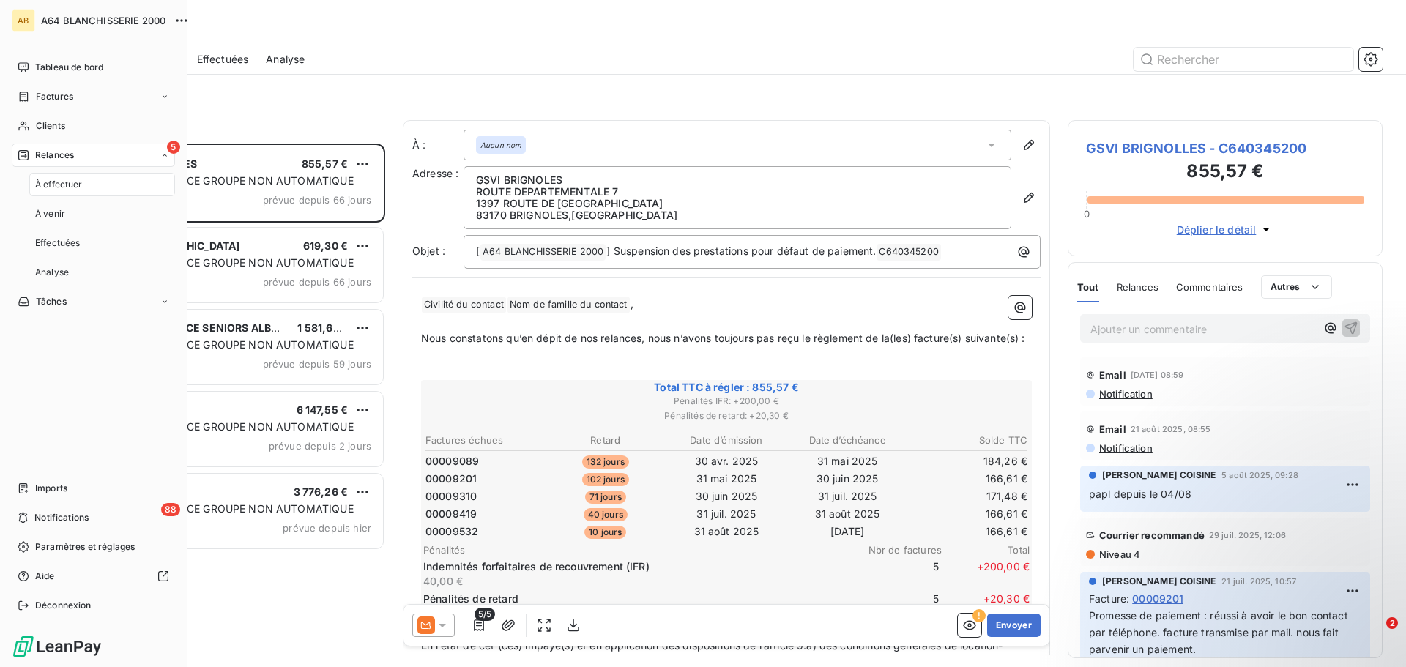
scroll to position [513, 304]
click at [58, 129] on span "Clients" at bounding box center [50, 125] width 29 height 13
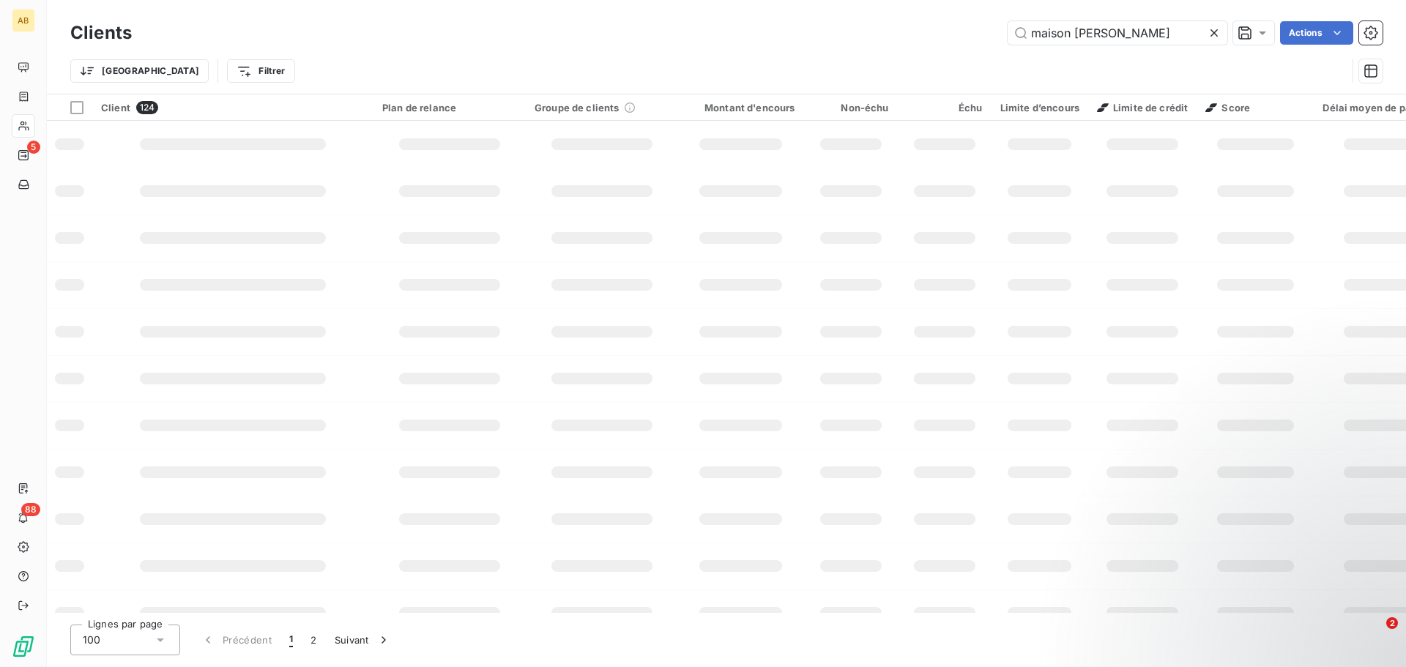
type input "maison [PERSON_NAME]"
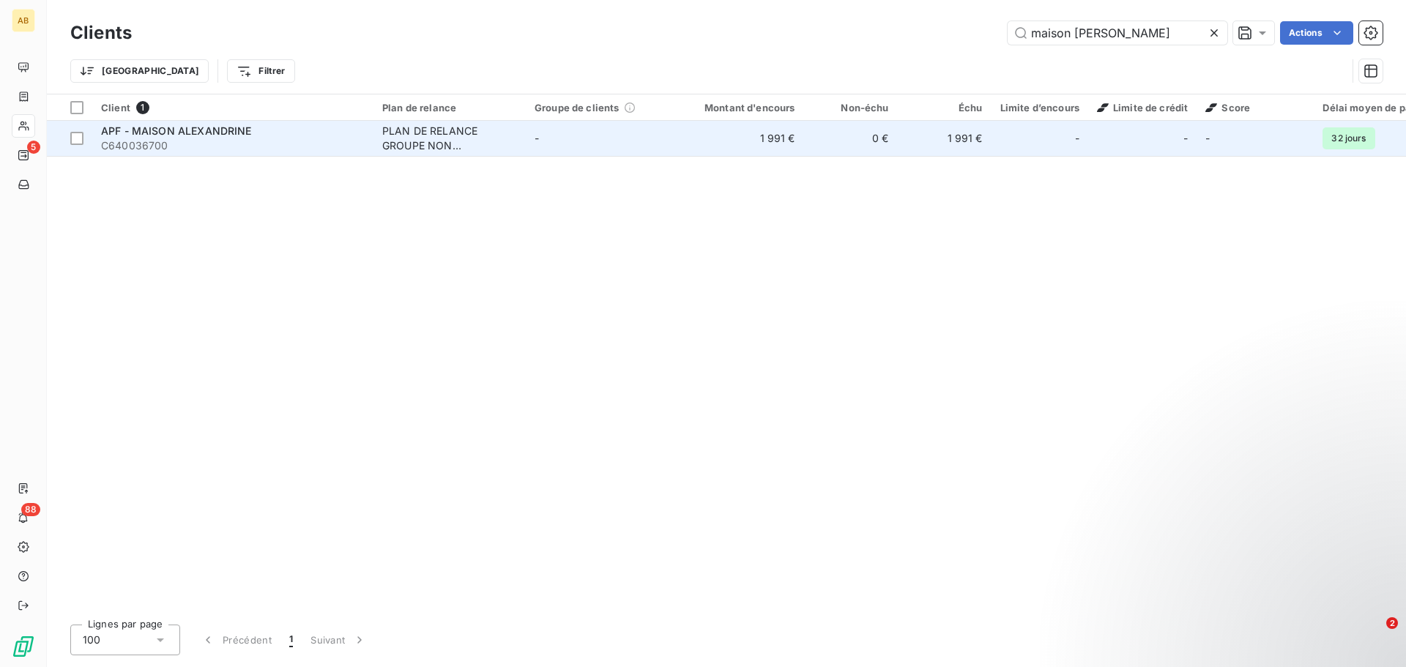
click at [241, 138] on span "C640036700" at bounding box center [233, 145] width 264 height 15
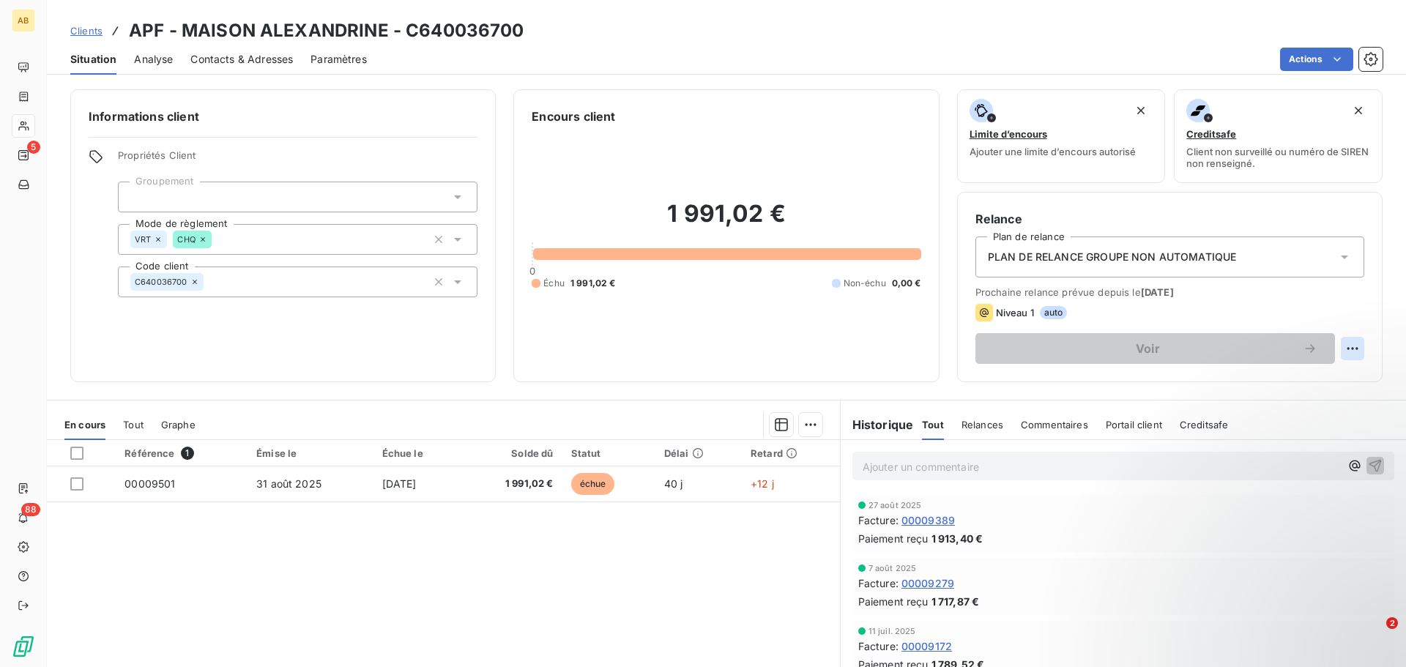
click at [1342, 352] on html "AB 5 88 Clients APF - MAISON ALEXANDRINE - C640036700 Situation Analyse Contact…" at bounding box center [703, 333] width 1406 height 667
click at [1344, 318] on html "AB 5 88 Clients APF - MAISON ALEXANDRINE - C640036700 Situation Analyse Contact…" at bounding box center [703, 333] width 1406 height 667
click at [1342, 349] on html "AB 5 88 Clients APF - MAISON ALEXANDRINE - C640036700 Situation Analyse Contact…" at bounding box center [703, 333] width 1406 height 667
click at [1289, 313] on html "AB 5 88 Clients APF - MAISON ALEXANDRINE - C640036700 Situation Analyse Contact…" at bounding box center [703, 333] width 1406 height 667
click at [1344, 352] on html "AB 5 88 Clients APF - MAISON ALEXANDRINE - C640036700 Situation Analyse Contact…" at bounding box center [703, 333] width 1406 height 667
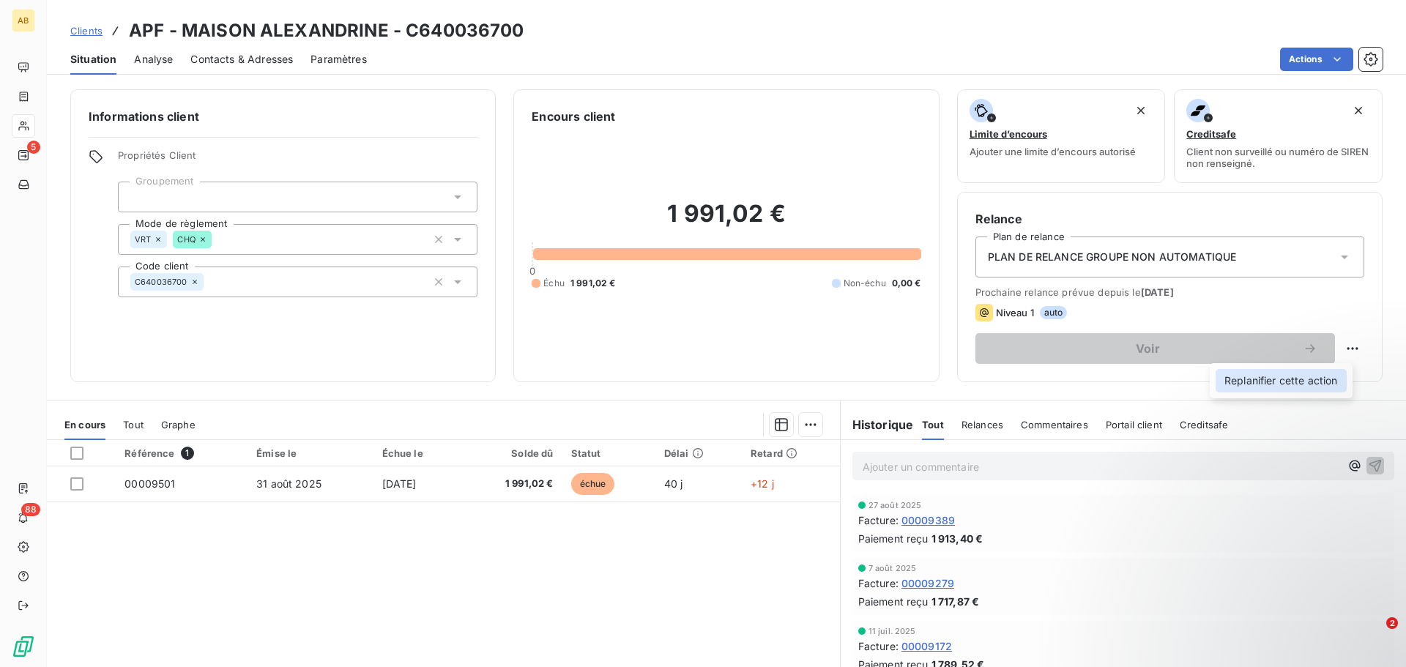
click at [1273, 381] on div "Replanifier cette action" at bounding box center [1281, 380] width 131 height 23
select select "9"
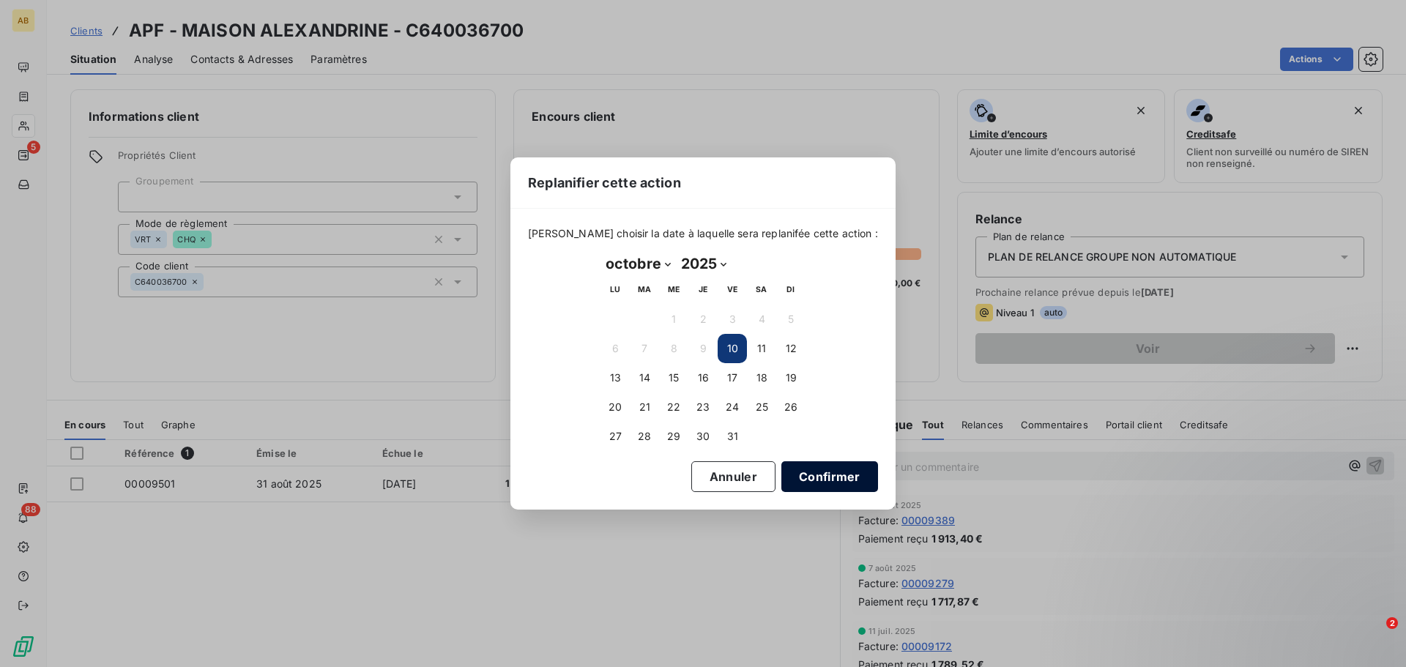
click at [791, 478] on button "Confirmer" at bounding box center [829, 476] width 97 height 31
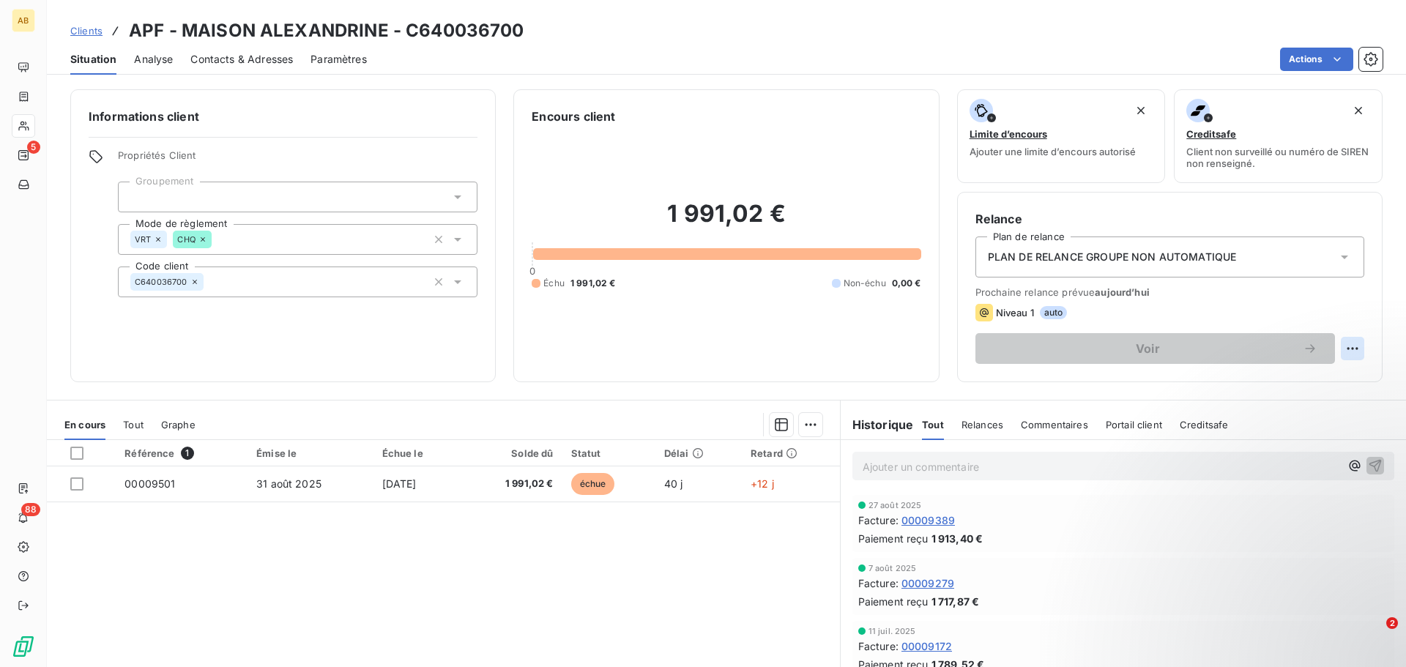
click at [1339, 354] on html "AB 5 88 Clients APF - MAISON ALEXANDRINE - C640036700 Situation Analyse Contact…" at bounding box center [703, 333] width 1406 height 667
click at [1289, 383] on div "Replanifier cette action" at bounding box center [1281, 380] width 131 height 23
select select "9"
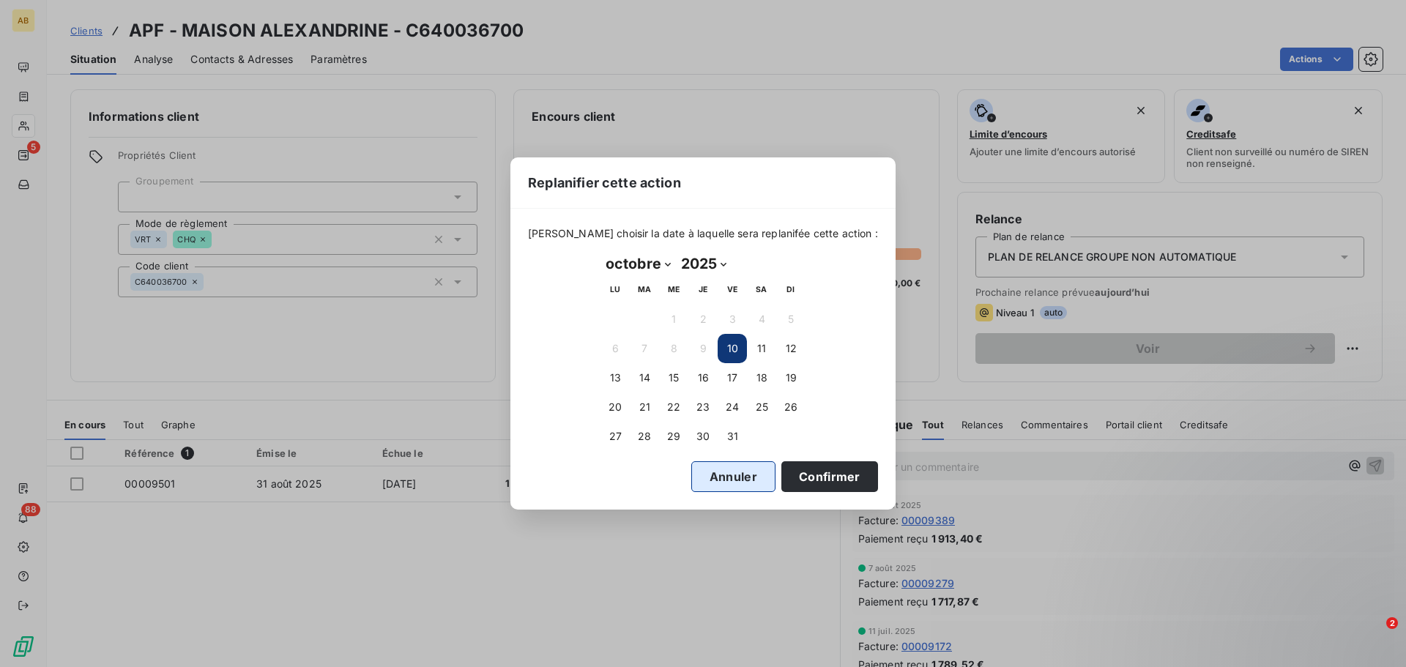
click at [715, 481] on button "Annuler" at bounding box center [733, 476] width 84 height 31
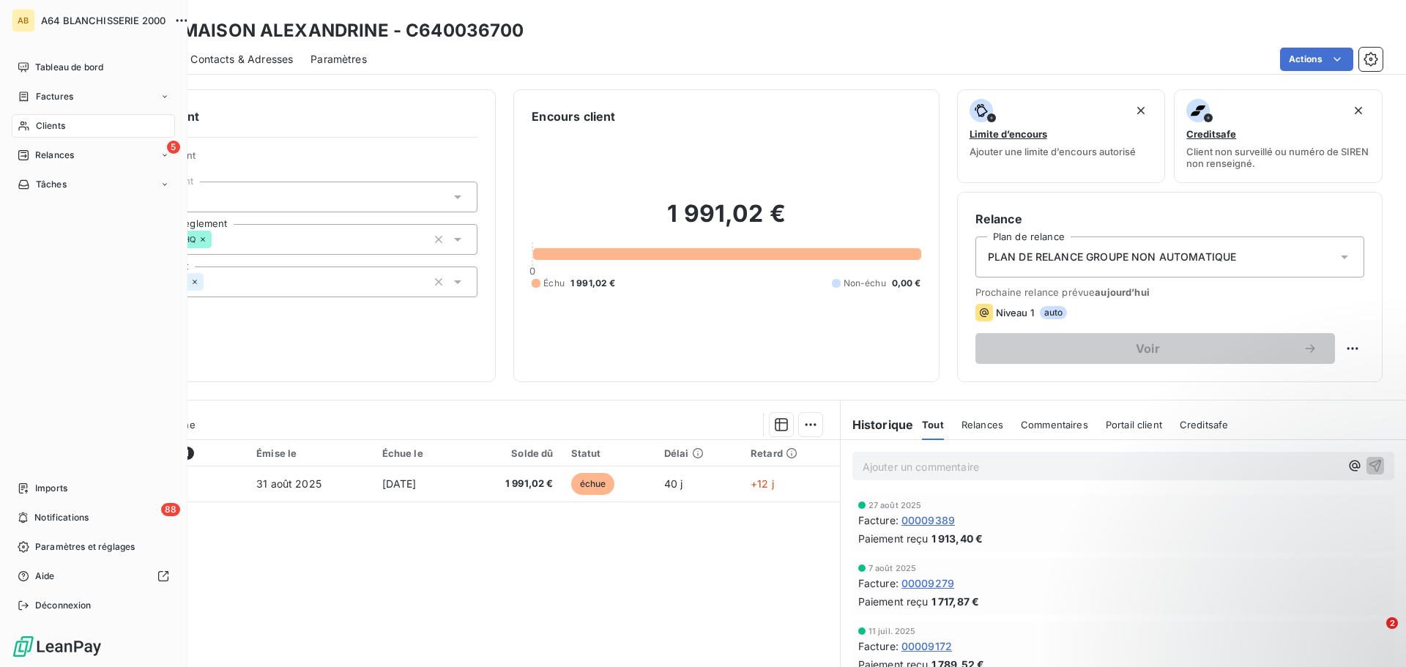
click at [42, 124] on span "Clients" at bounding box center [50, 125] width 29 height 13
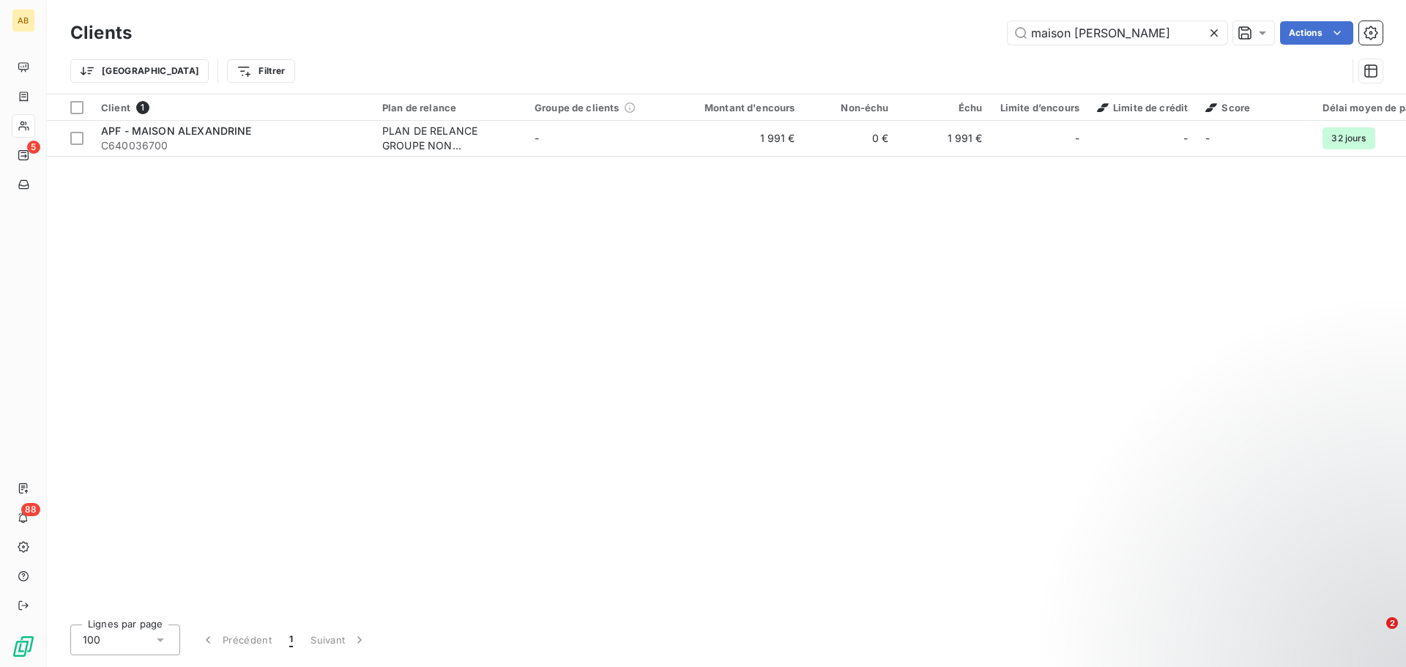
click at [406, 310] on div "Client 1 Plan de relance Groupe de clients Montant d'encours Non-échu Échu Limi…" at bounding box center [726, 353] width 1359 height 518
click at [1148, 40] on input "maison [PERSON_NAME]" at bounding box center [1118, 32] width 220 height 23
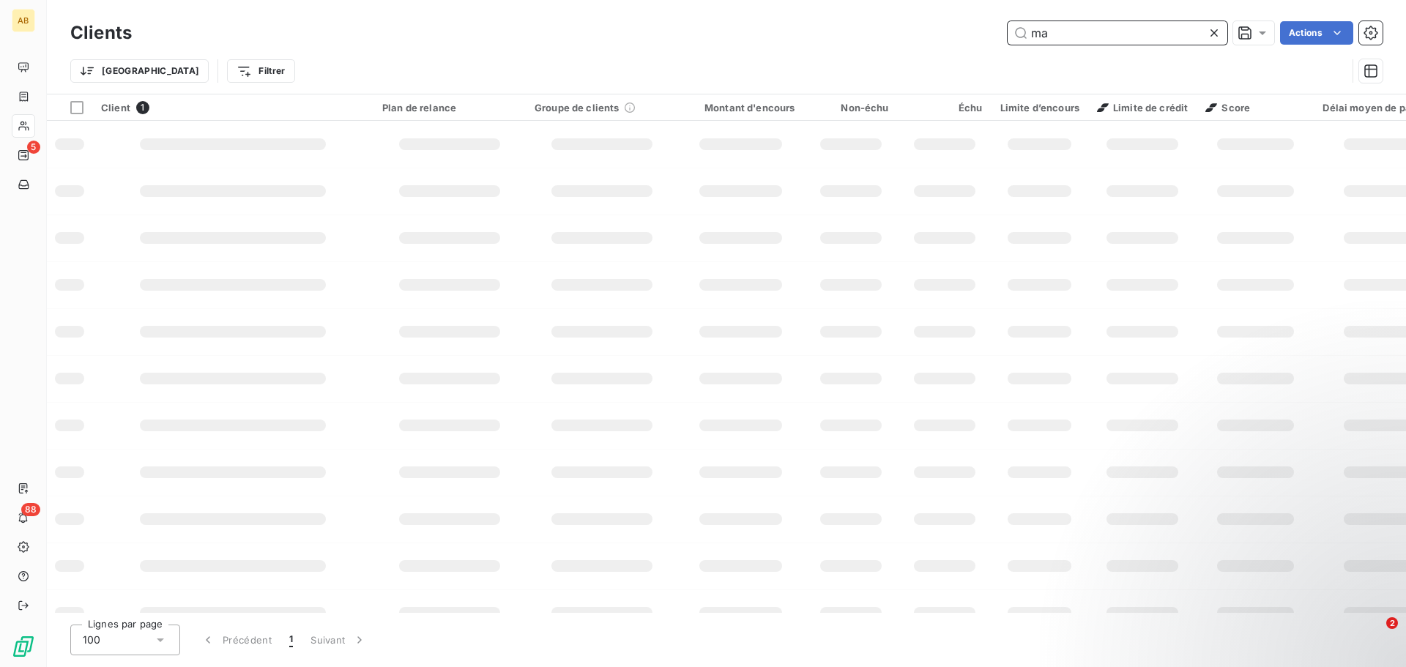
type input "m"
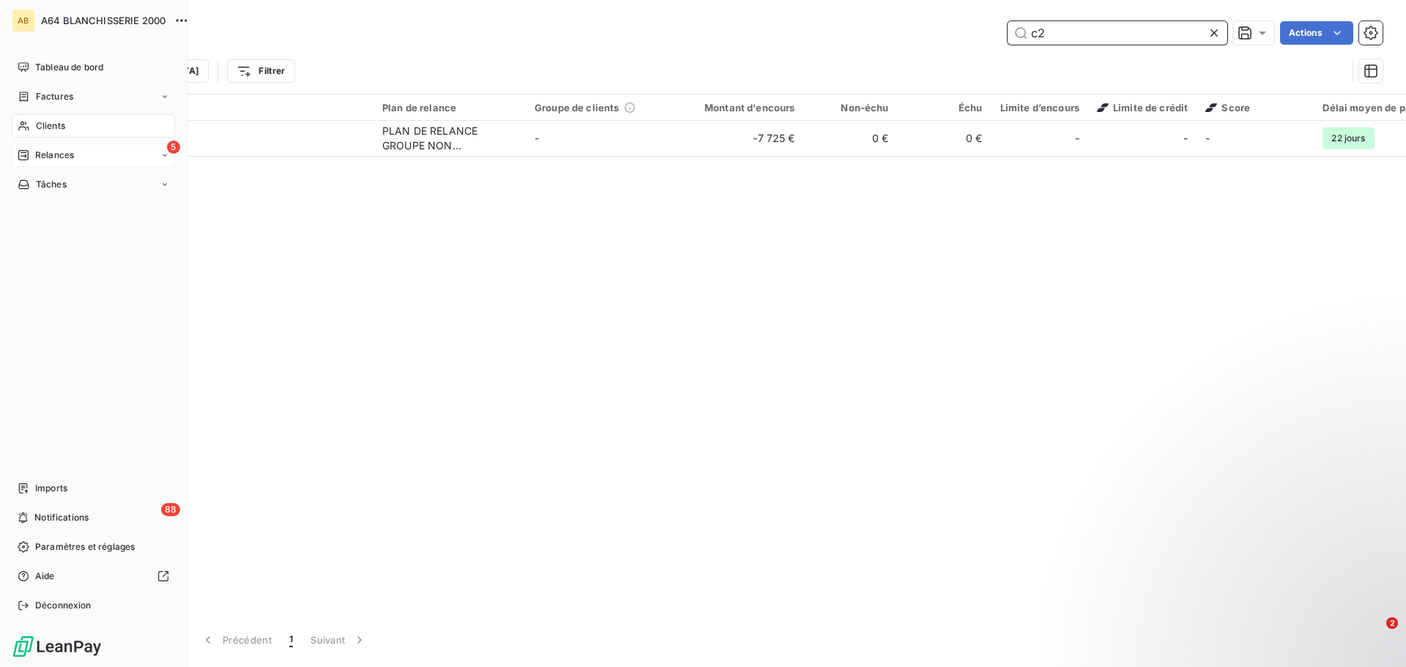
type input "c2"
click at [55, 157] on span "Relances" at bounding box center [54, 155] width 39 height 13
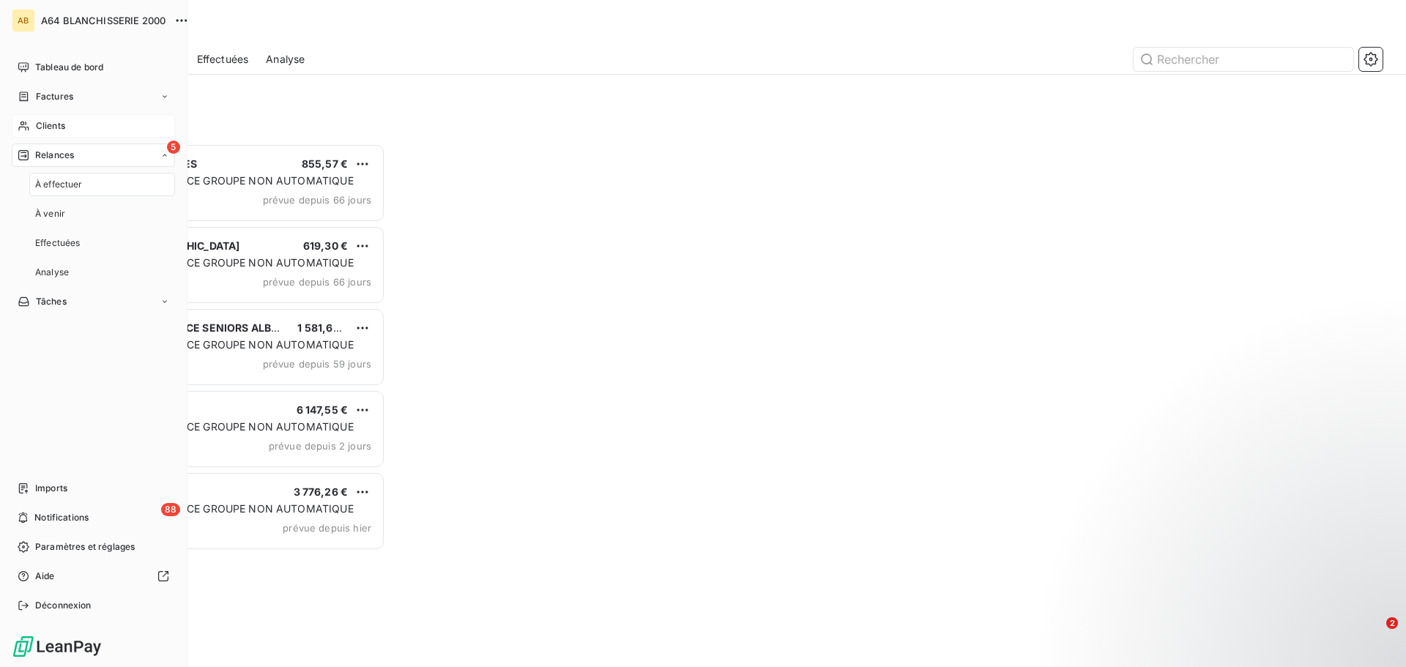
scroll to position [513, 304]
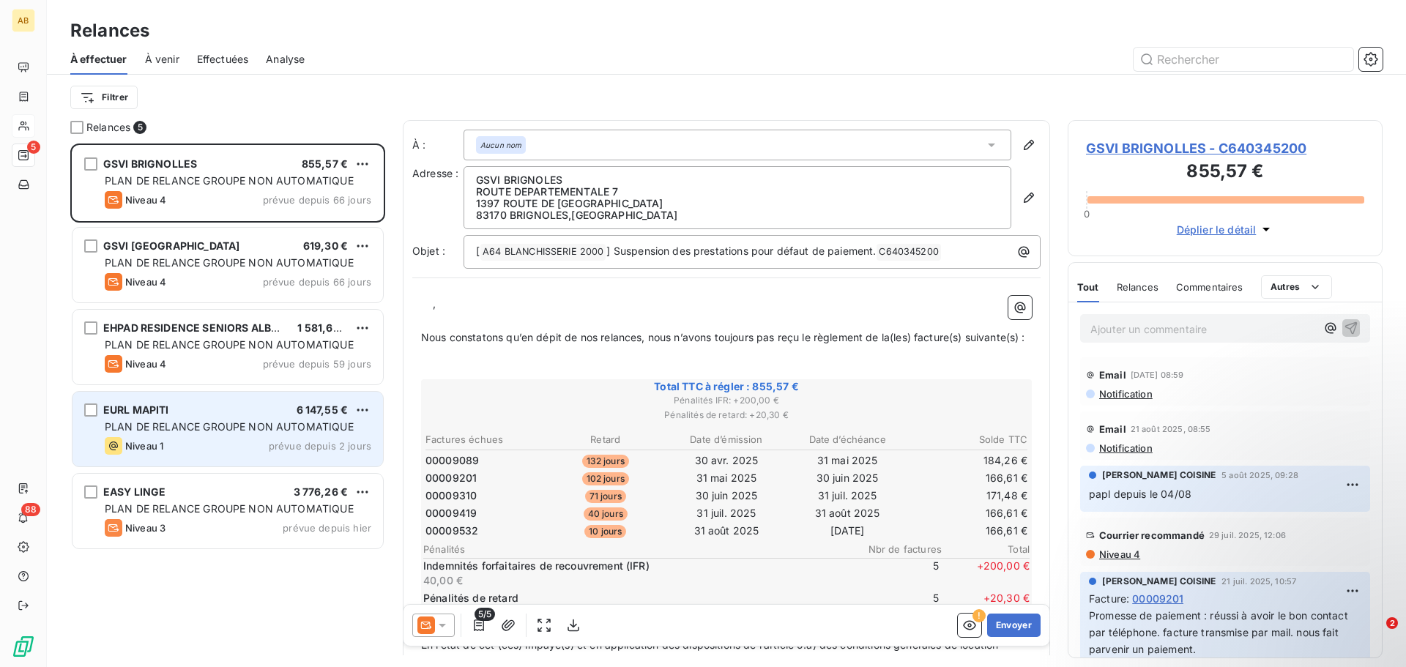
click at [220, 456] on div "EURL MAPITI 6 147,55 € PLAN DE RELANCE GROUPE NON AUTOMATIQUE Niveau 1 prévue d…" at bounding box center [227, 429] width 310 height 75
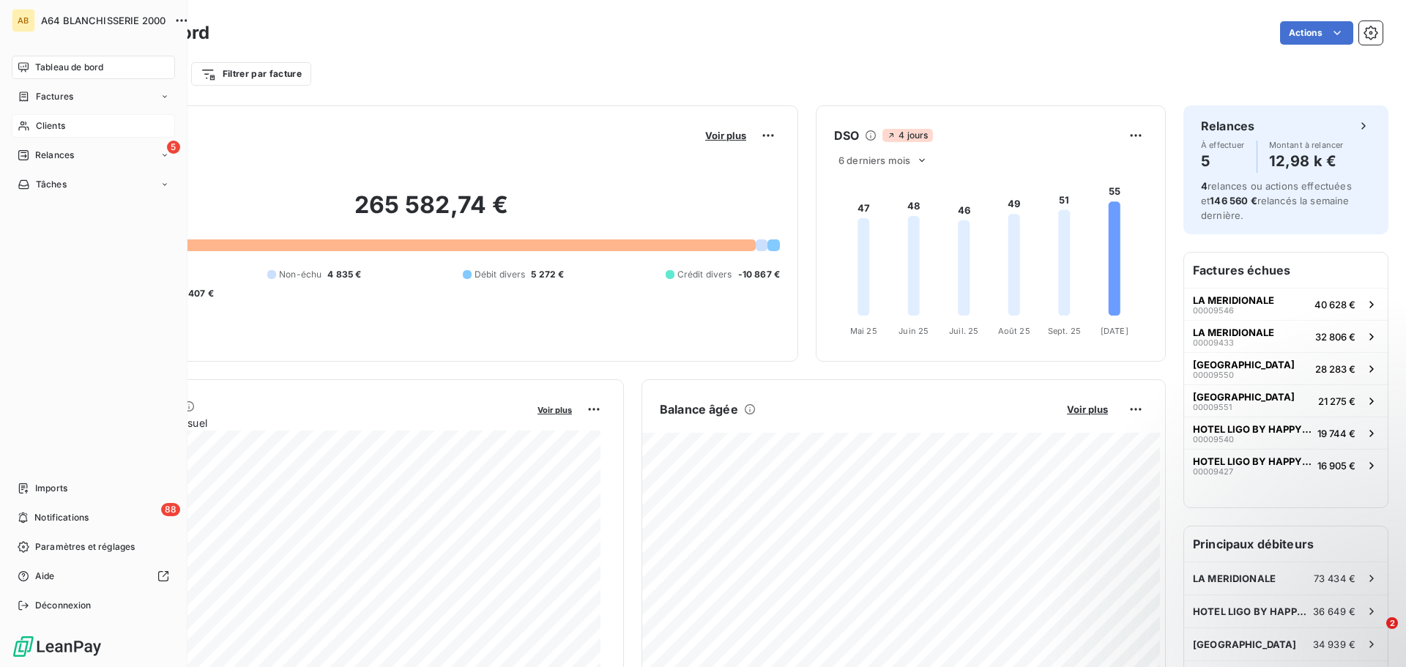
click at [59, 127] on span "Clients" at bounding box center [50, 125] width 29 height 13
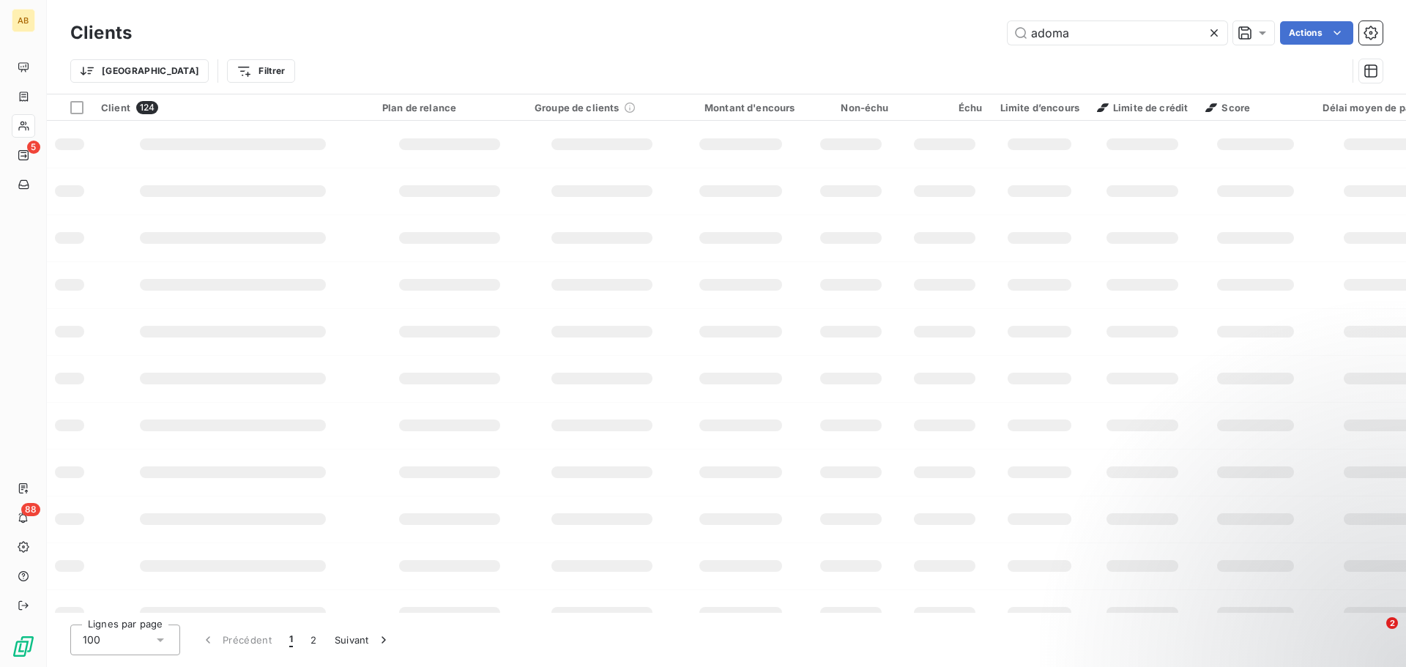
type input "adoma"
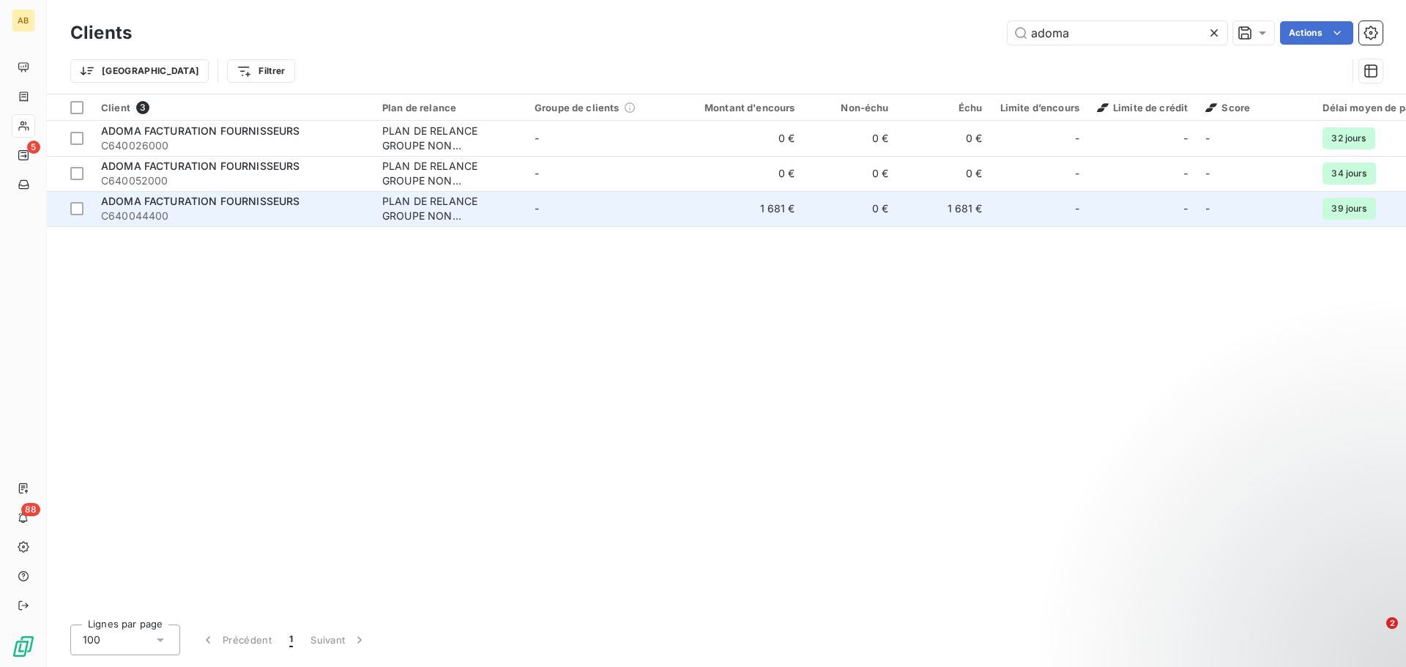
click at [219, 209] on span "C640044400" at bounding box center [233, 216] width 264 height 15
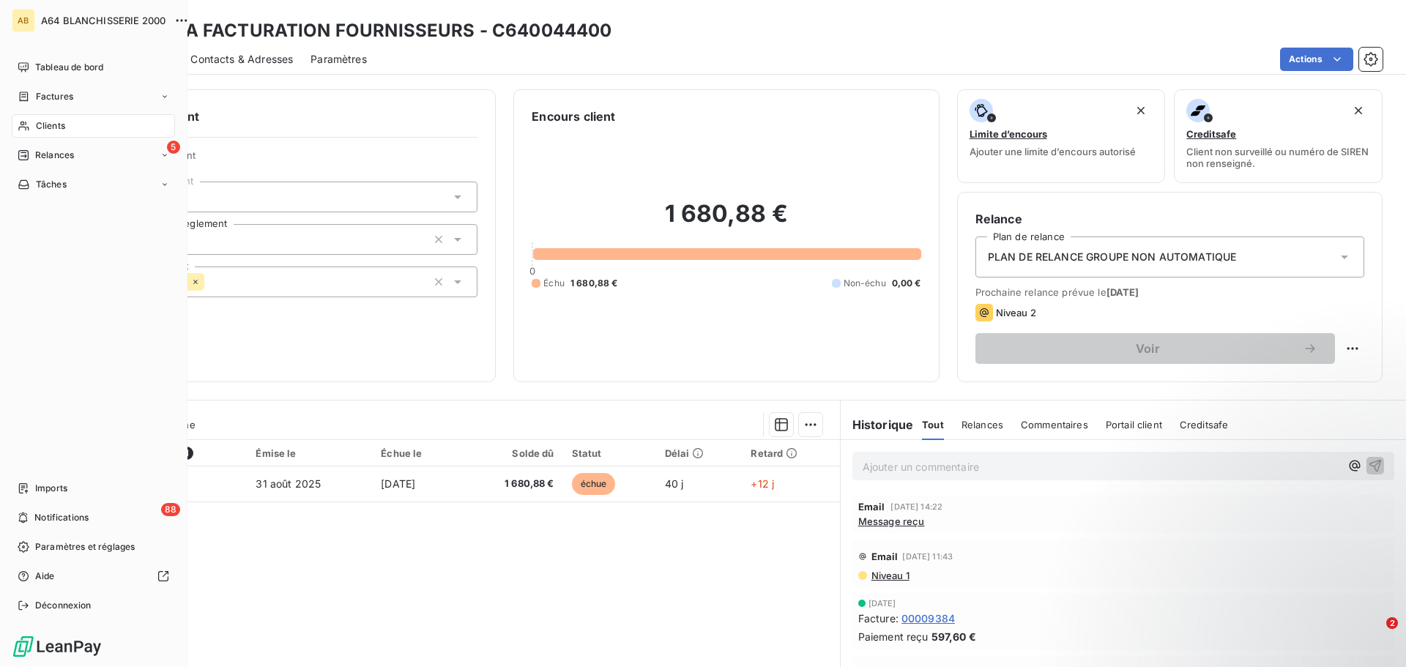
click at [57, 124] on span "Clients" at bounding box center [50, 125] width 29 height 13
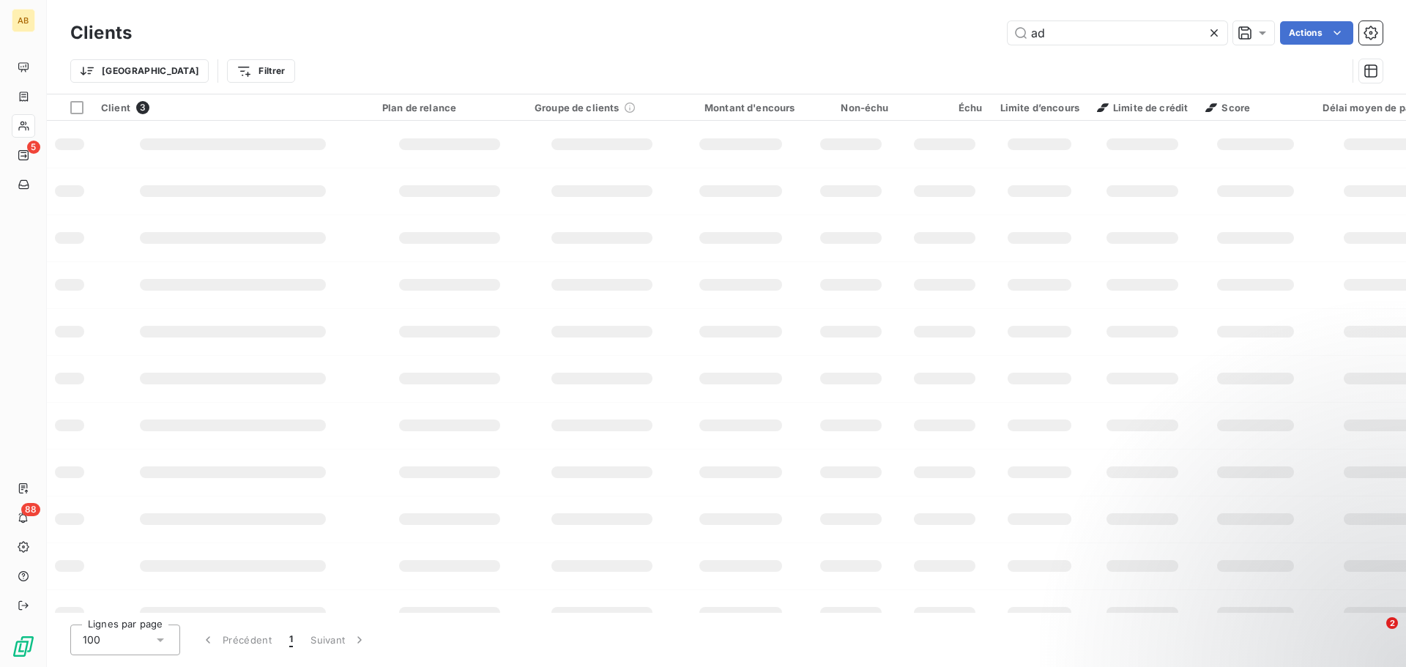
type input "a"
type input "la maison"
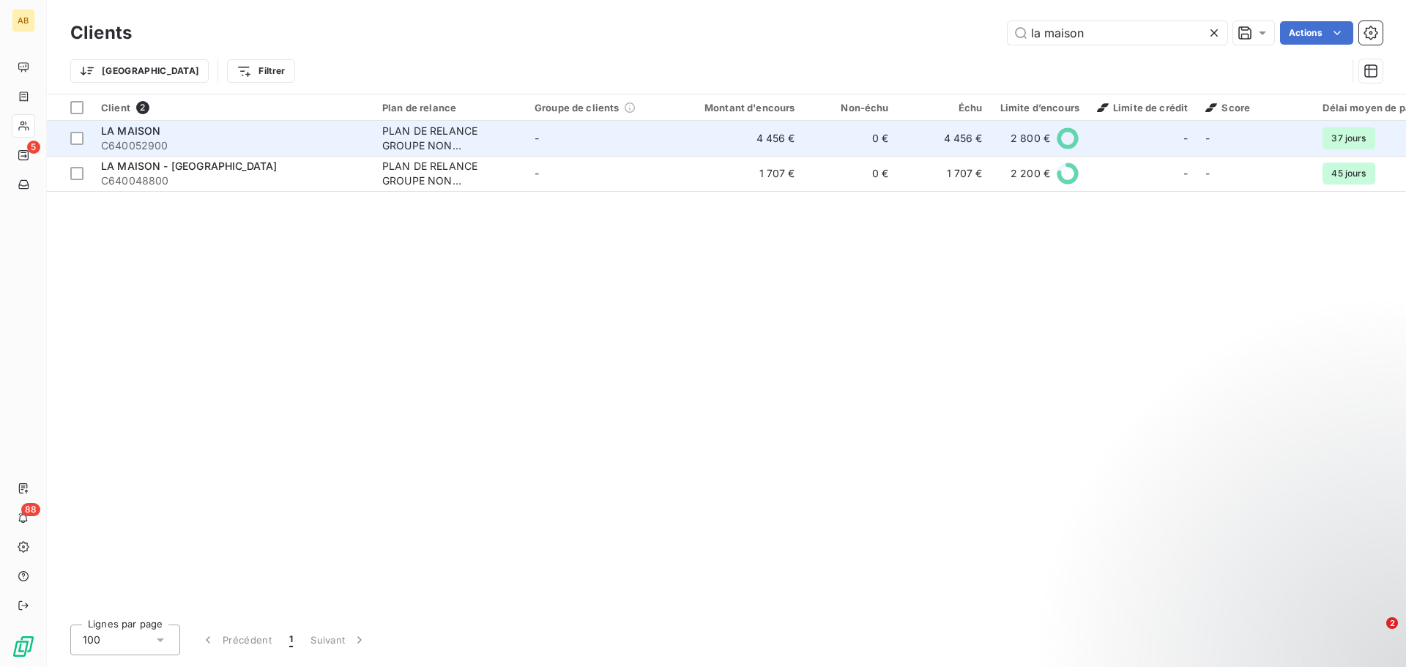
click at [117, 135] on span "LA MAISON" at bounding box center [130, 130] width 59 height 12
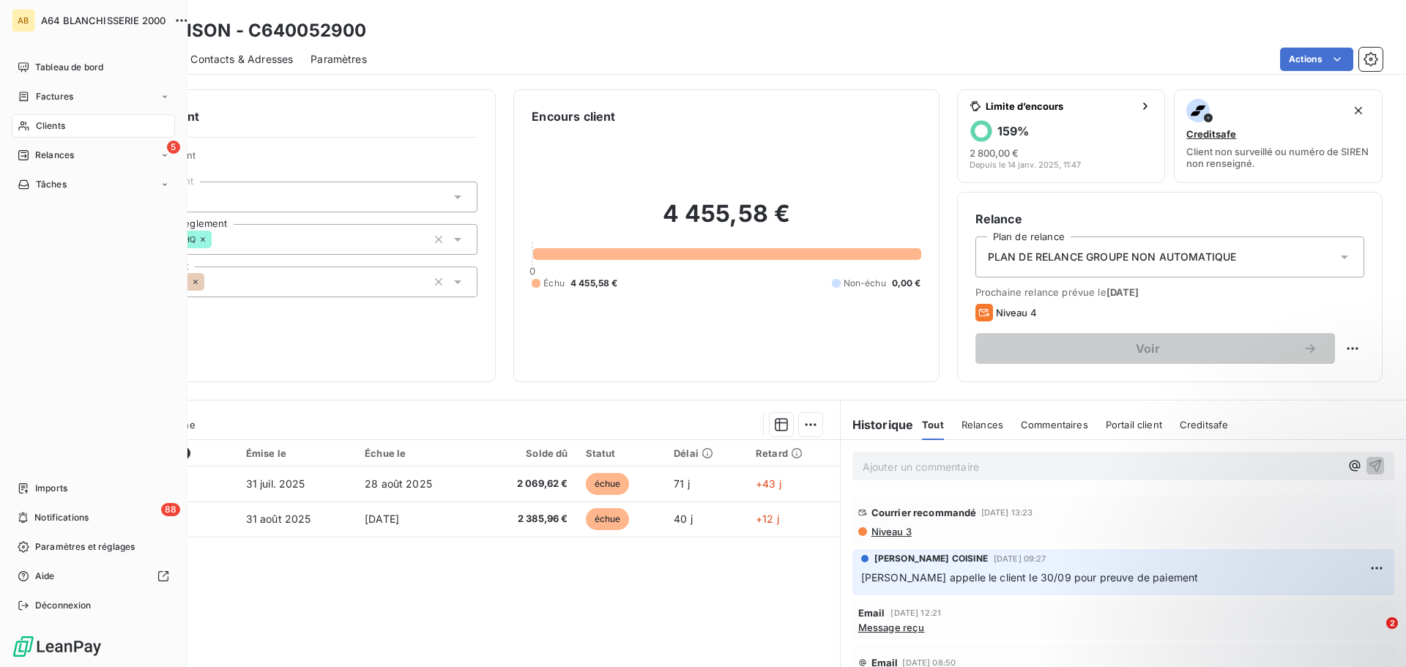
click at [57, 124] on span "Clients" at bounding box center [50, 125] width 29 height 13
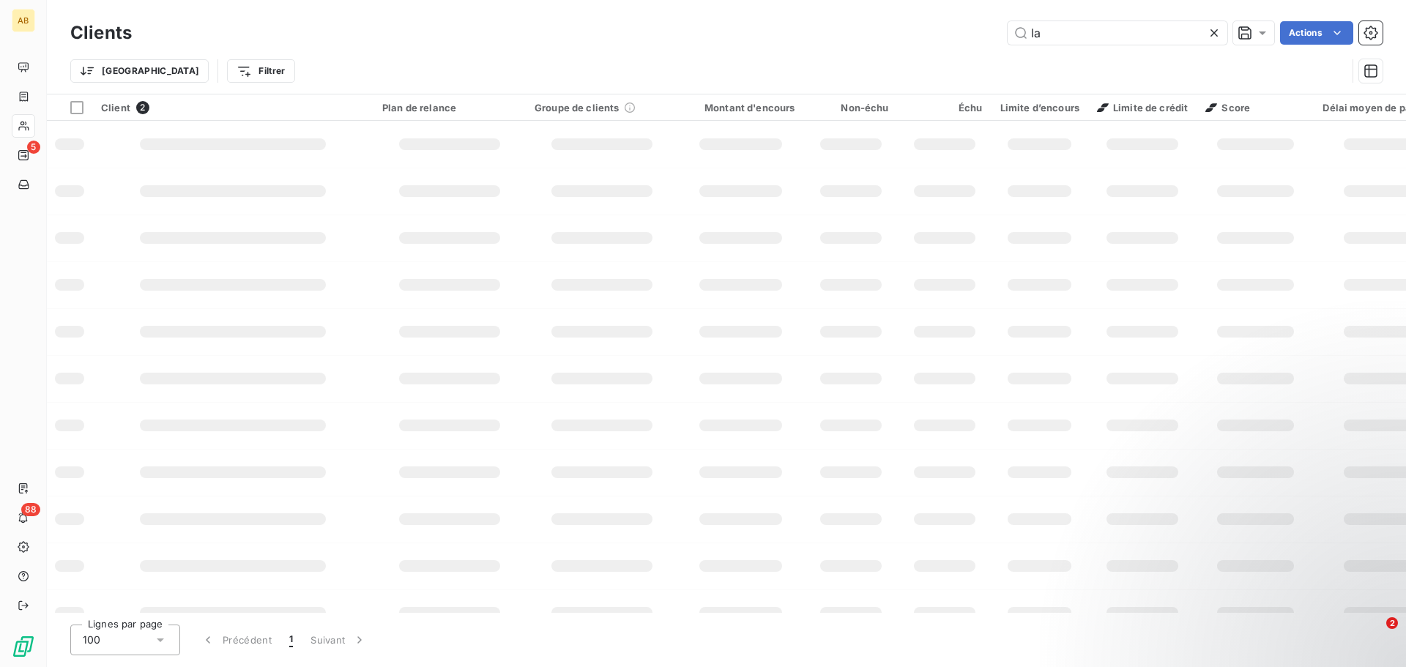
type input "l"
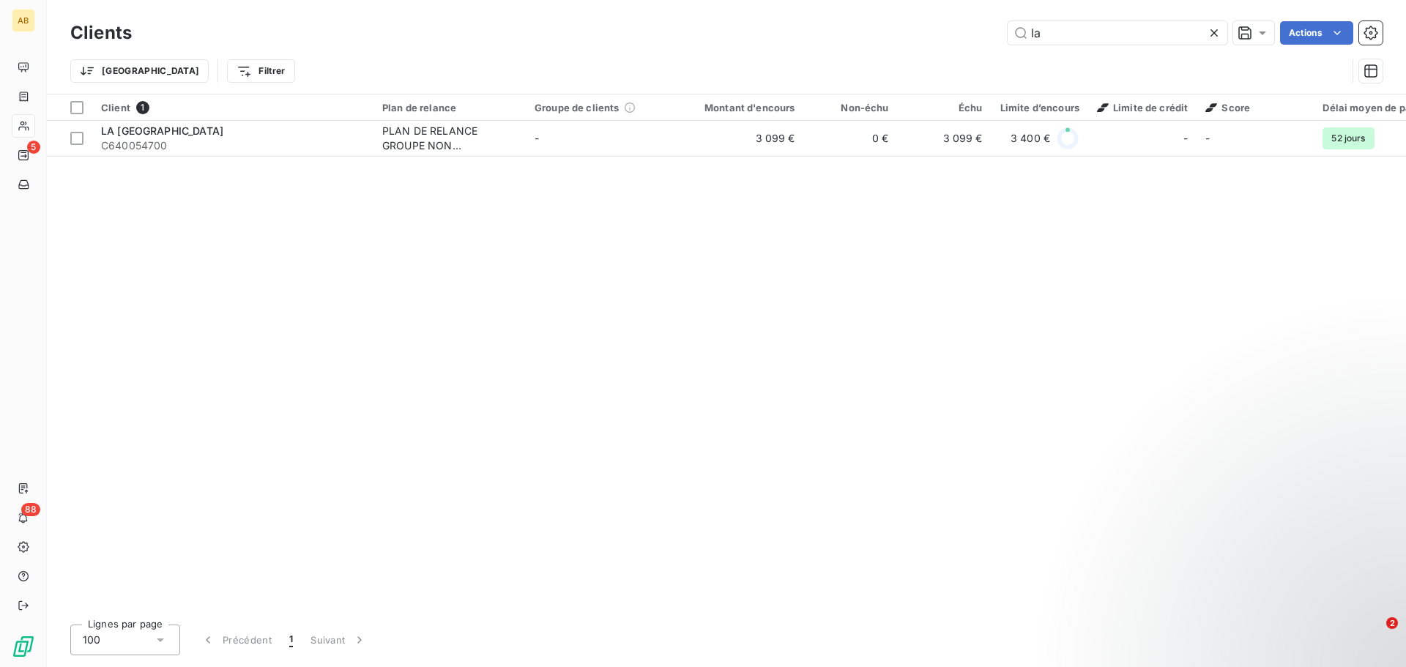
type input "l"
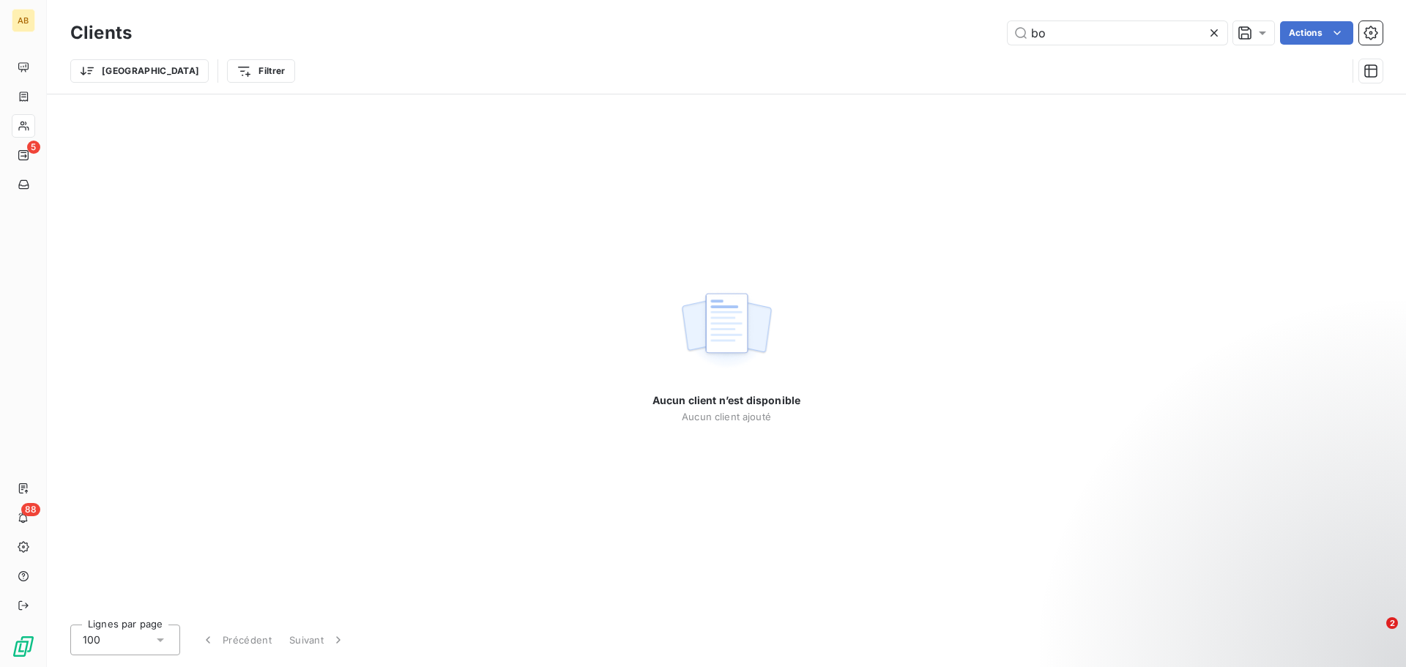
type input "b"
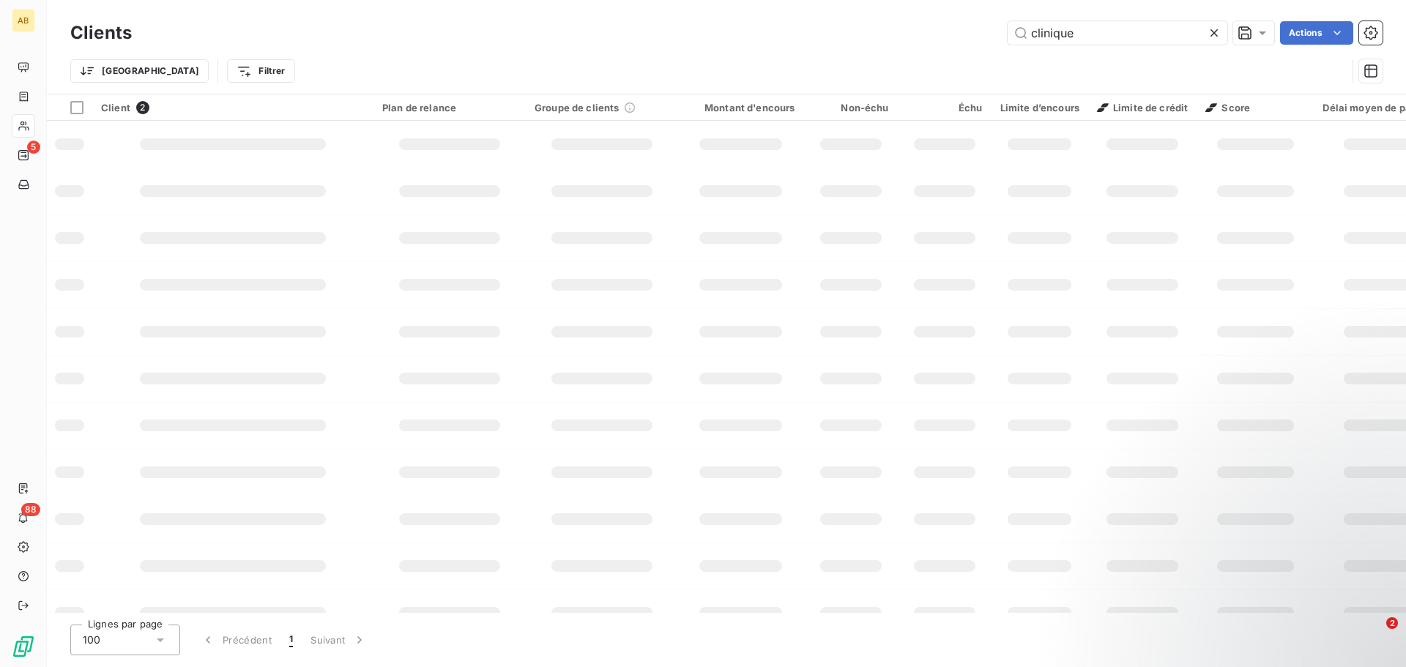
type input "clinique"
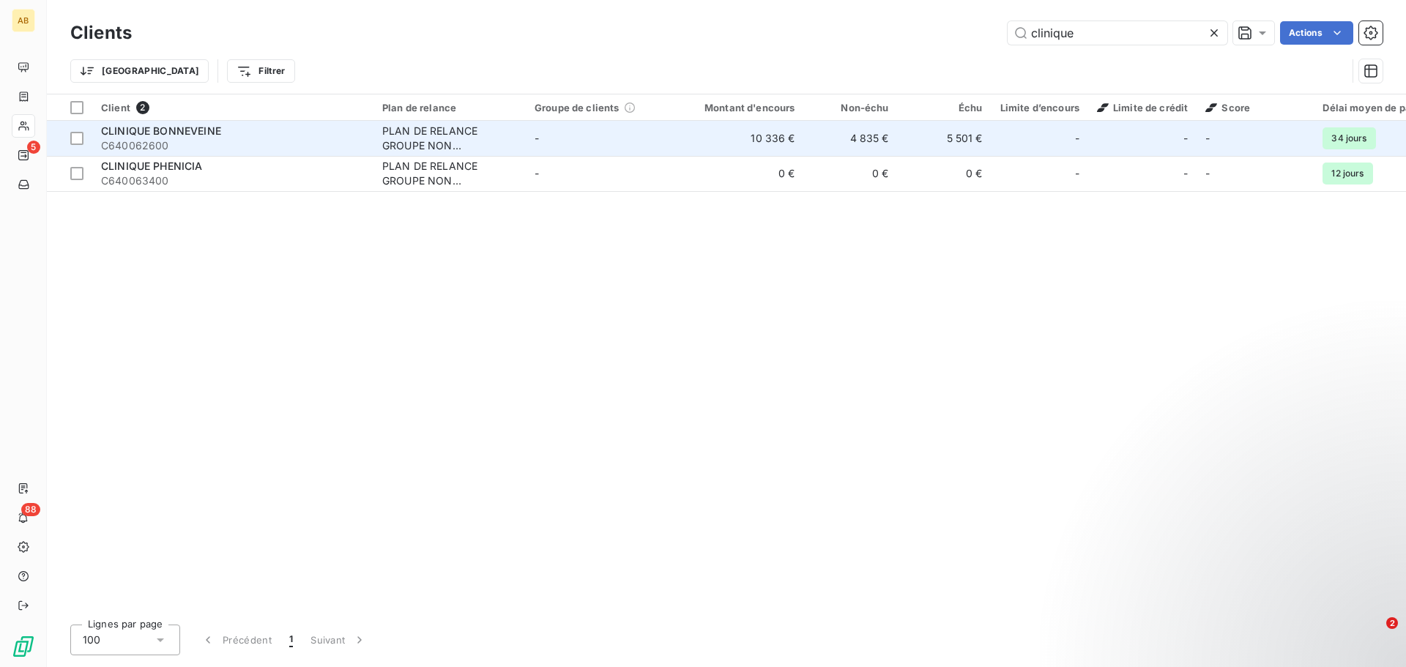
click at [191, 135] on span "CLINIQUE BONNEVEINE" at bounding box center [161, 130] width 120 height 12
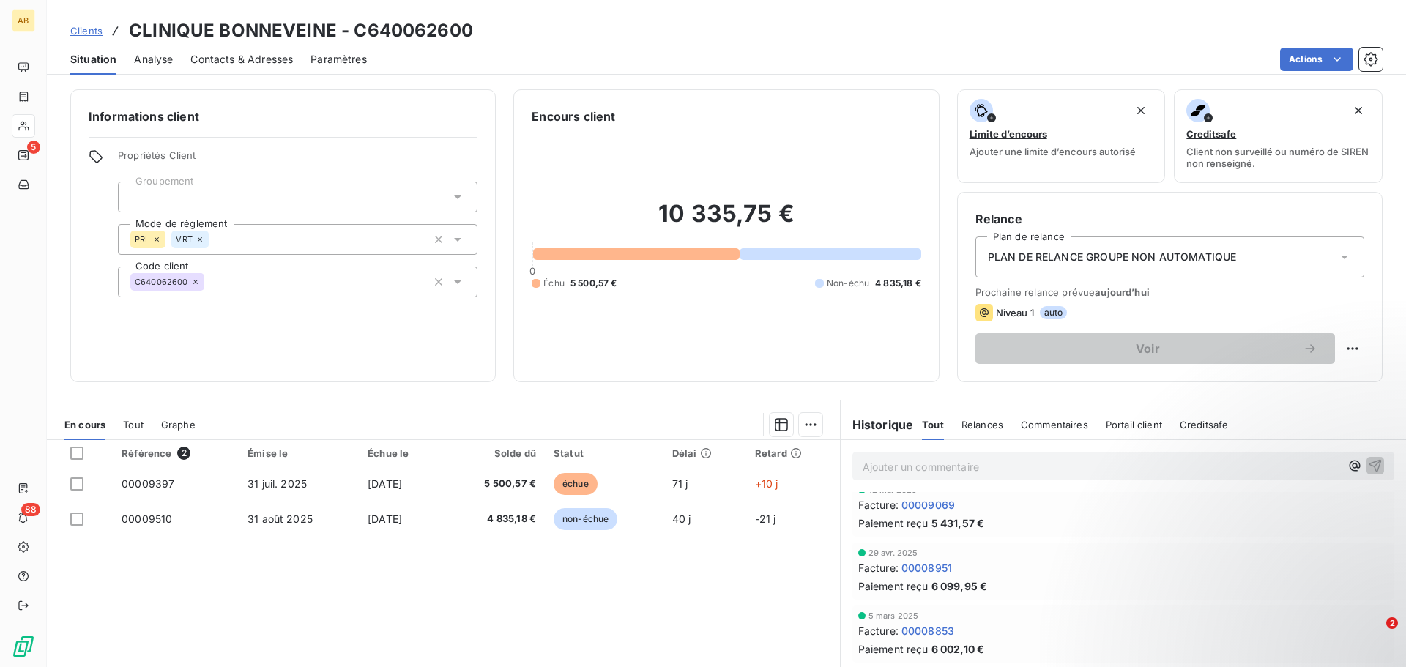
scroll to position [586, 0]
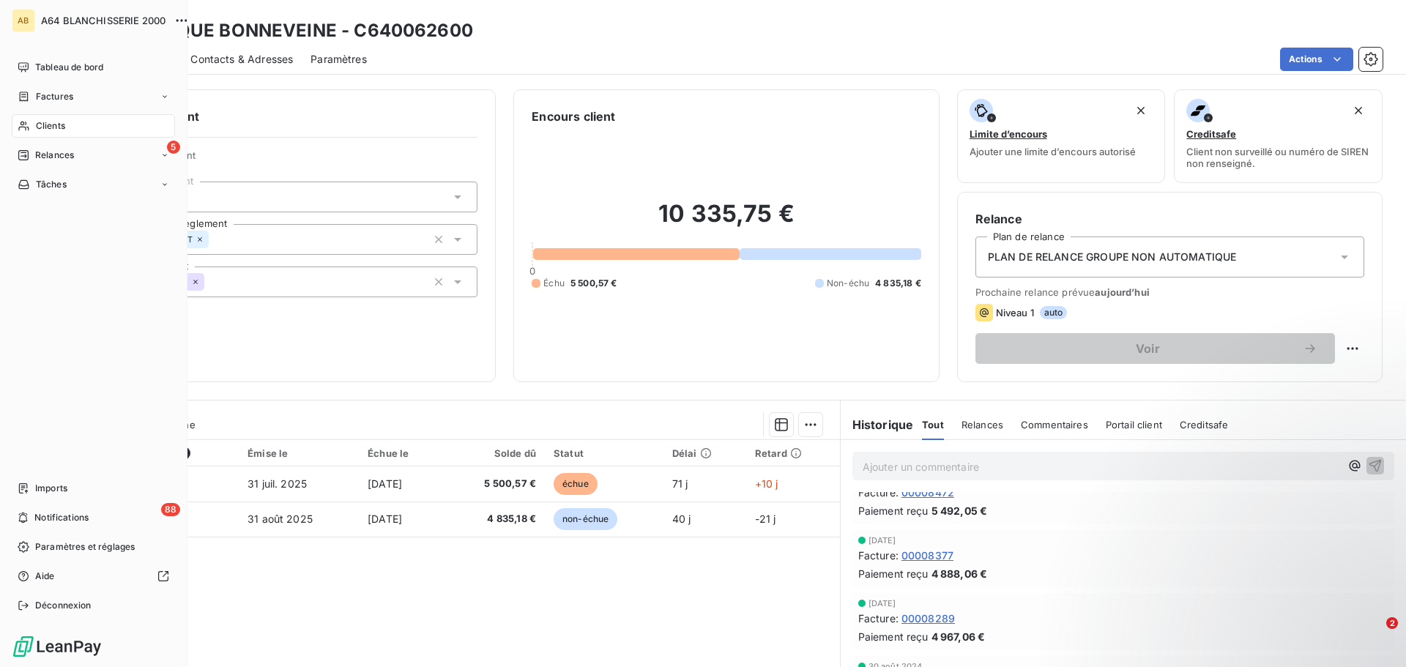
click at [64, 127] on span "Clients" at bounding box center [50, 125] width 29 height 13
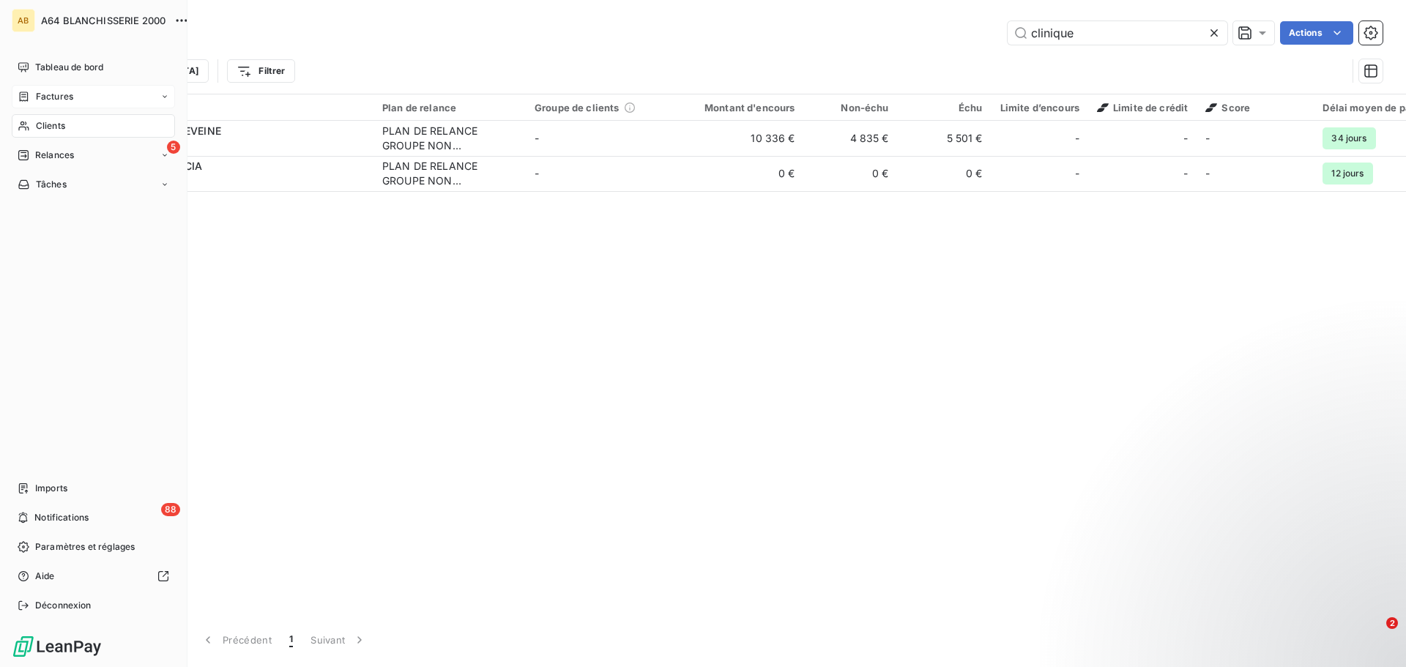
click at [67, 100] on span "Factures" at bounding box center [54, 96] width 37 height 13
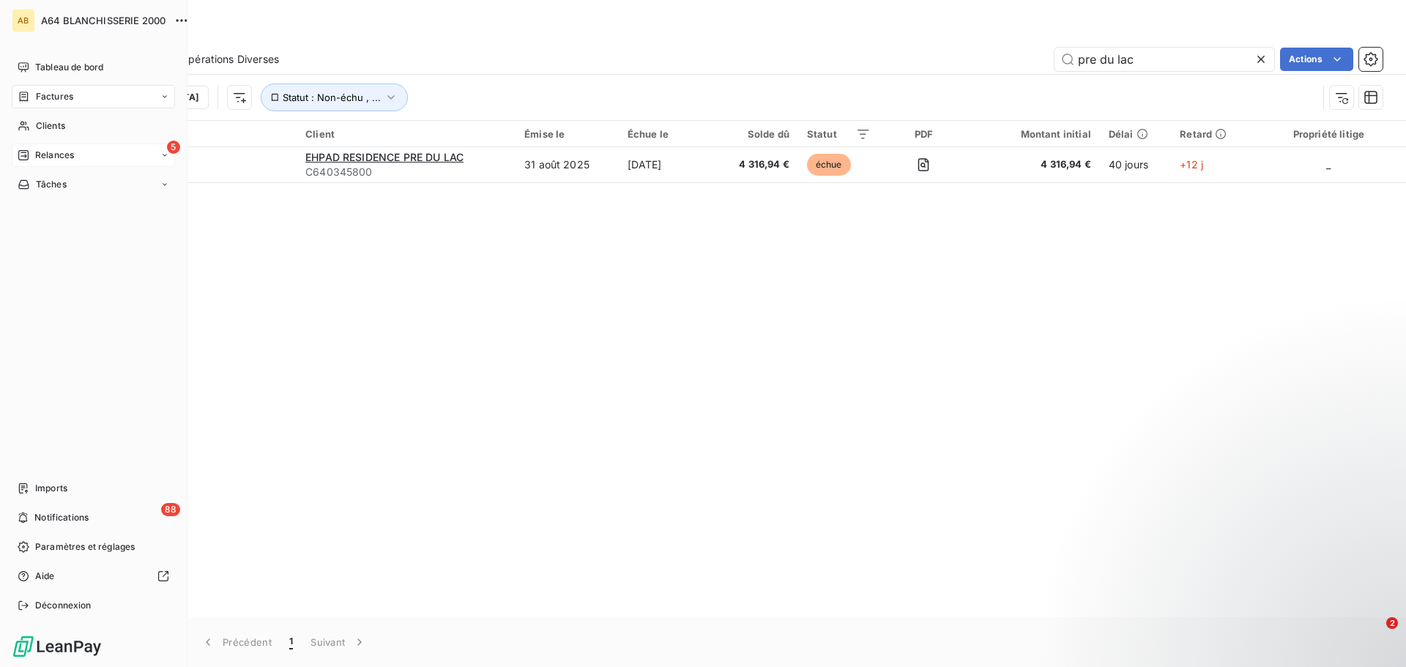
click at [79, 159] on div "5 Relances" at bounding box center [93, 155] width 163 height 23
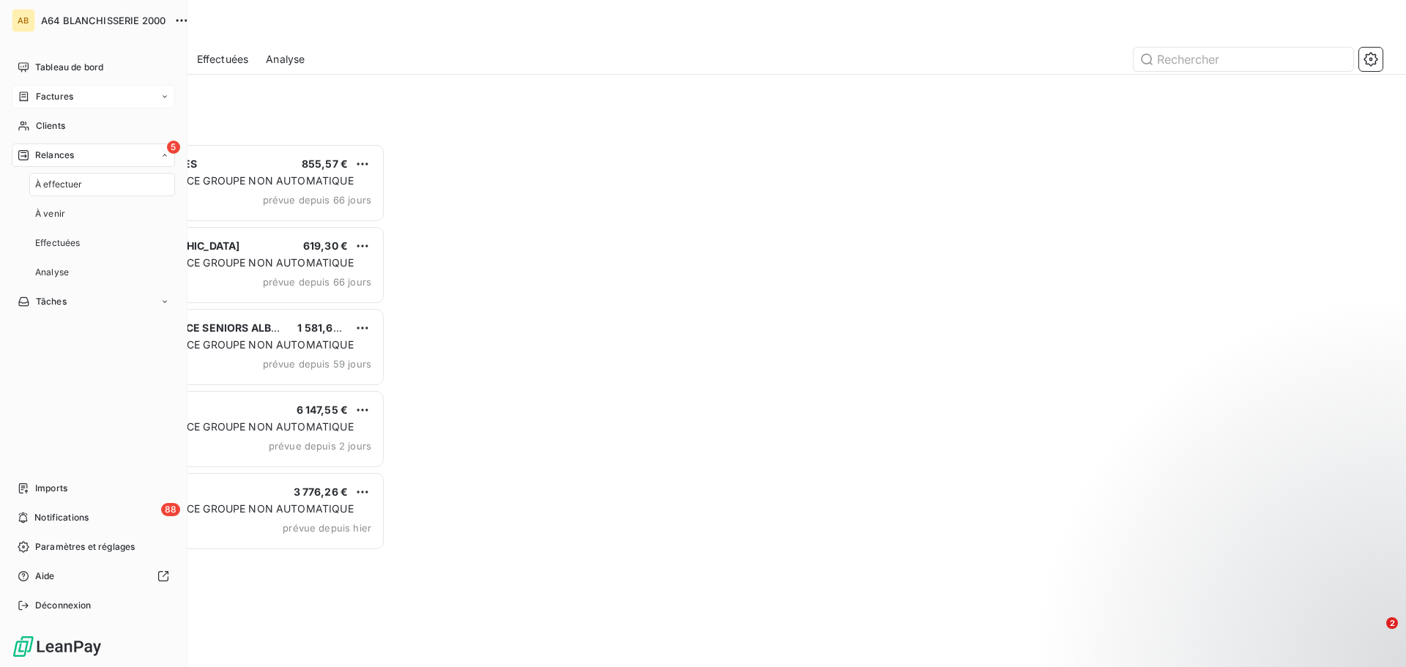
scroll to position [513, 304]
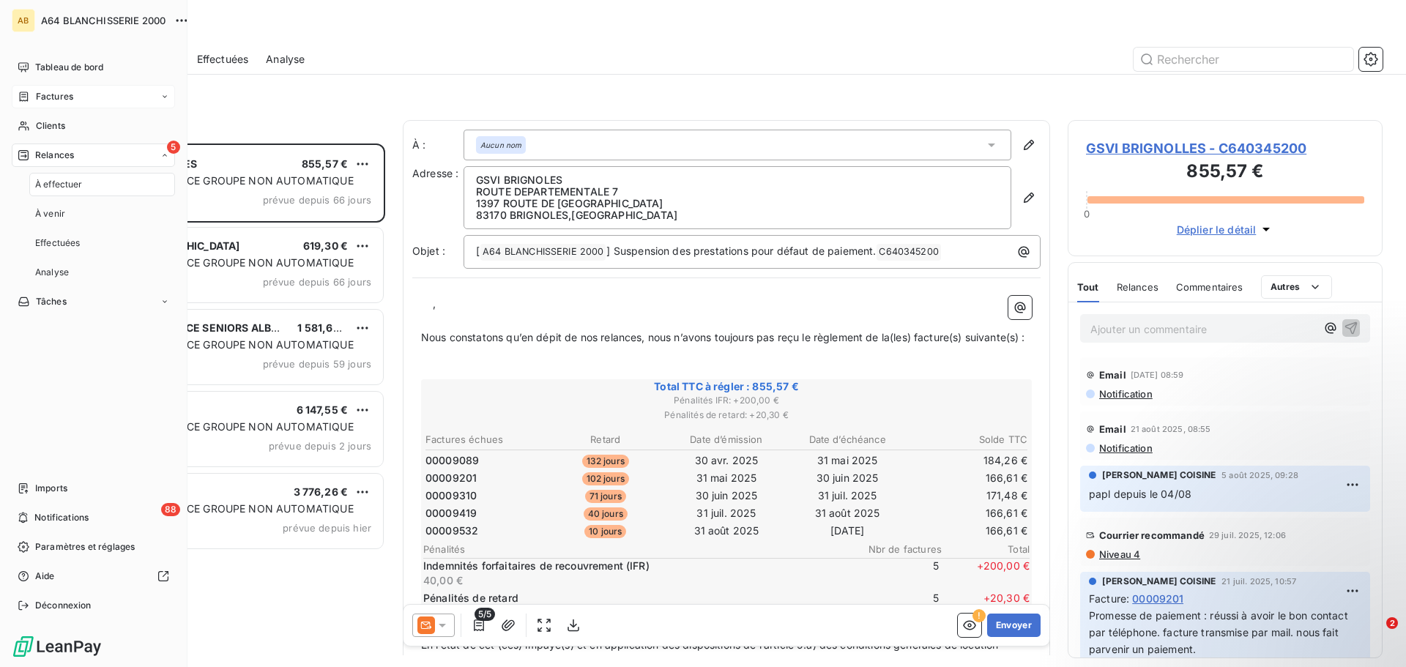
click at [75, 187] on span "À effectuer" at bounding box center [59, 184] width 48 height 13
click at [76, 245] on span "Effectuées" at bounding box center [57, 243] width 45 height 13
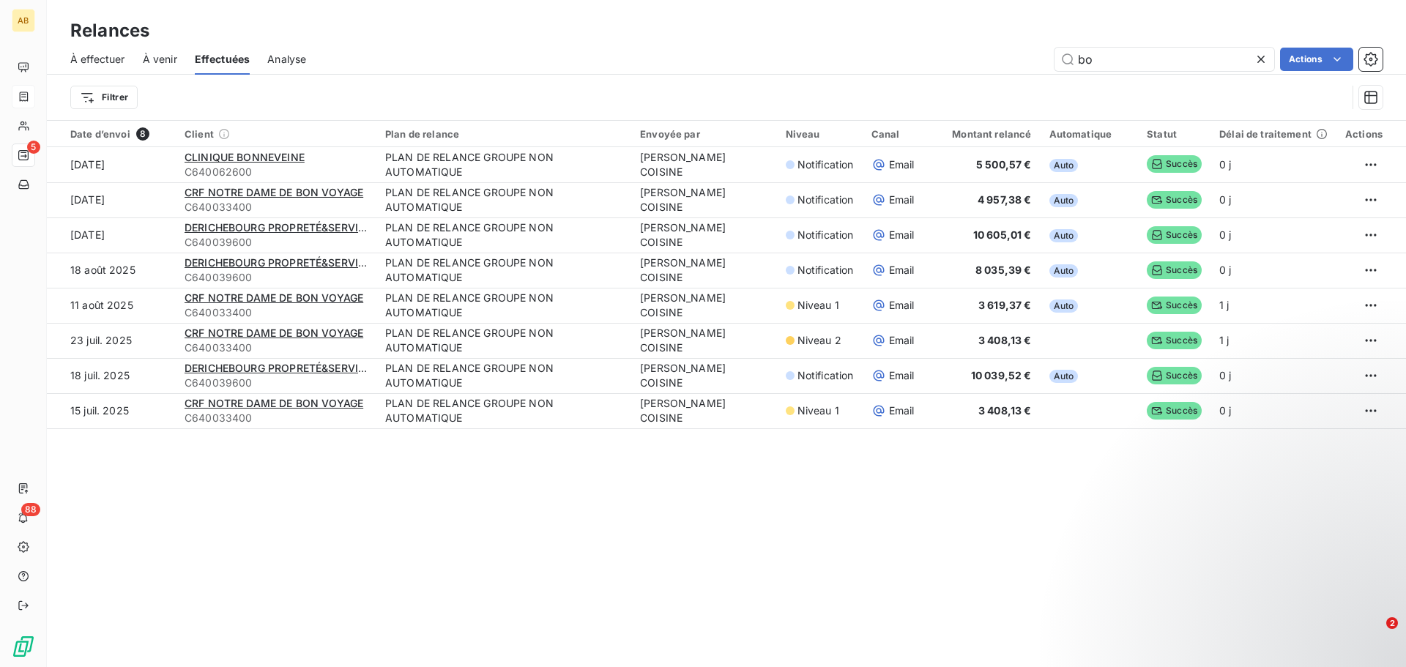
type input "b"
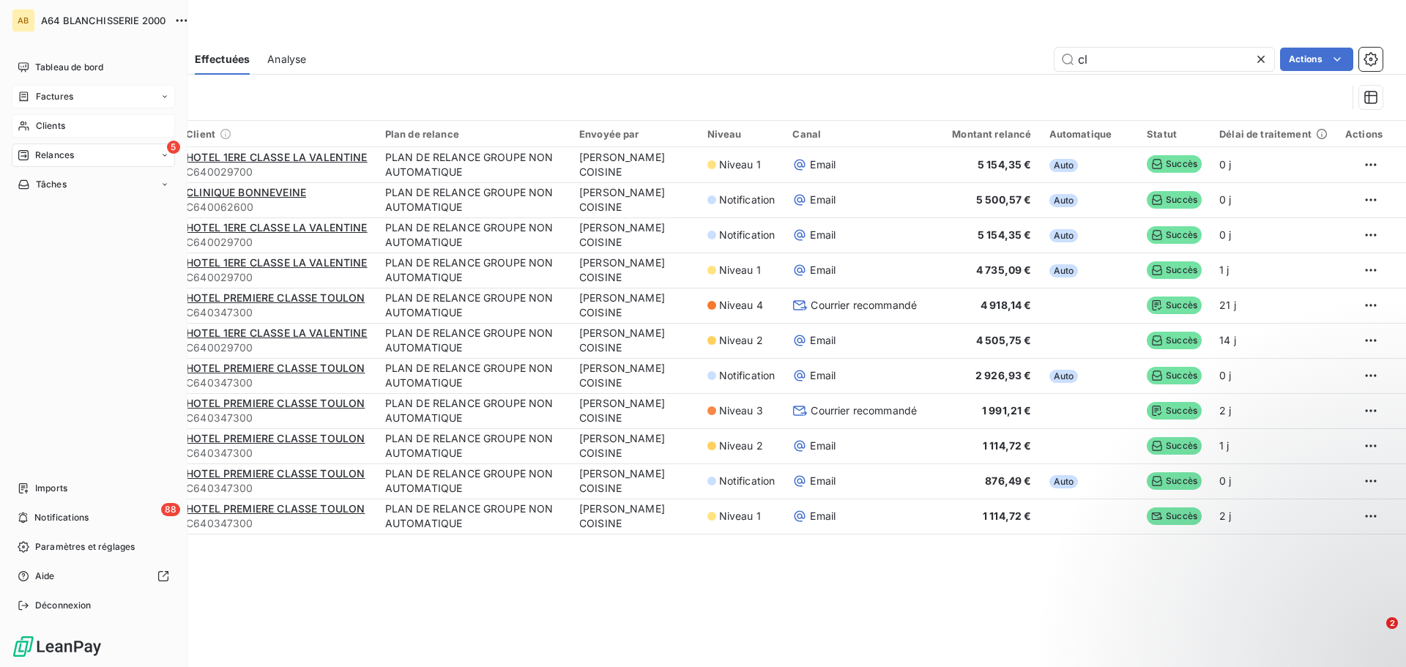
type input "c"
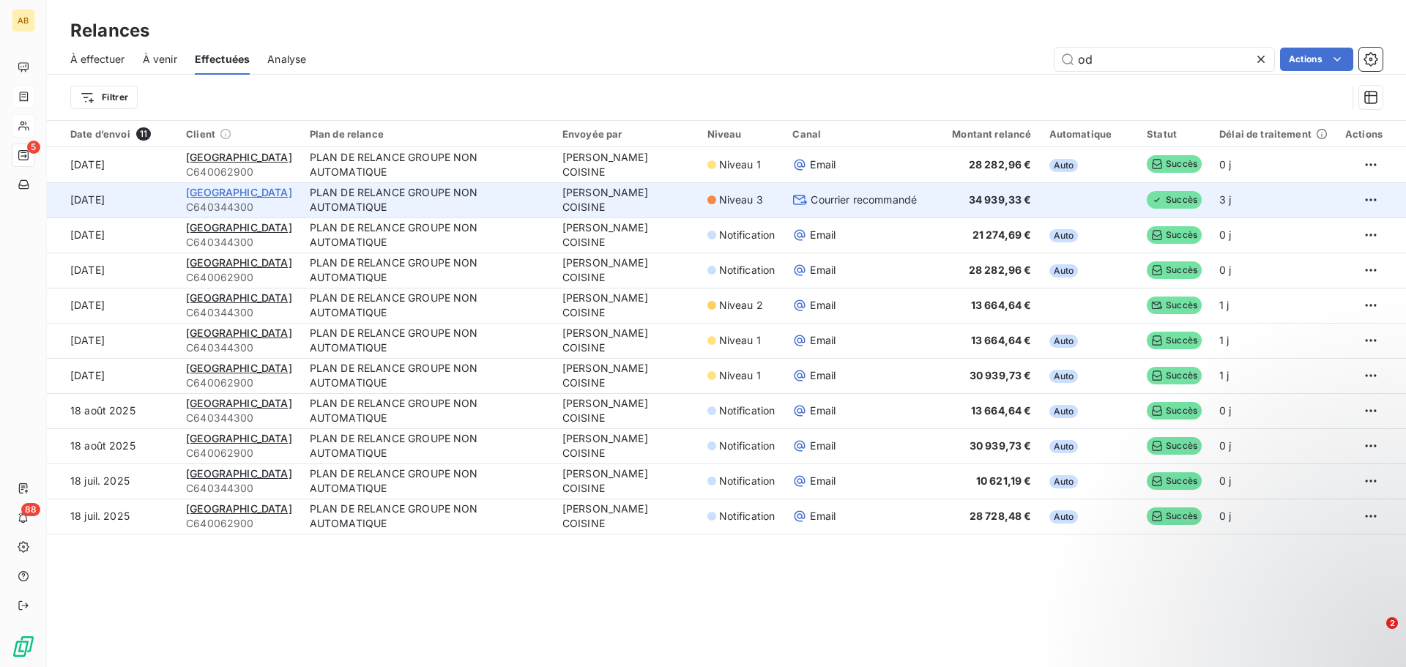
type input "o"
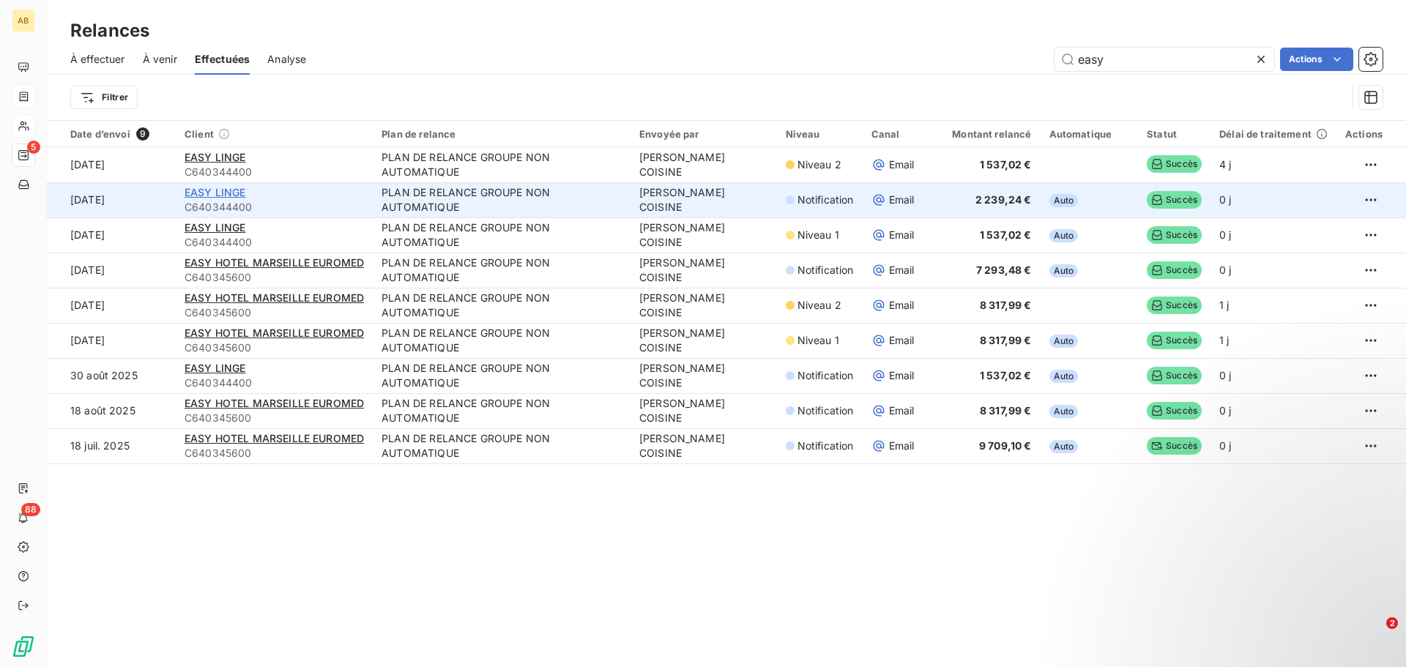
type input "easy"
click at [220, 198] on span "EASY LINGE" at bounding box center [216, 192] width 62 height 12
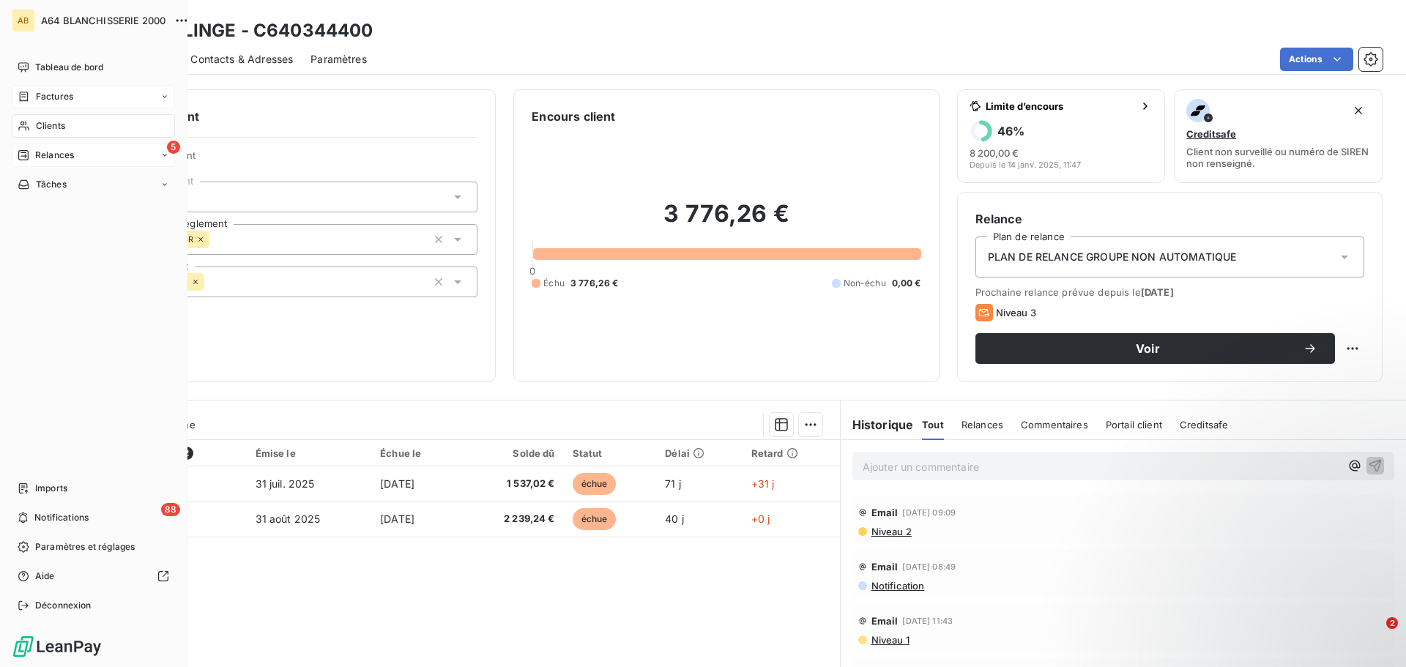
click at [64, 155] on span "Relances" at bounding box center [54, 155] width 39 height 13
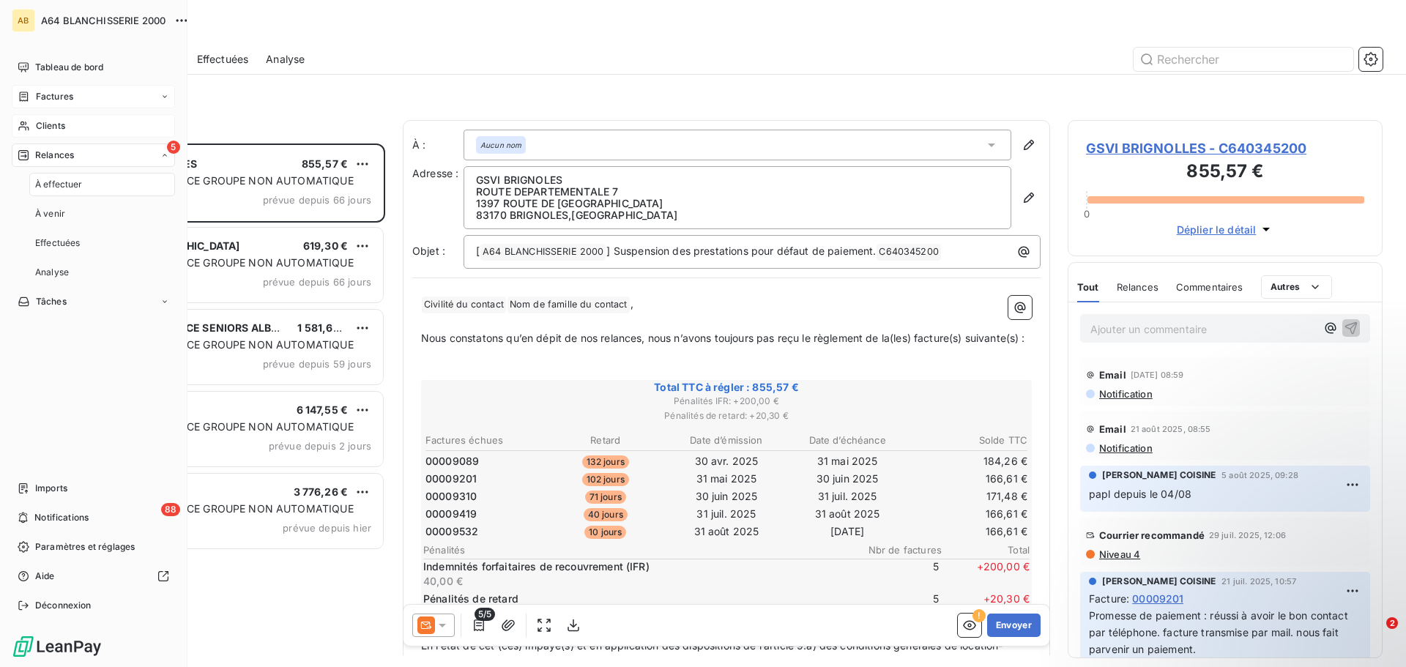
scroll to position [513, 304]
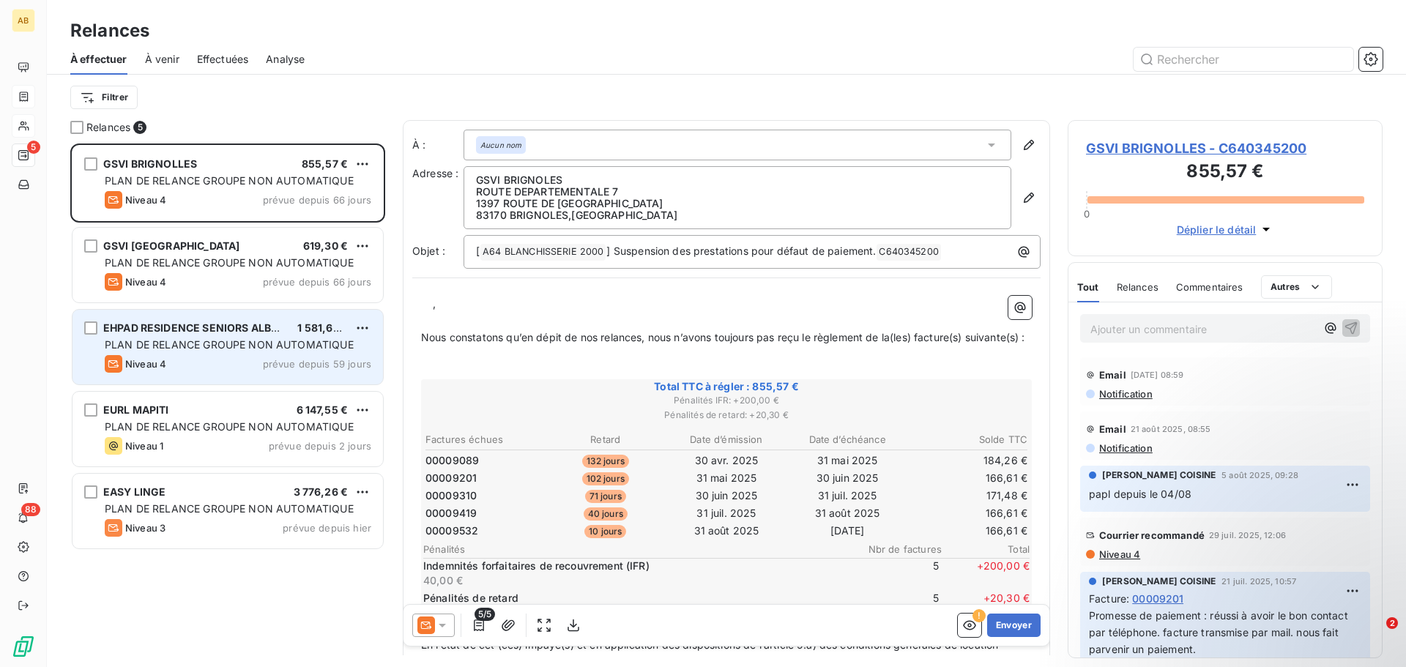
click at [245, 339] on span "PLAN DE RELANCE GROUPE NON AUTOMATIQUE" at bounding box center [229, 344] width 249 height 12
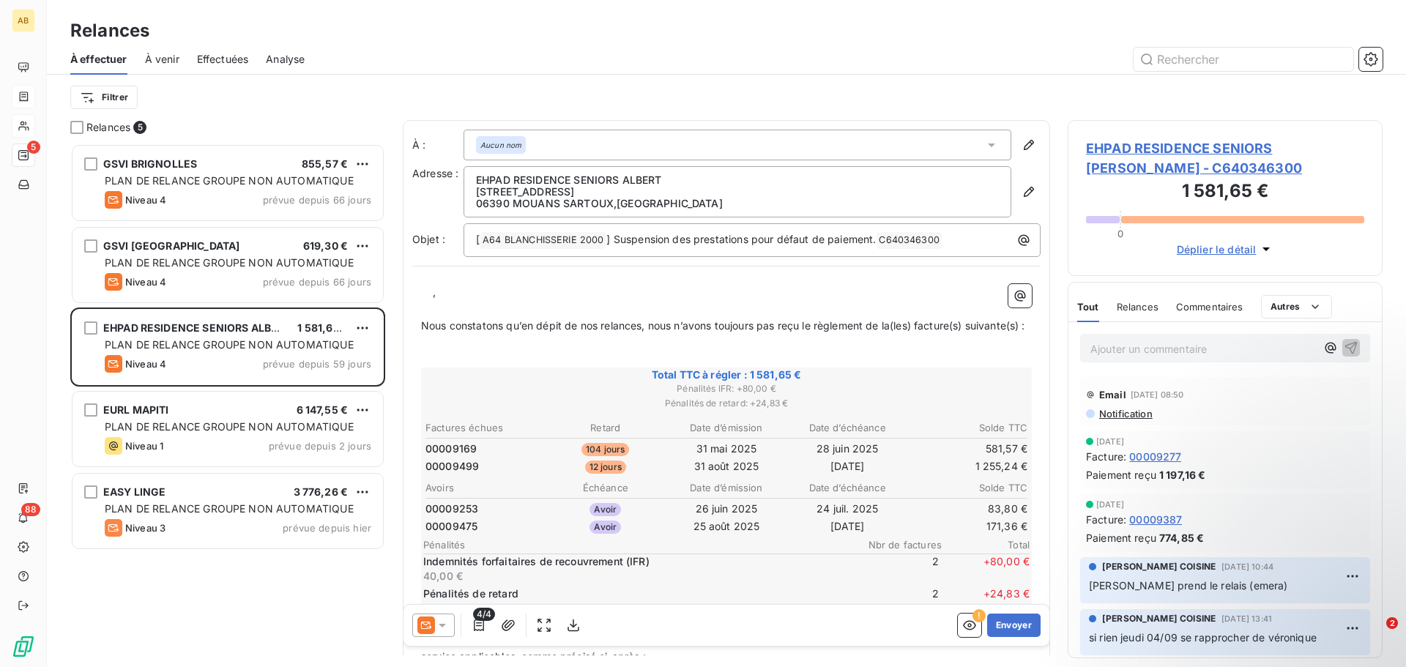
click at [167, 62] on span "À venir" at bounding box center [162, 59] width 34 height 15
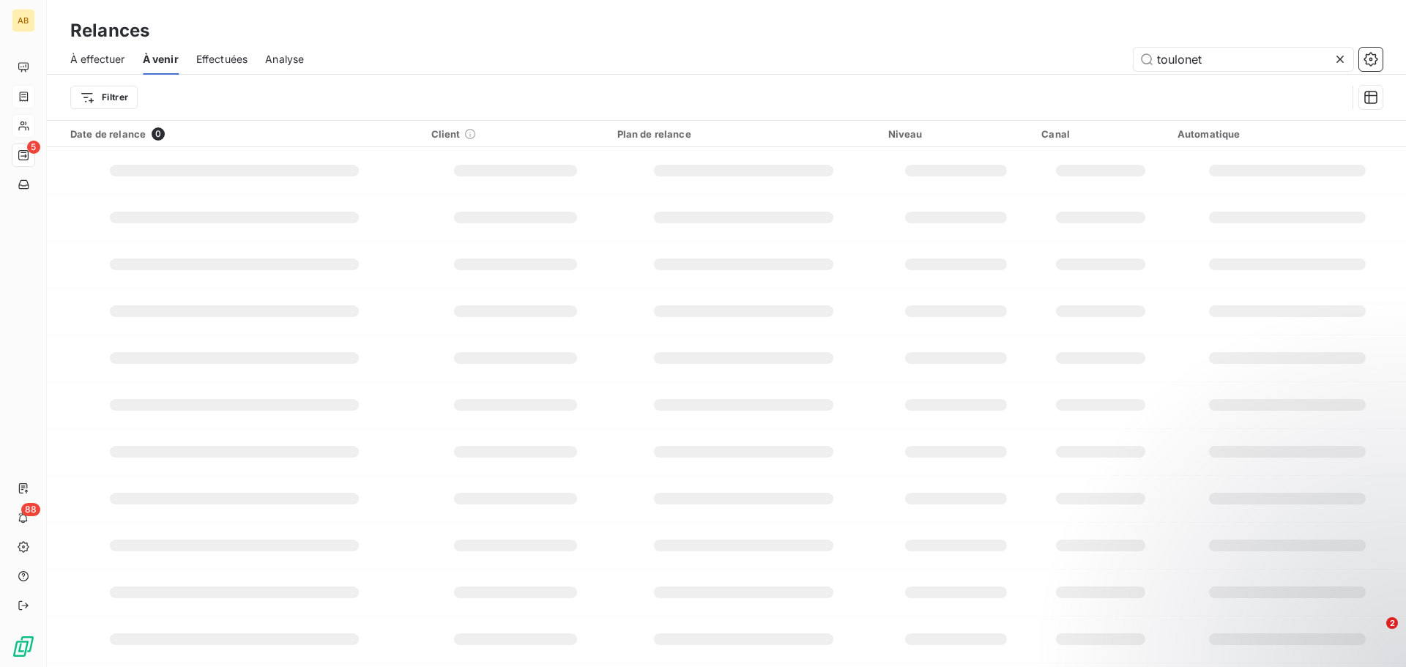
click at [217, 64] on span "Effectuées" at bounding box center [222, 59] width 52 height 15
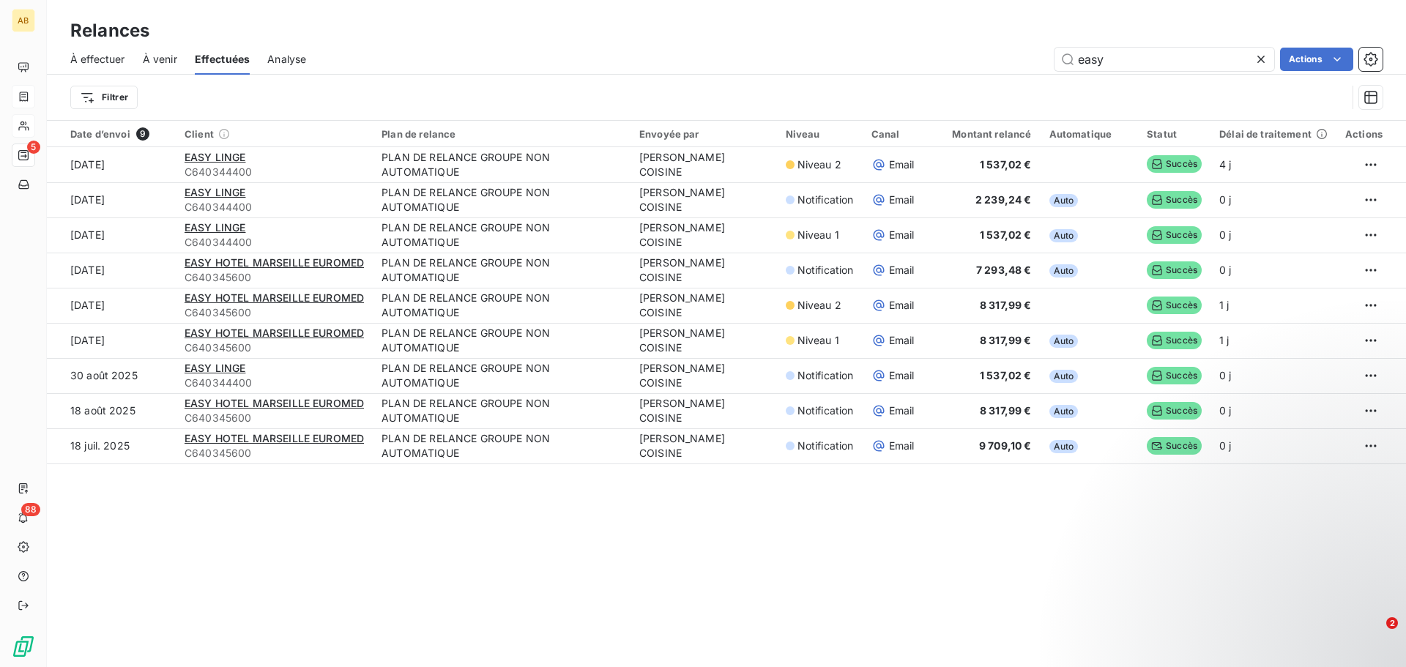
click at [1257, 60] on icon at bounding box center [1261, 59] width 15 height 15
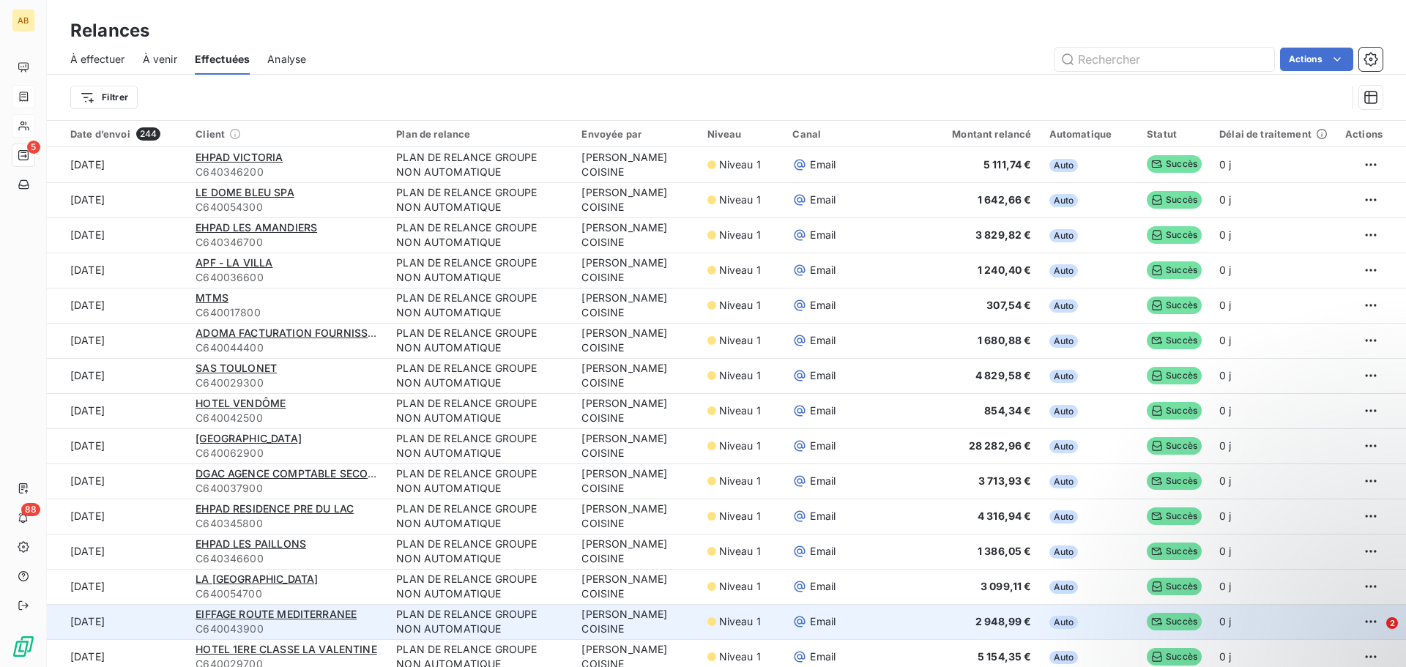
scroll to position [390, 0]
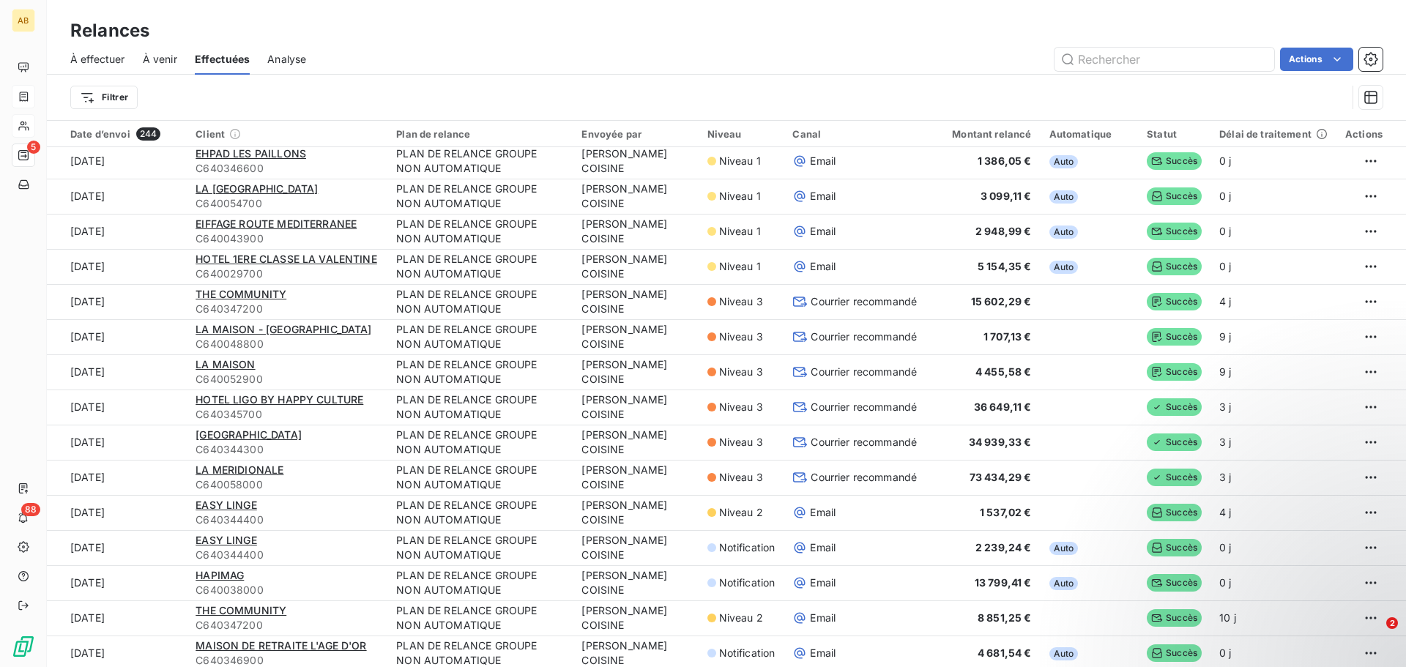
click at [150, 60] on span "À venir" at bounding box center [160, 59] width 34 height 15
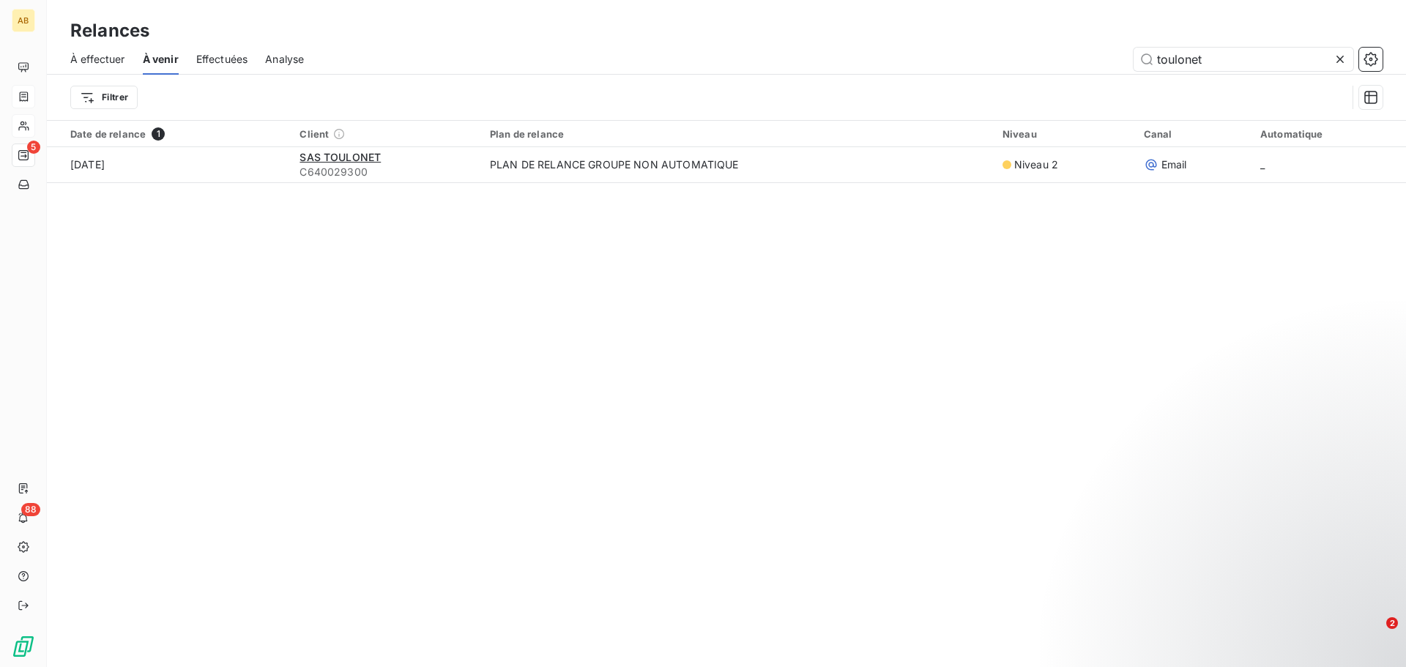
click at [90, 61] on span "À effectuer" at bounding box center [97, 59] width 55 height 15
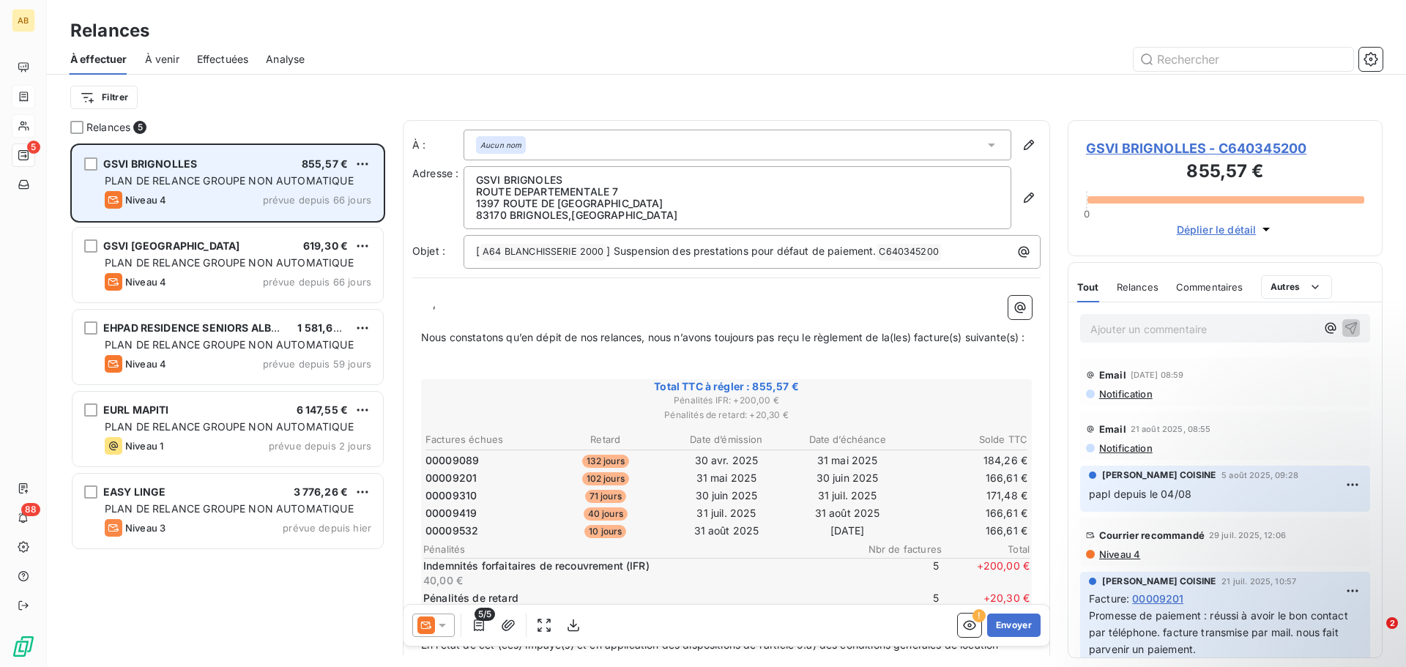
scroll to position [513, 304]
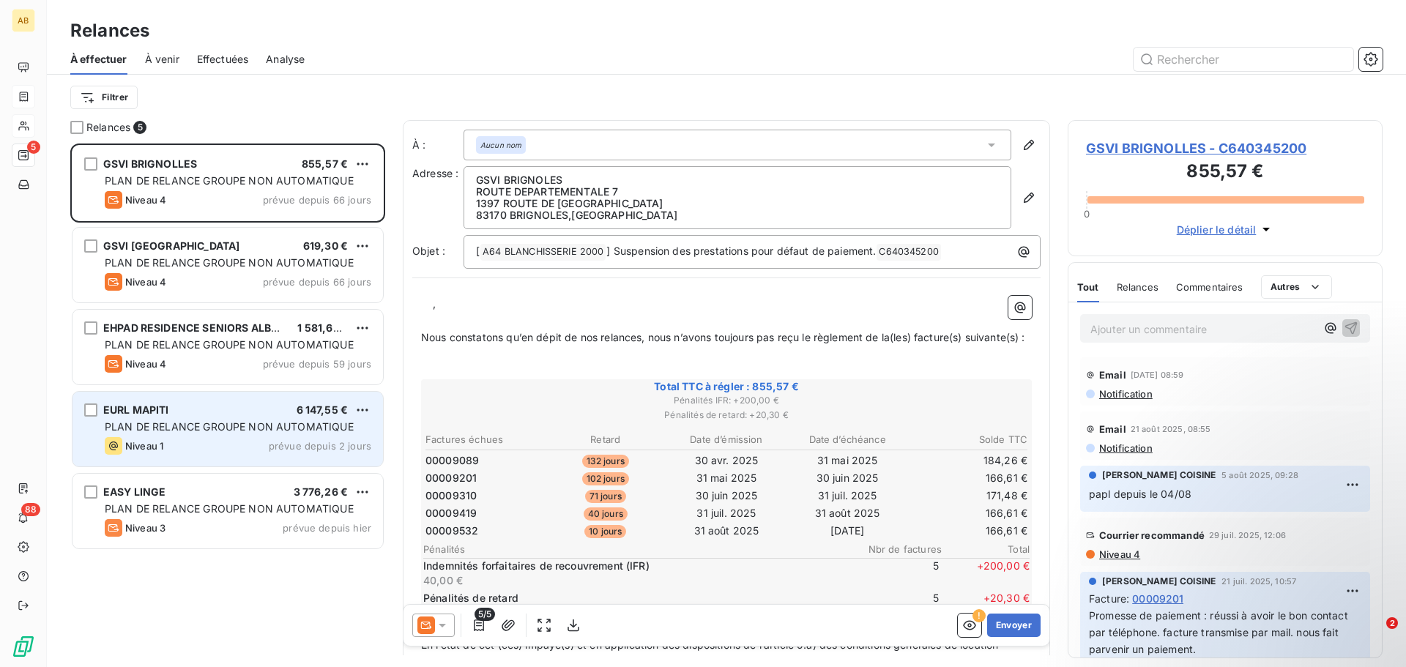
click at [196, 444] on div "Niveau 1 prévue depuis 2 jours" at bounding box center [238, 446] width 267 height 18
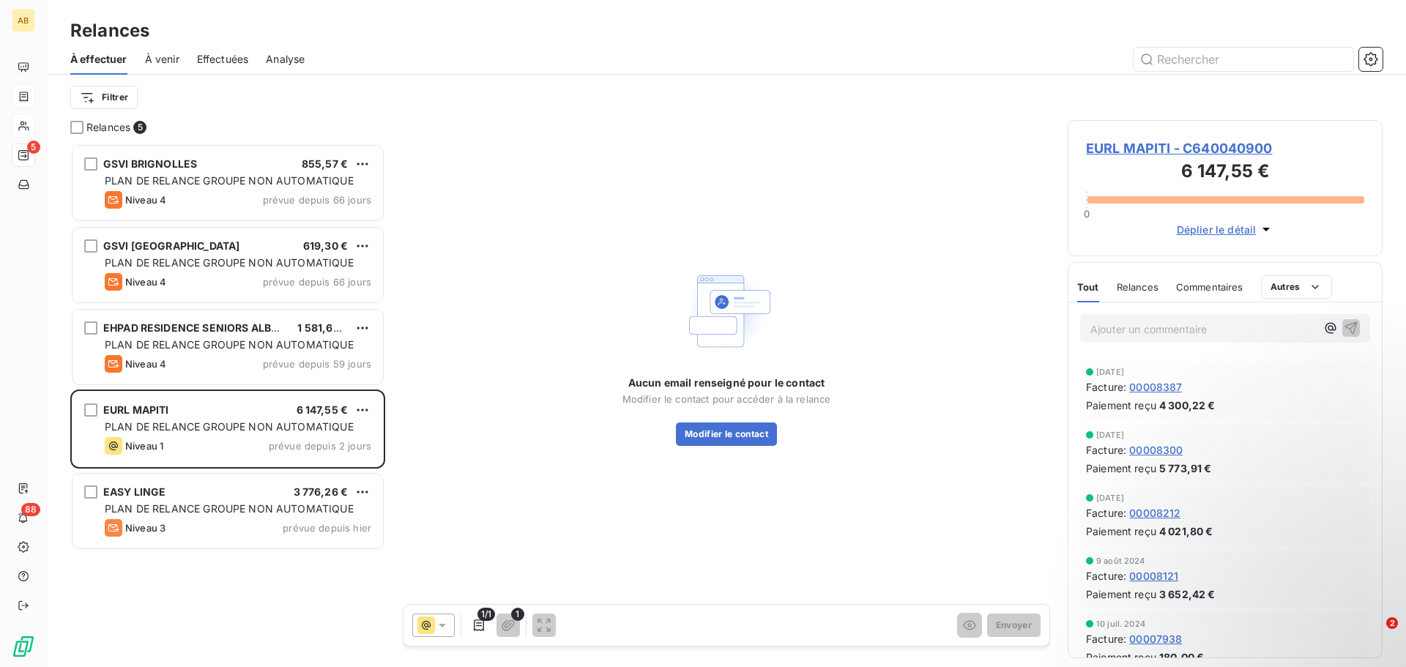
scroll to position [1172, 0]
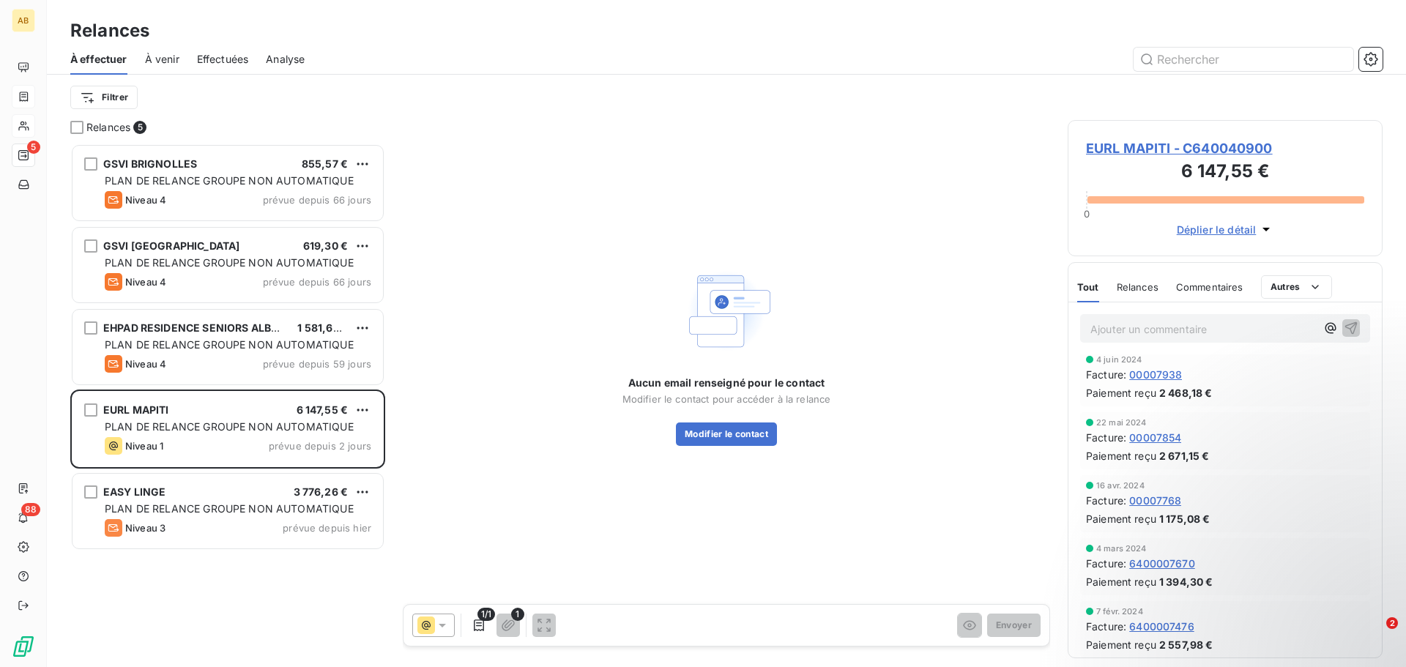
click at [1129, 147] on span "EURL MAPITI - C640040900" at bounding box center [1225, 148] width 278 height 20
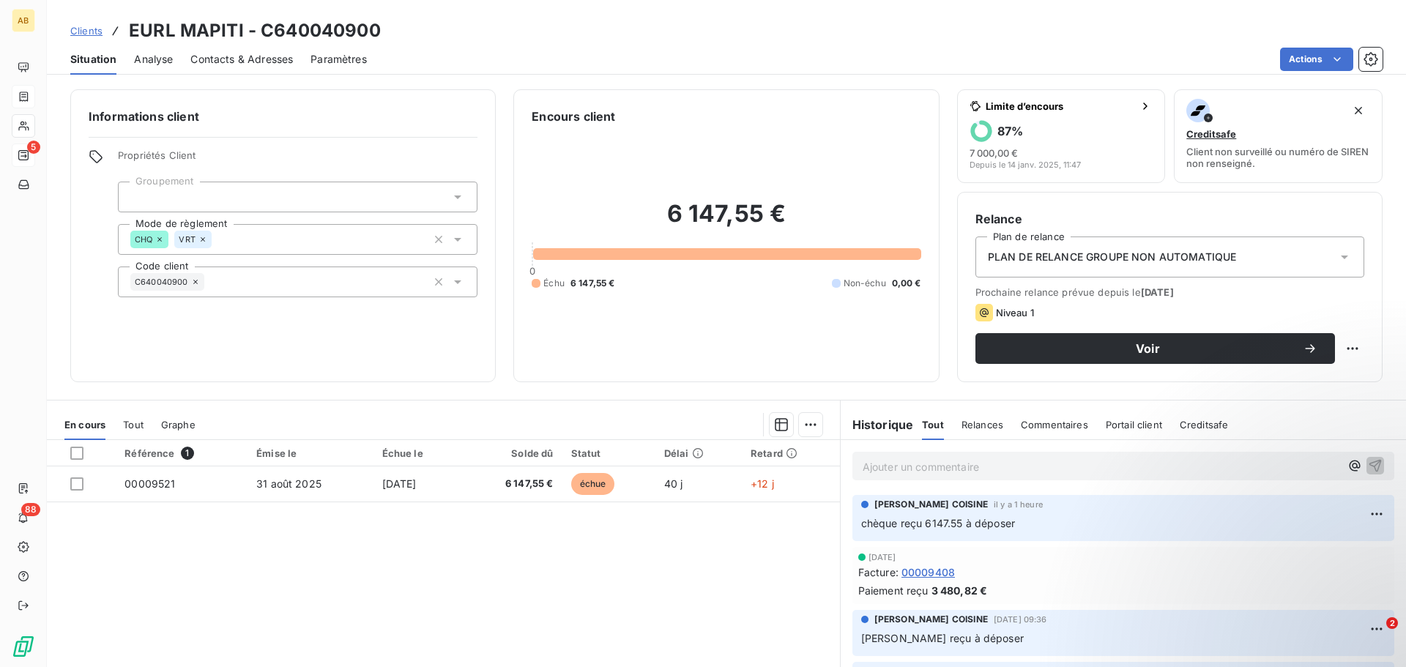
click at [264, 62] on span "Contacts & Adresses" at bounding box center [241, 59] width 103 height 15
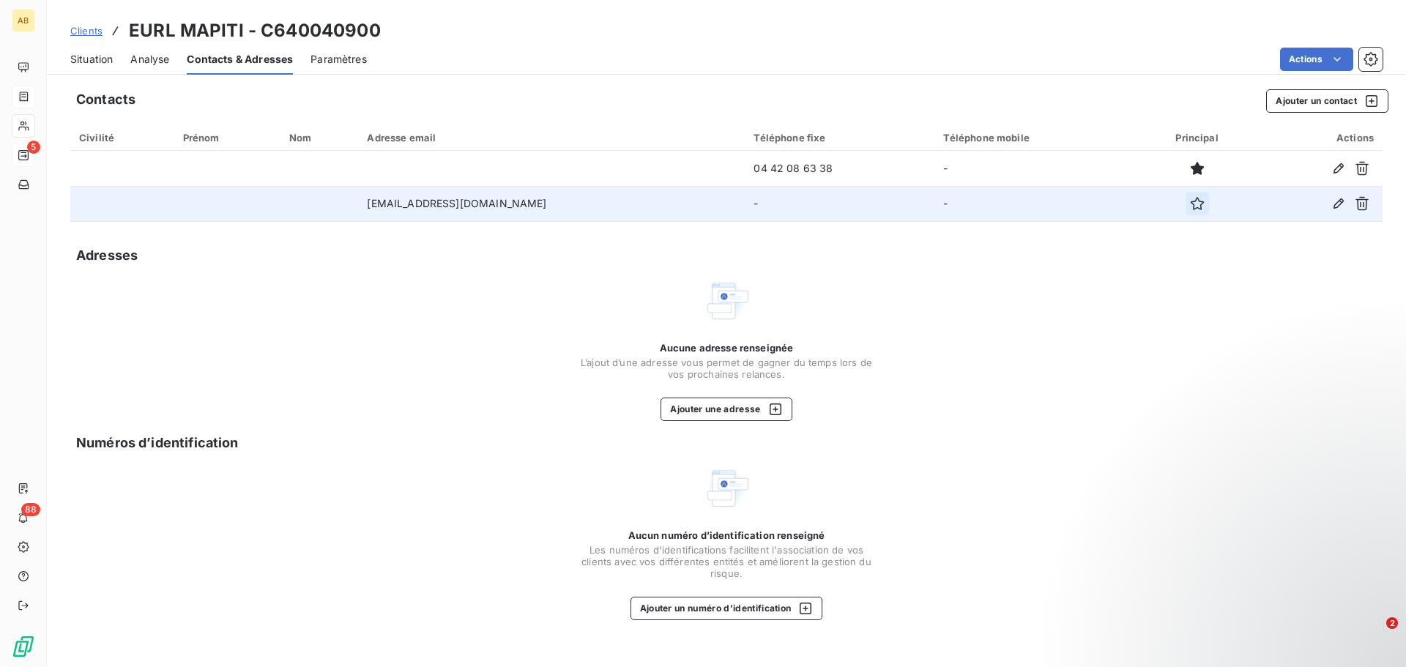
click at [1190, 204] on icon "button" at bounding box center [1197, 203] width 15 height 15
click at [80, 59] on span "Situation" at bounding box center [91, 59] width 42 height 15
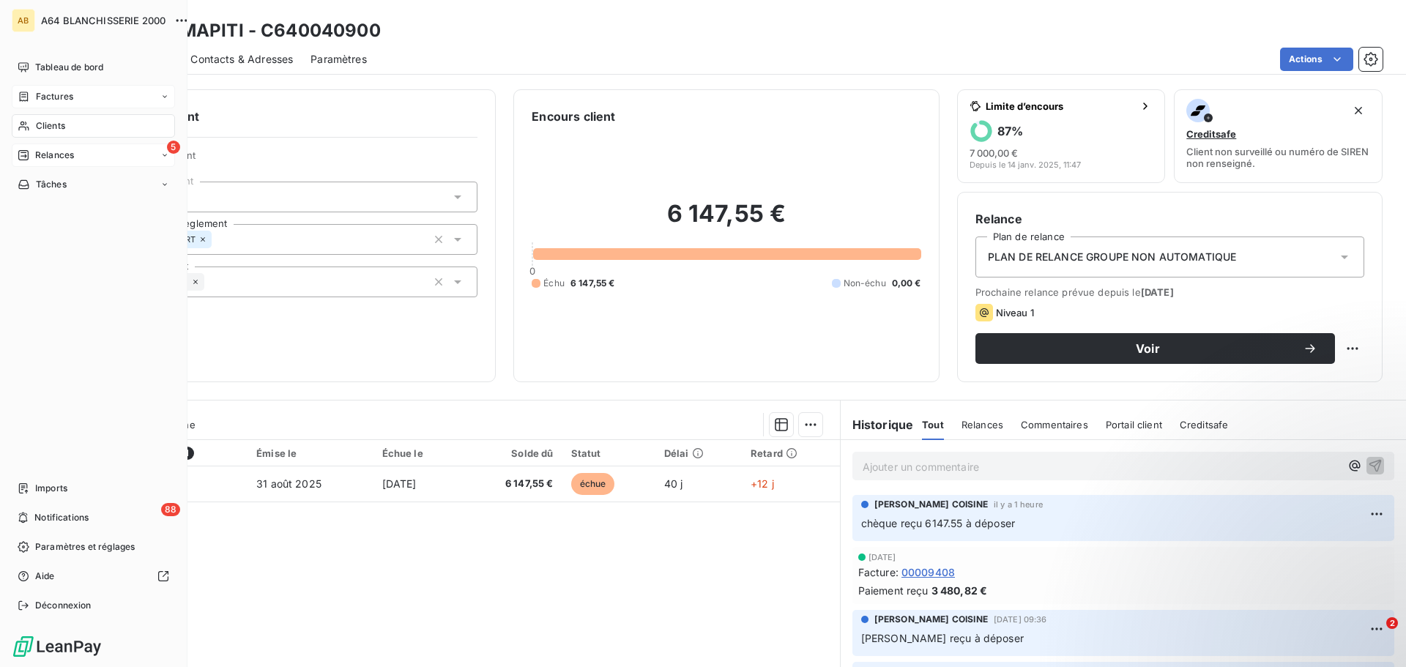
click at [64, 157] on span "Relances" at bounding box center [54, 155] width 39 height 13
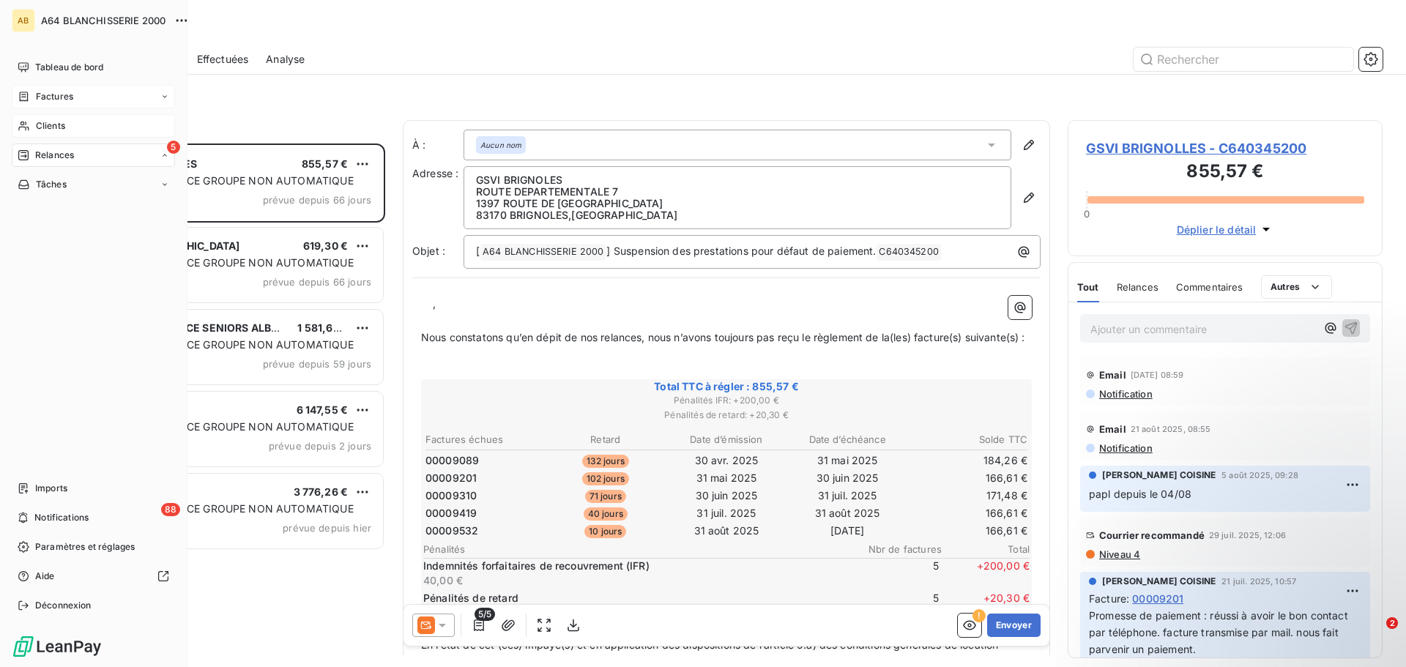
scroll to position [513, 304]
